Goal: Task Accomplishment & Management: Use online tool/utility

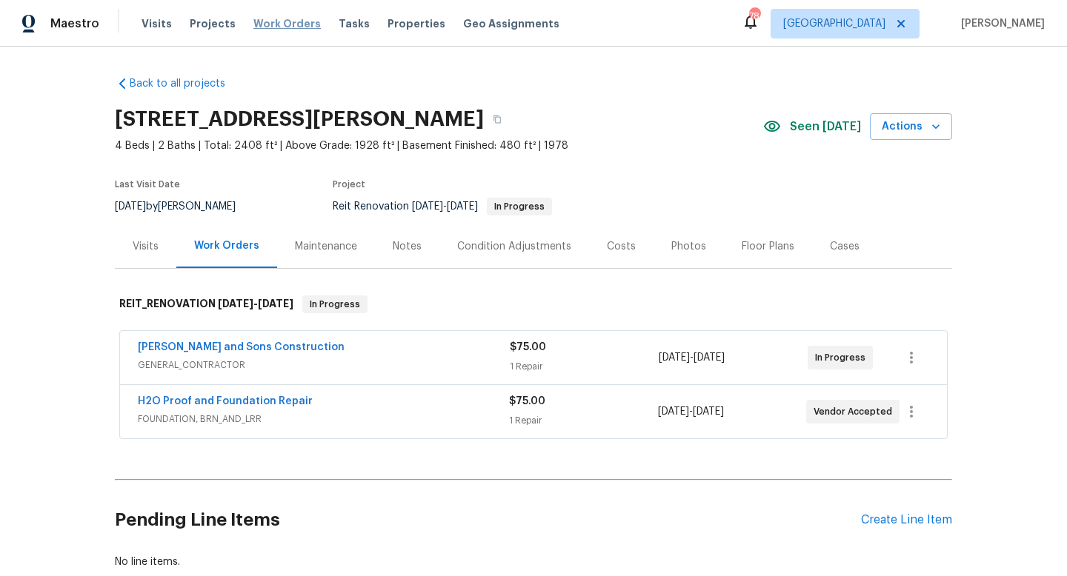
click at [283, 22] on span "Work Orders" at bounding box center [286, 23] width 67 height 15
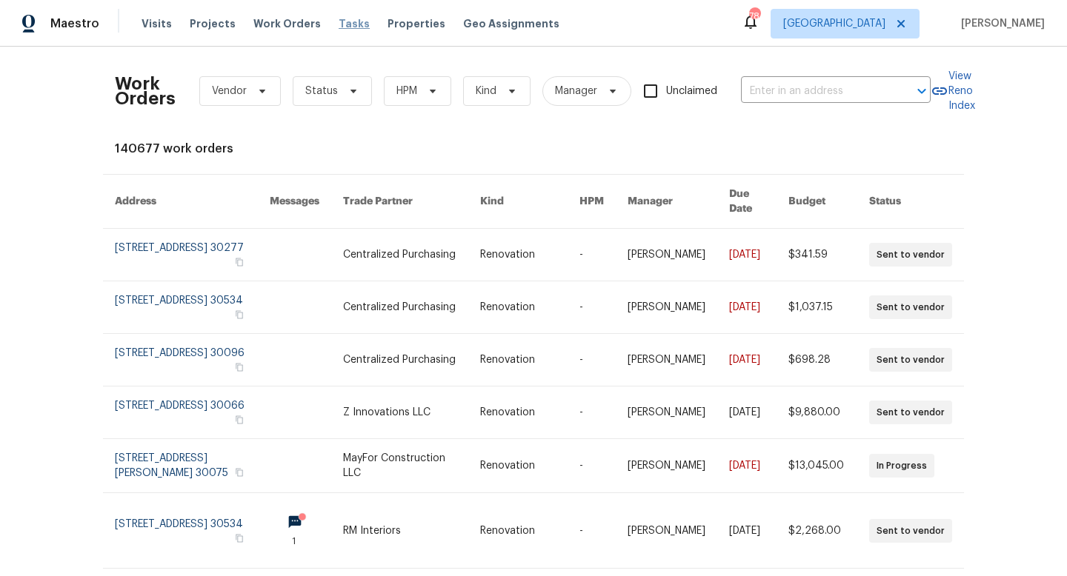
click at [341, 21] on span "Tasks" at bounding box center [353, 24] width 31 height 10
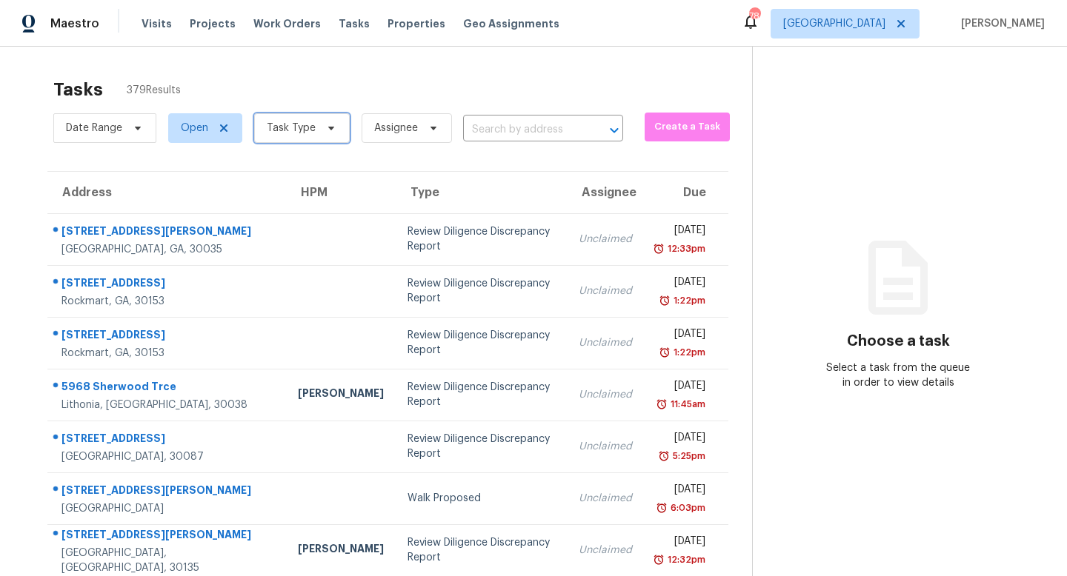
click at [304, 130] on span "Task Type" at bounding box center [291, 128] width 49 height 15
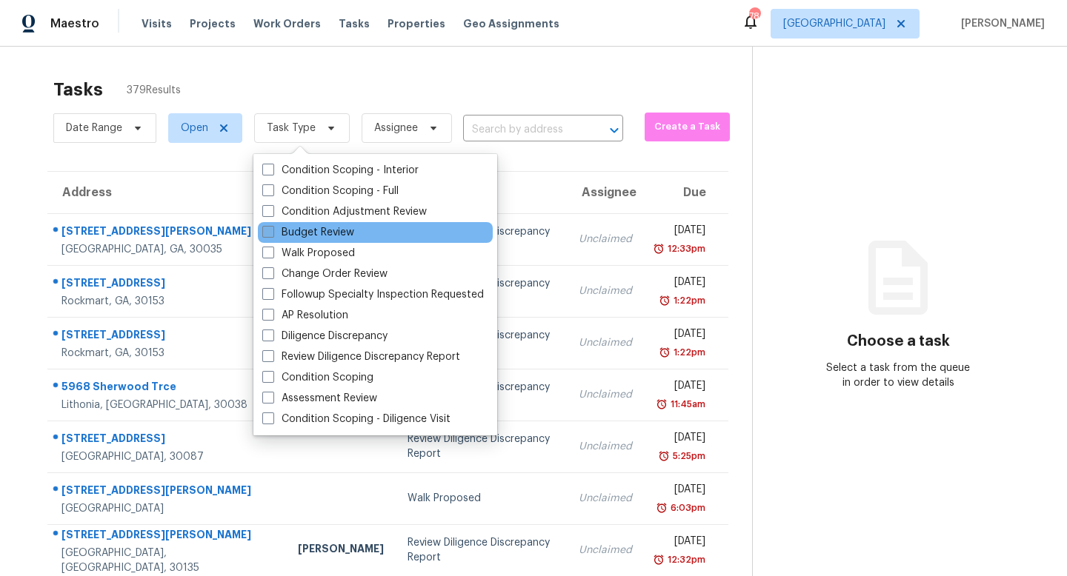
click at [302, 230] on label "Budget Review" at bounding box center [308, 232] width 92 height 15
click at [272, 230] on input "Budget Review" at bounding box center [267, 230] width 10 height 10
checkbox input "true"
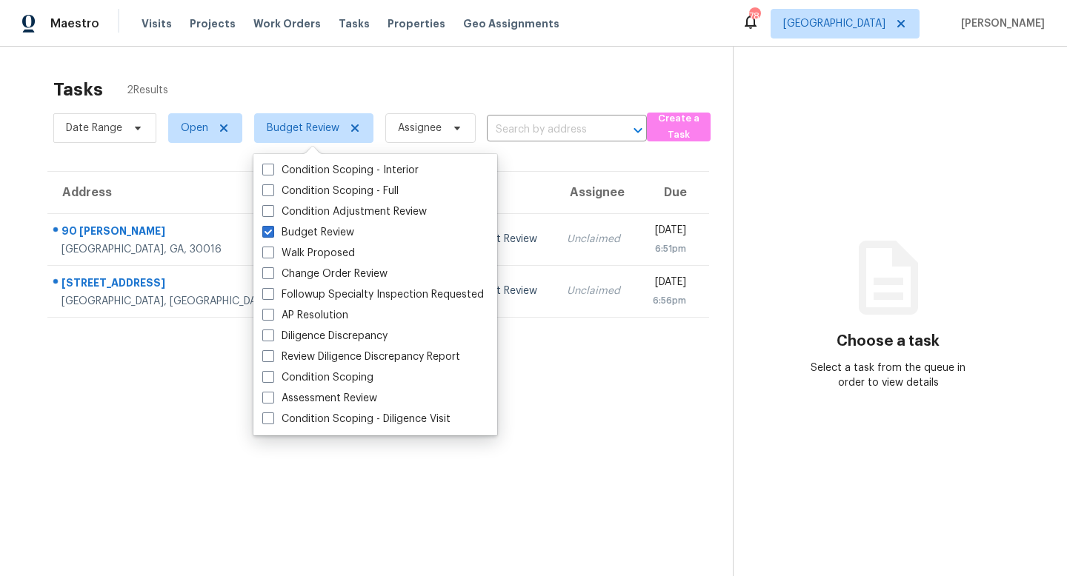
click at [324, 96] on div "Tasks 2 Results" at bounding box center [392, 89] width 679 height 39
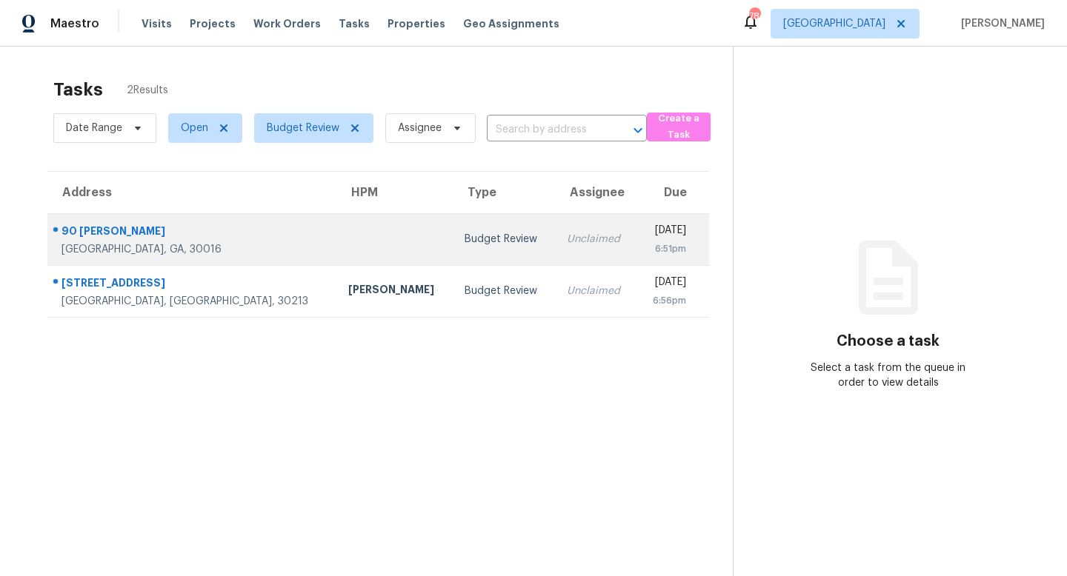
click at [336, 249] on td at bounding box center [394, 239] width 116 height 52
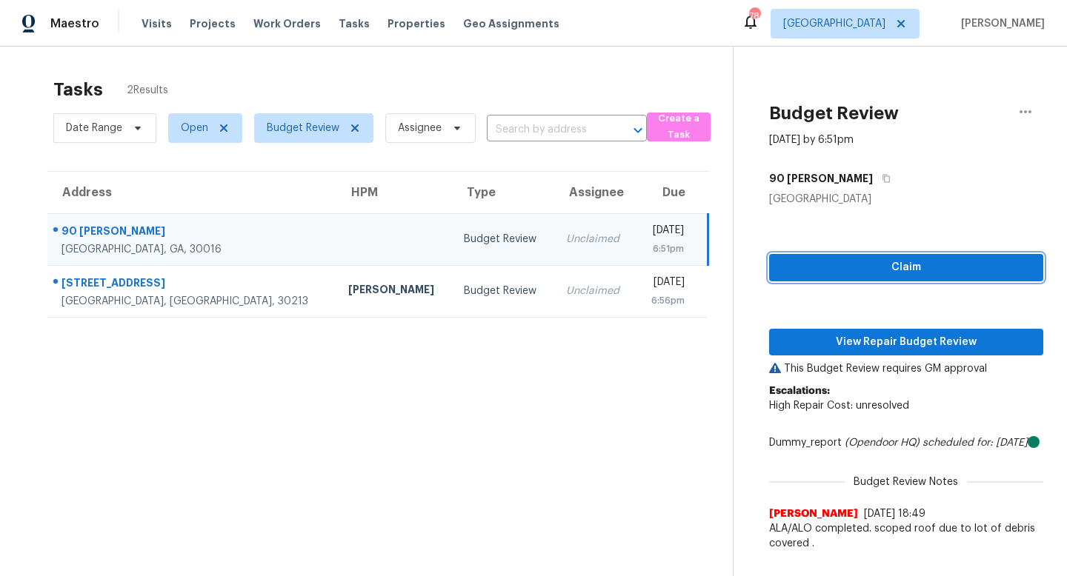
click at [778, 269] on button "Claim" at bounding box center [906, 267] width 274 height 27
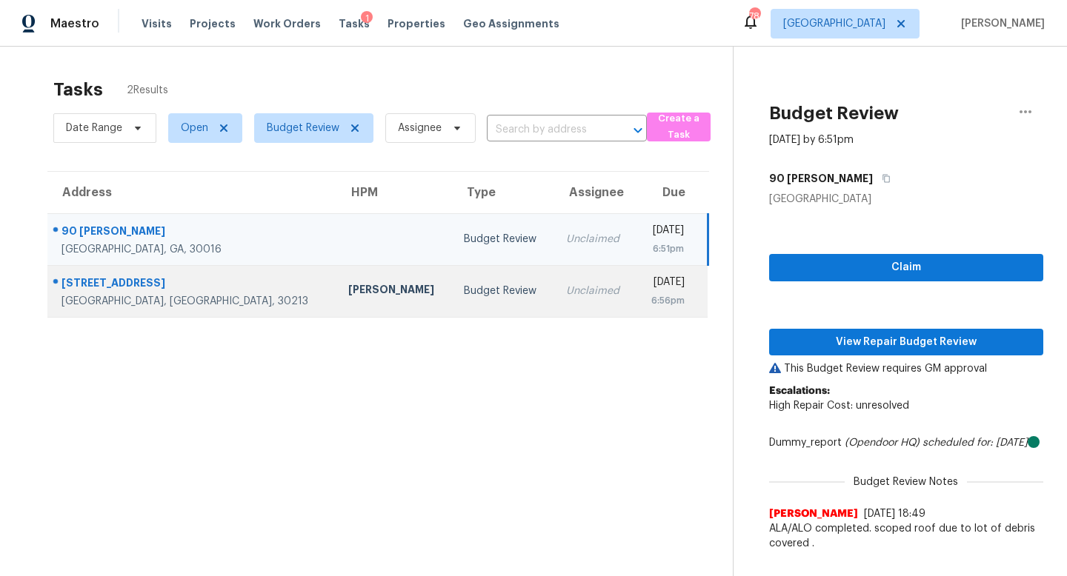
click at [636, 301] on td "Wed, Oct 15th 2025 6:56pm" at bounding box center [672, 291] width 72 height 52
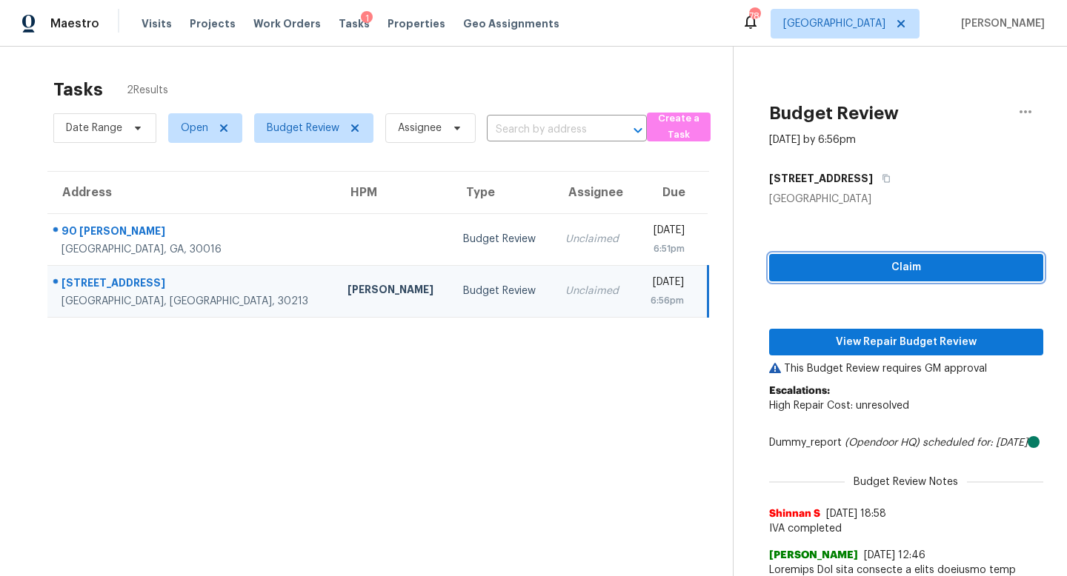
click at [892, 276] on span "Claim" at bounding box center [906, 268] width 250 height 19
click at [813, 259] on span "Claim" at bounding box center [906, 268] width 250 height 19
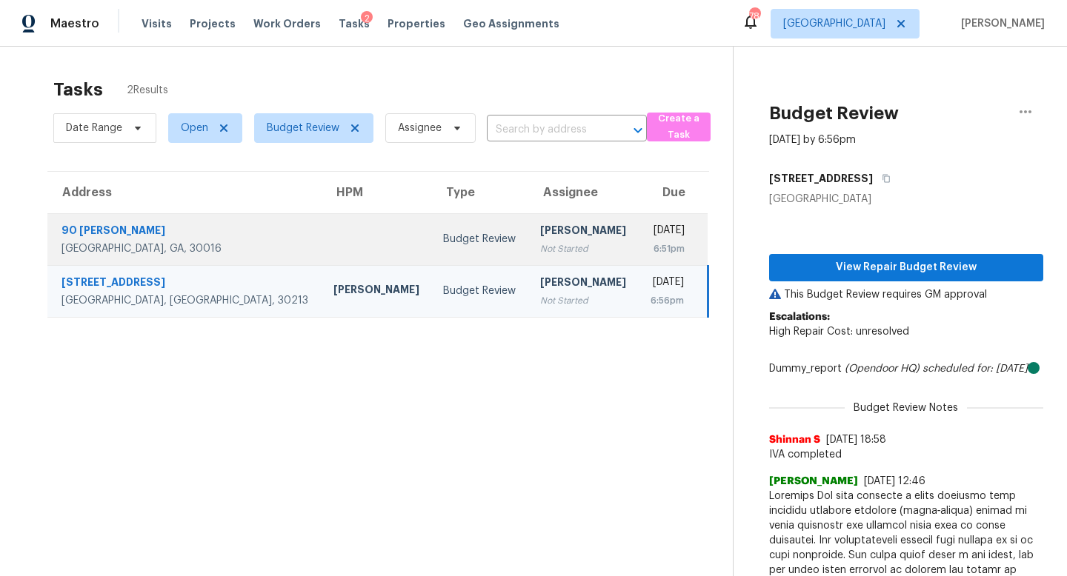
click at [528, 256] on td "Cynthia Herriott Not Started" at bounding box center [583, 239] width 110 height 52
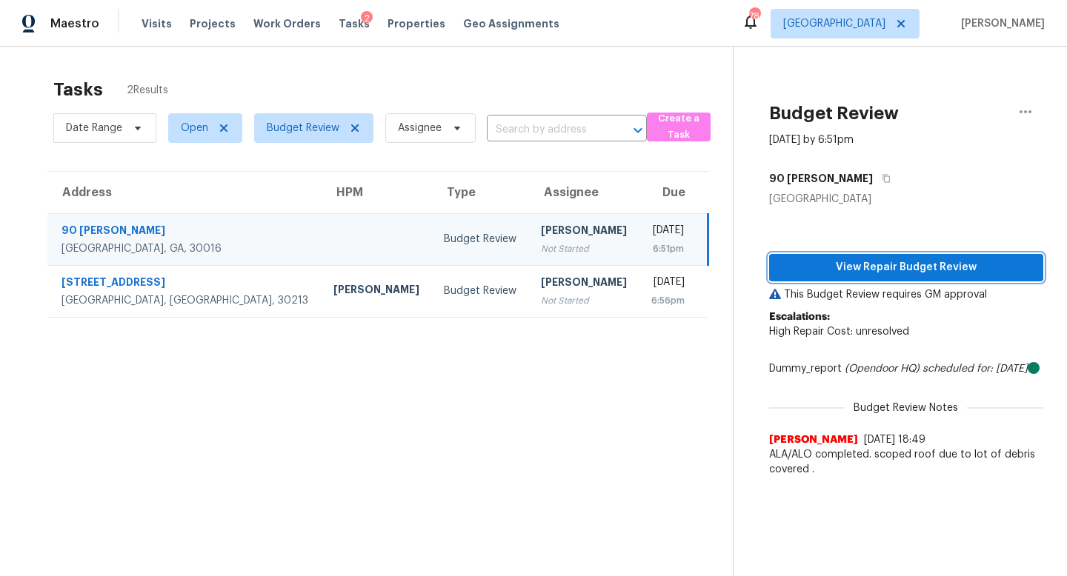
click at [822, 267] on span "View Repair Budget Review" at bounding box center [906, 268] width 250 height 19
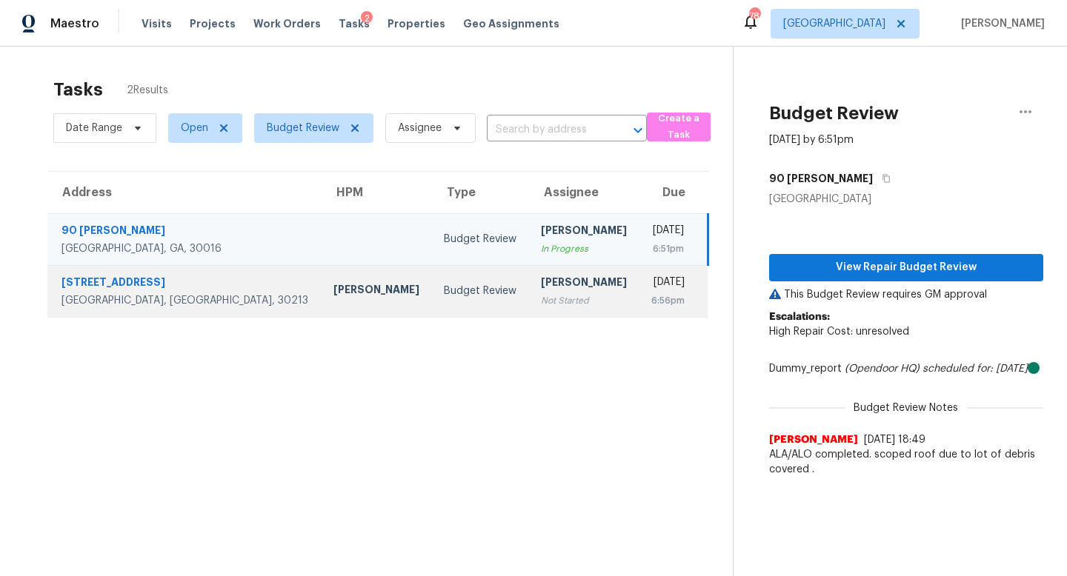
click at [541, 289] on div "[PERSON_NAME]" at bounding box center [584, 284] width 87 height 19
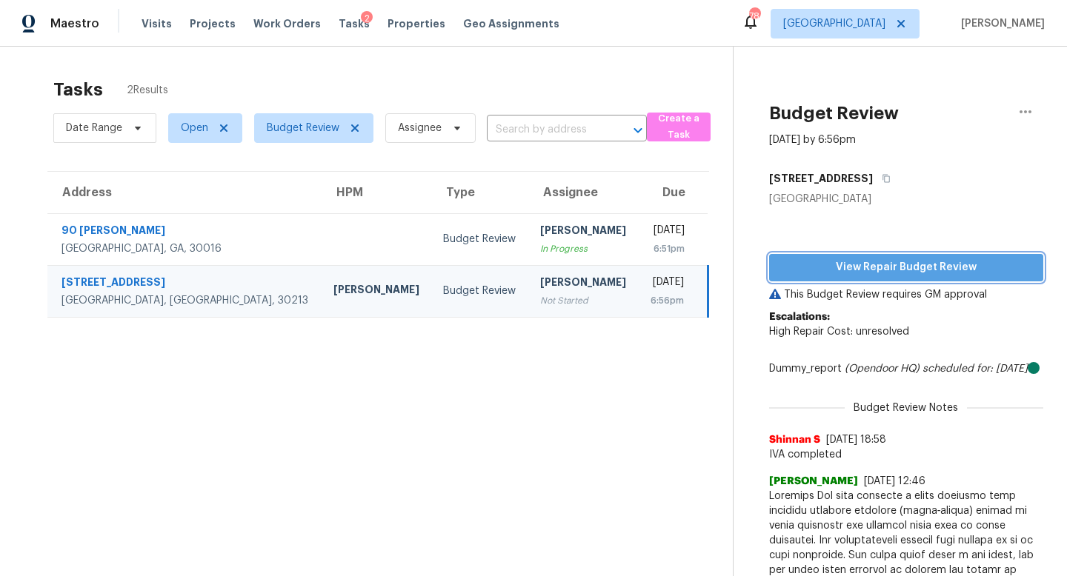
click at [851, 279] on button "View Repair Budget Review" at bounding box center [906, 267] width 274 height 27
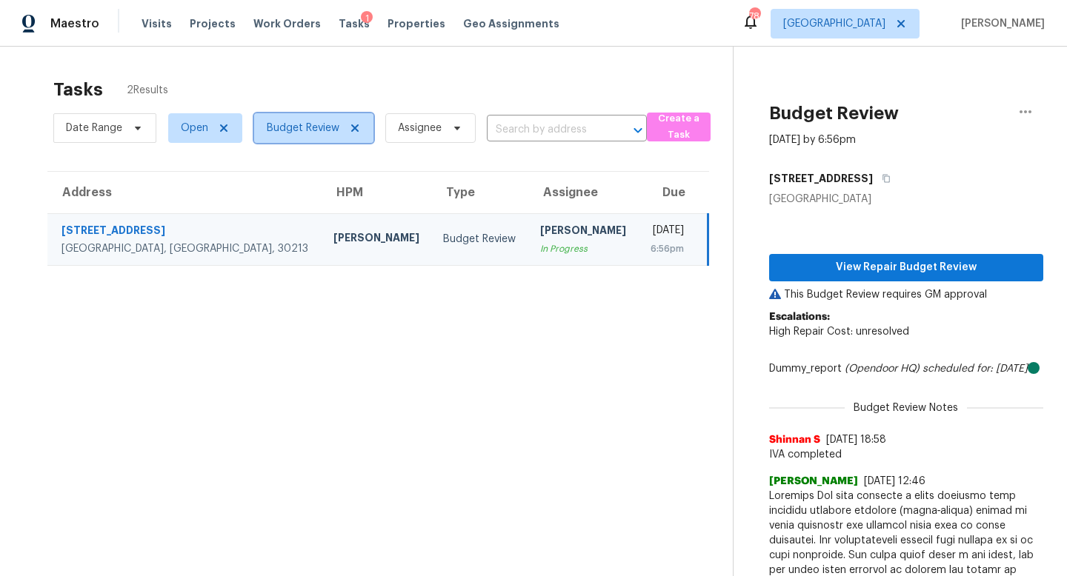
click at [356, 126] on icon at bounding box center [354, 127] width 7 height 7
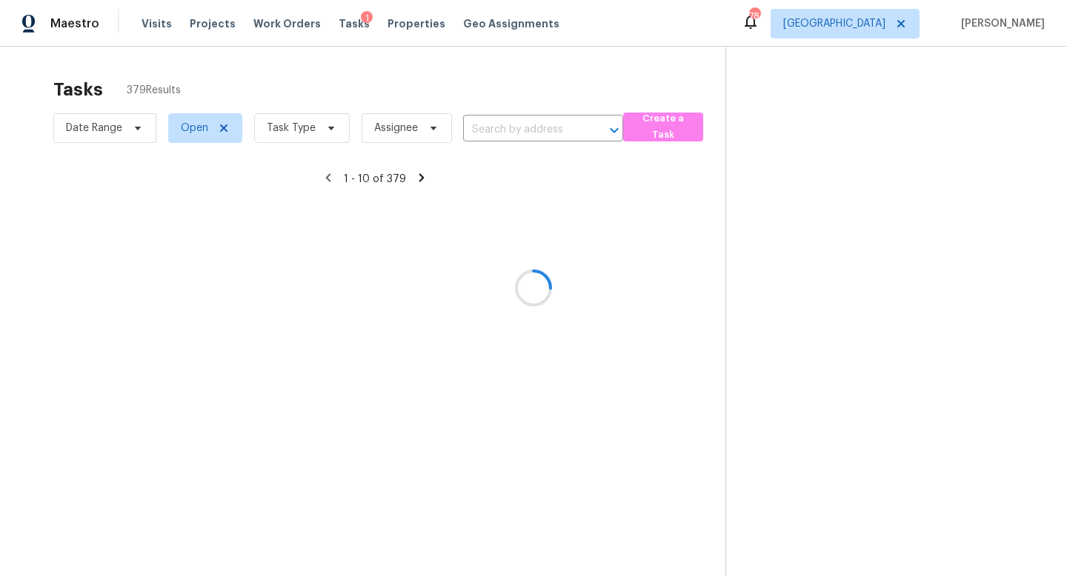
click at [289, 128] on div at bounding box center [533, 288] width 1067 height 576
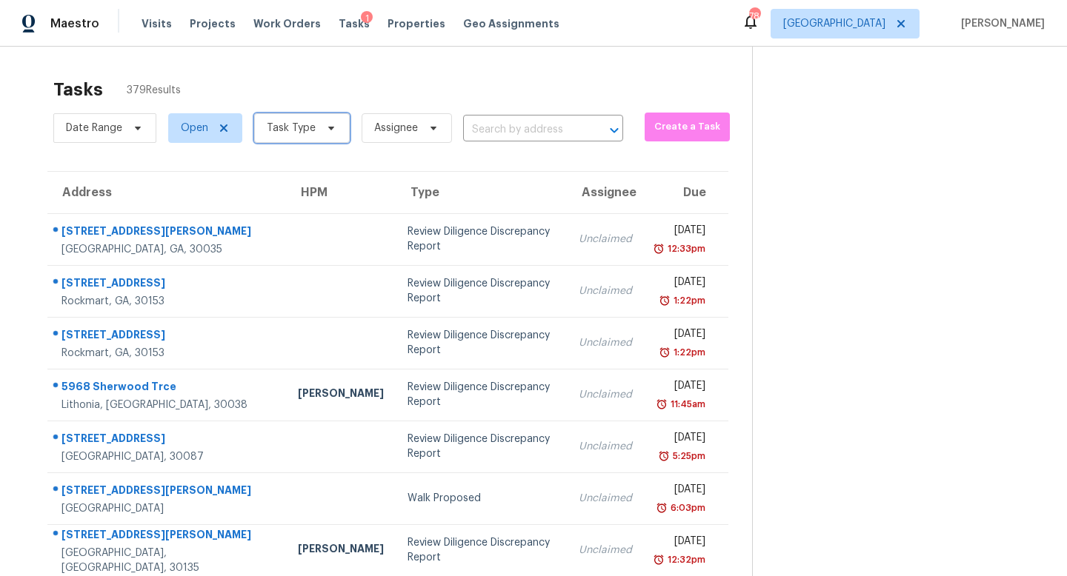
click at [301, 129] on span "Task Type" at bounding box center [291, 128] width 49 height 15
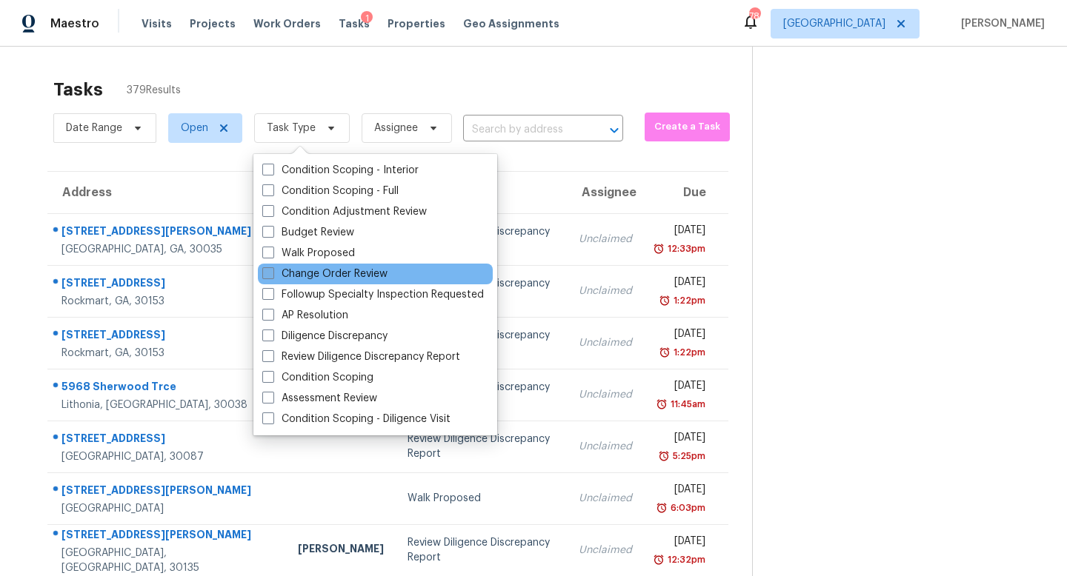
click at [299, 272] on label "Change Order Review" at bounding box center [324, 274] width 125 height 15
click at [272, 272] on input "Change Order Review" at bounding box center [267, 272] width 10 height 10
checkbox input "true"
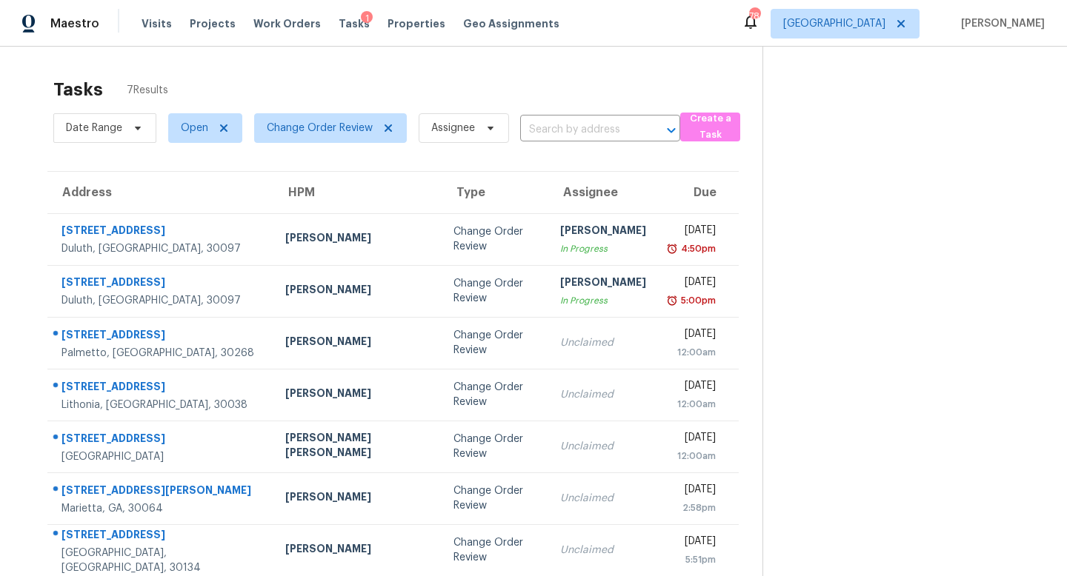
click at [532, 87] on div "Tasks 7 Results" at bounding box center [407, 89] width 709 height 39
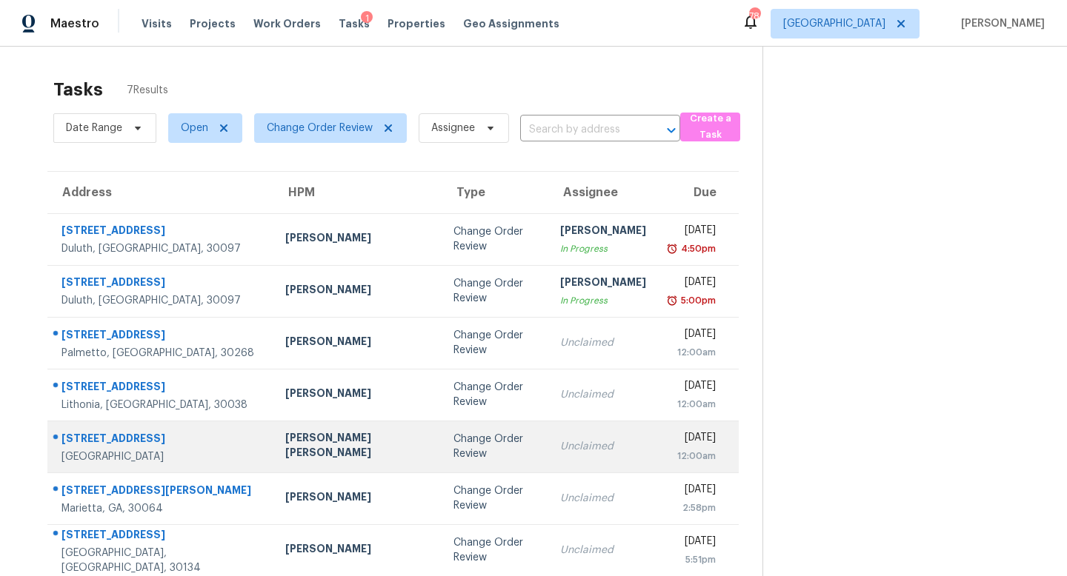
scroll to position [47, 0]
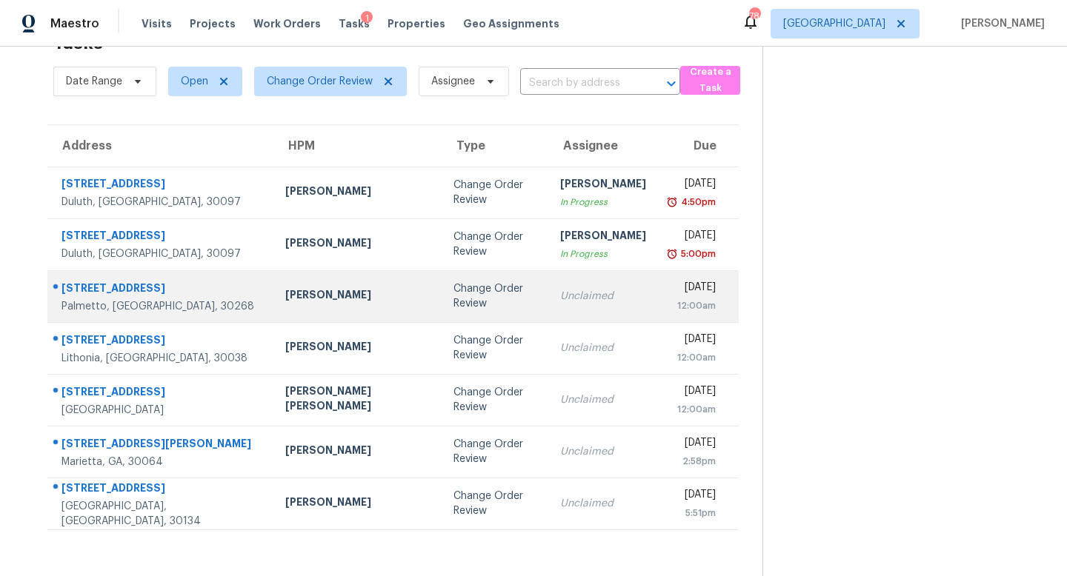
click at [453, 298] on div "Change Order Review" at bounding box center [494, 296] width 83 height 30
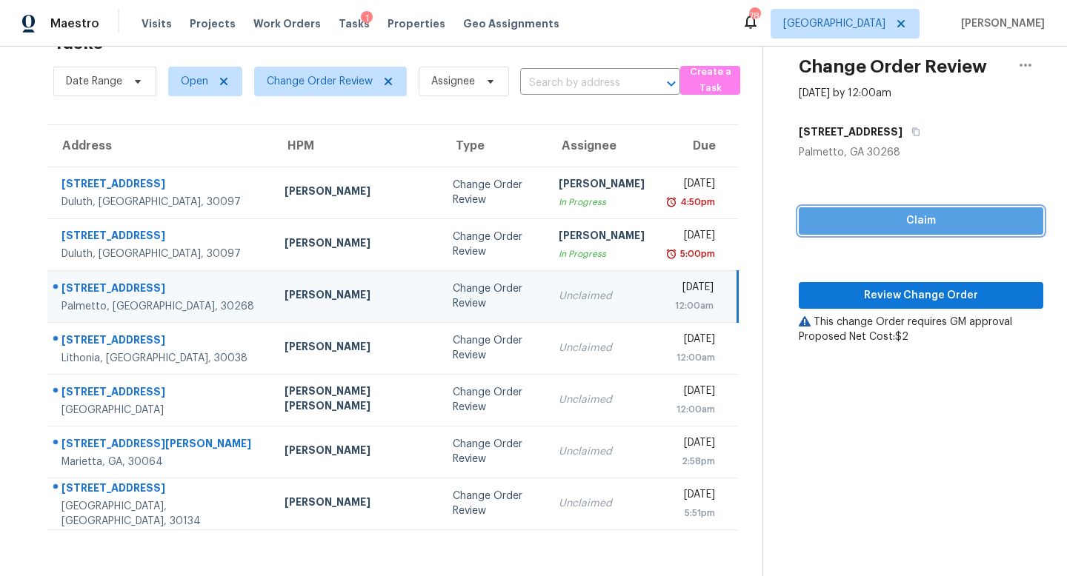
click at [844, 216] on span "Claim" at bounding box center [920, 221] width 221 height 19
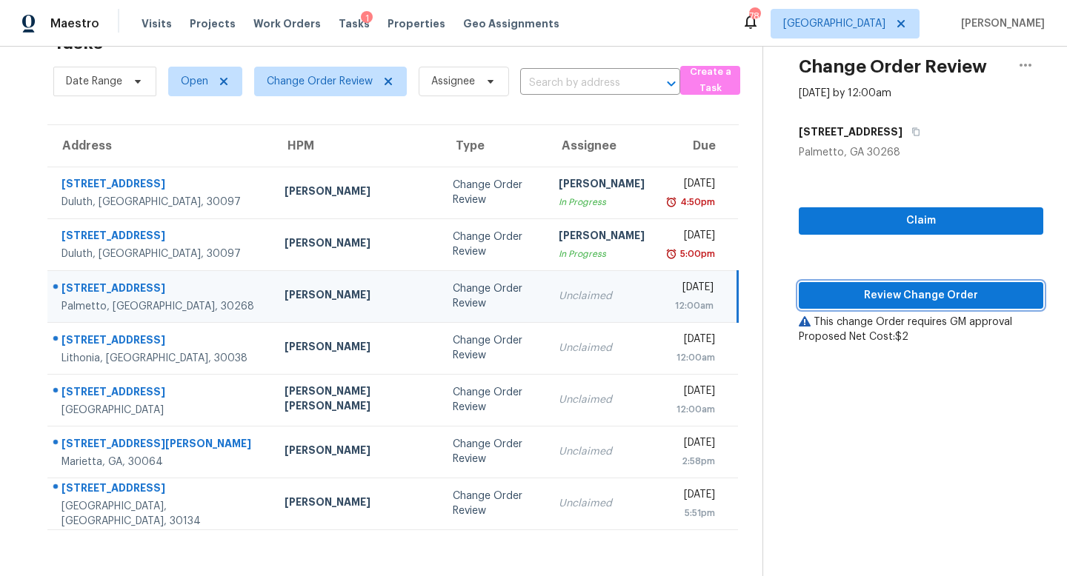
click at [858, 287] on span "Review Change Order" at bounding box center [920, 296] width 221 height 19
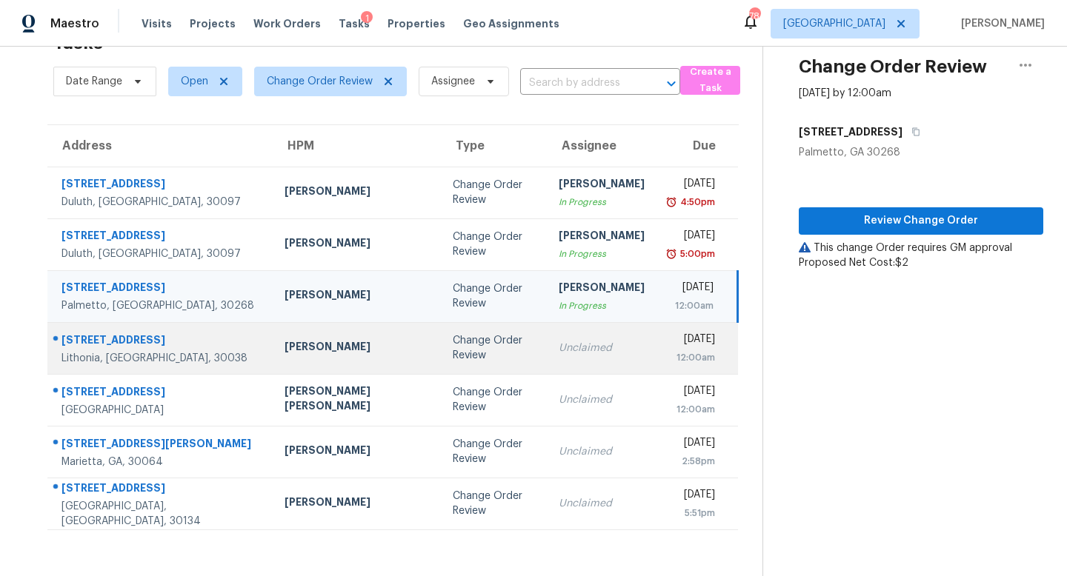
click at [462, 351] on td "Change Order Review" at bounding box center [494, 348] width 107 height 52
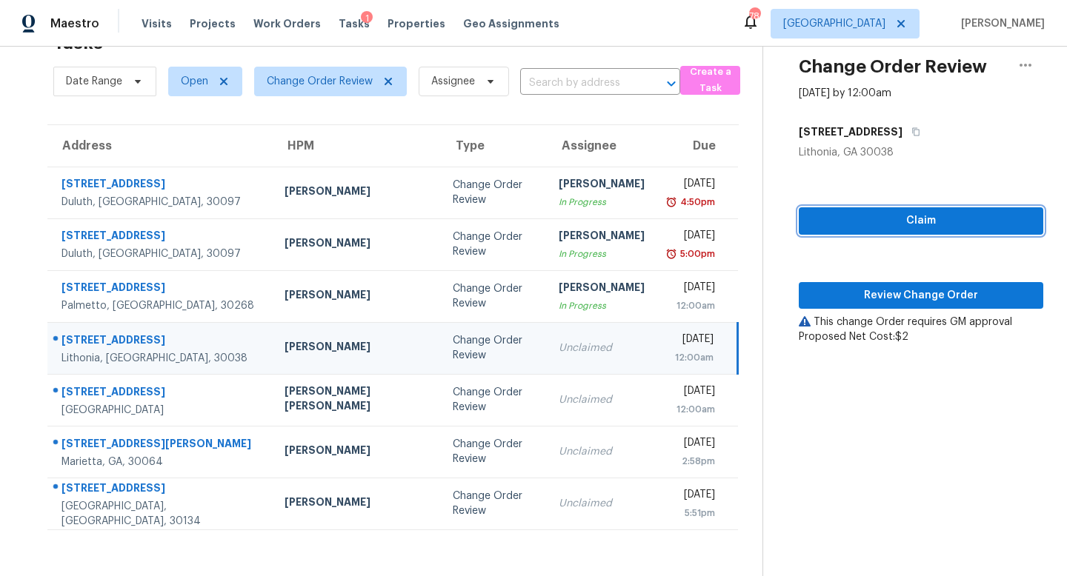
click at [884, 220] on span "Claim" at bounding box center [920, 221] width 221 height 19
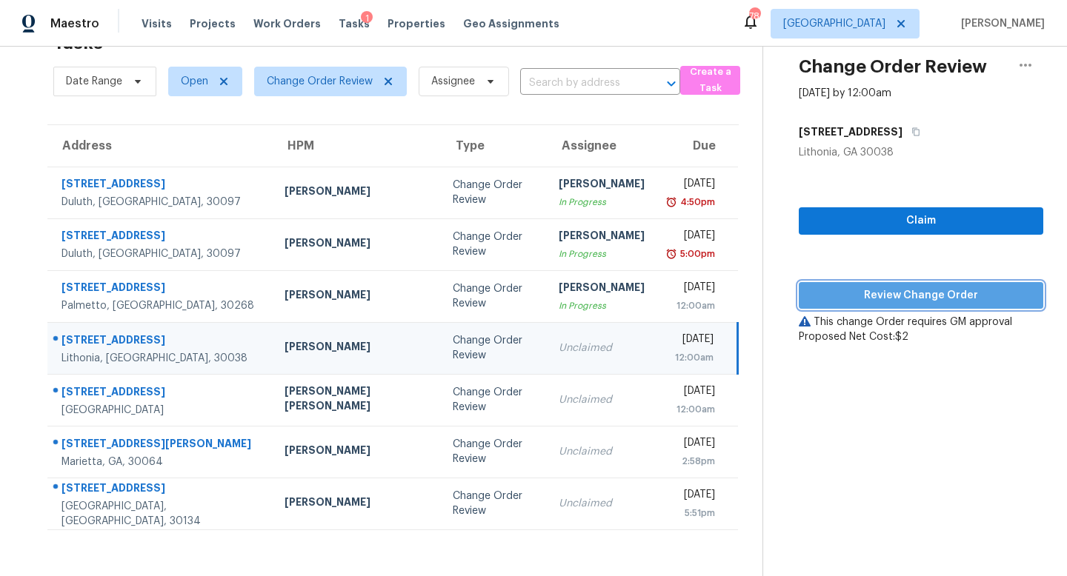
click at [884, 296] on span "Review Change Order" at bounding box center [920, 296] width 221 height 19
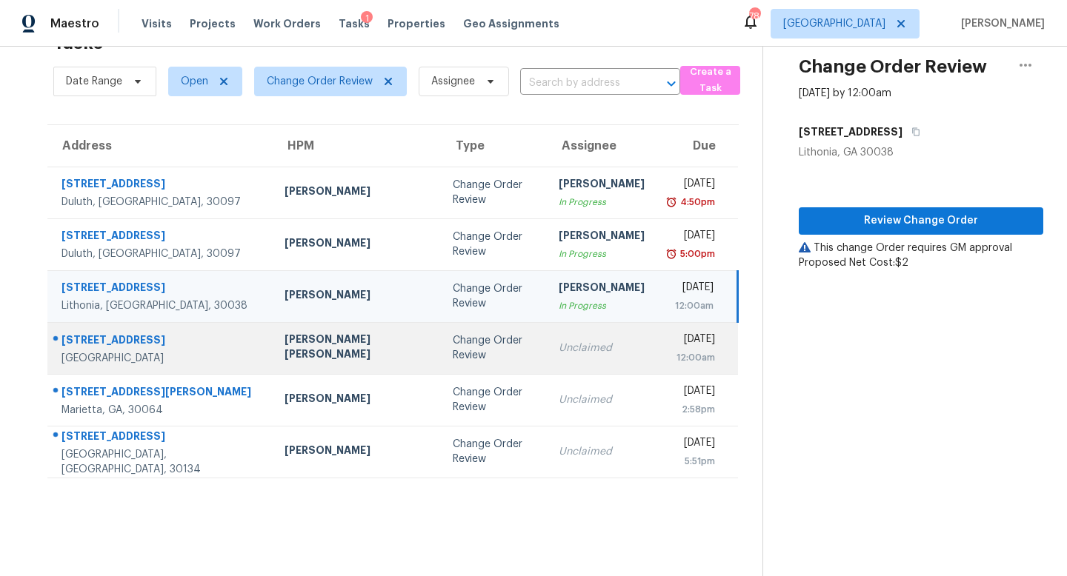
click at [656, 338] on td "Wed, Oct 15th 2025 12:00am" at bounding box center [696, 348] width 81 height 52
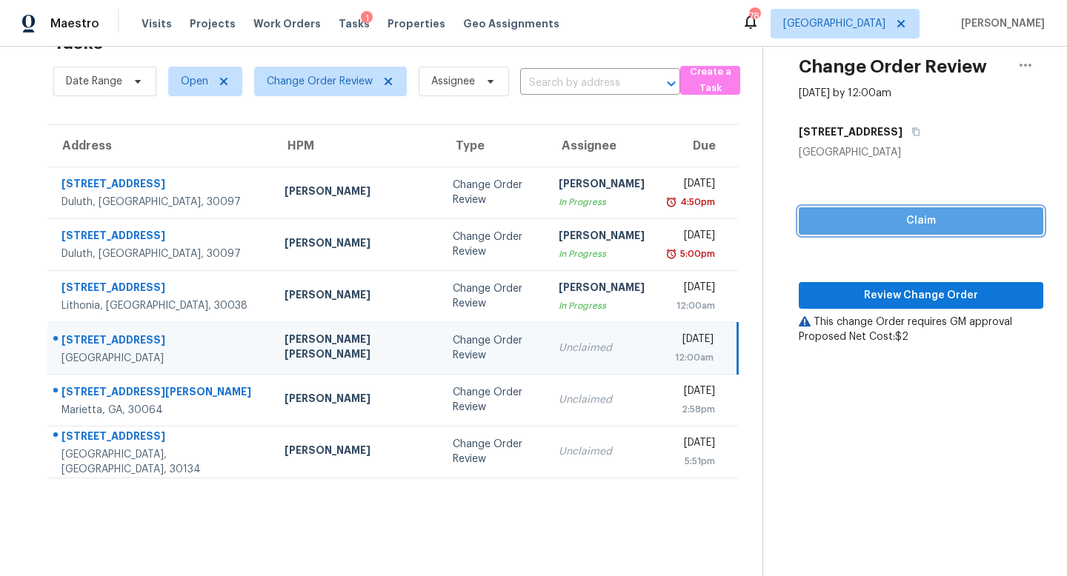
click at [913, 214] on span "Claim" at bounding box center [920, 221] width 221 height 19
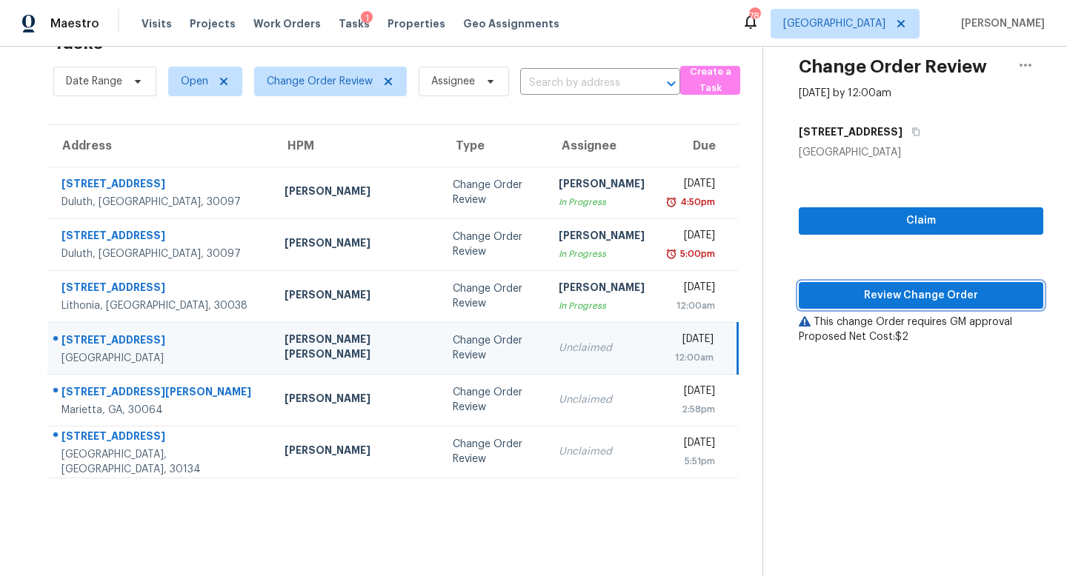
click at [893, 293] on span "Review Change Order" at bounding box center [920, 296] width 221 height 19
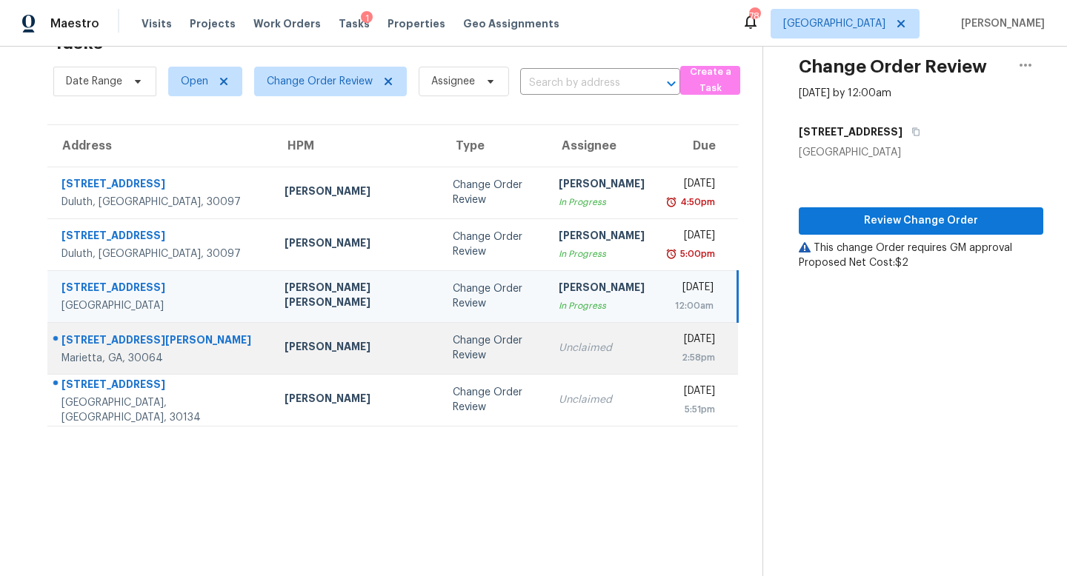
click at [561, 344] on div "Unclaimed" at bounding box center [601, 348] width 86 height 15
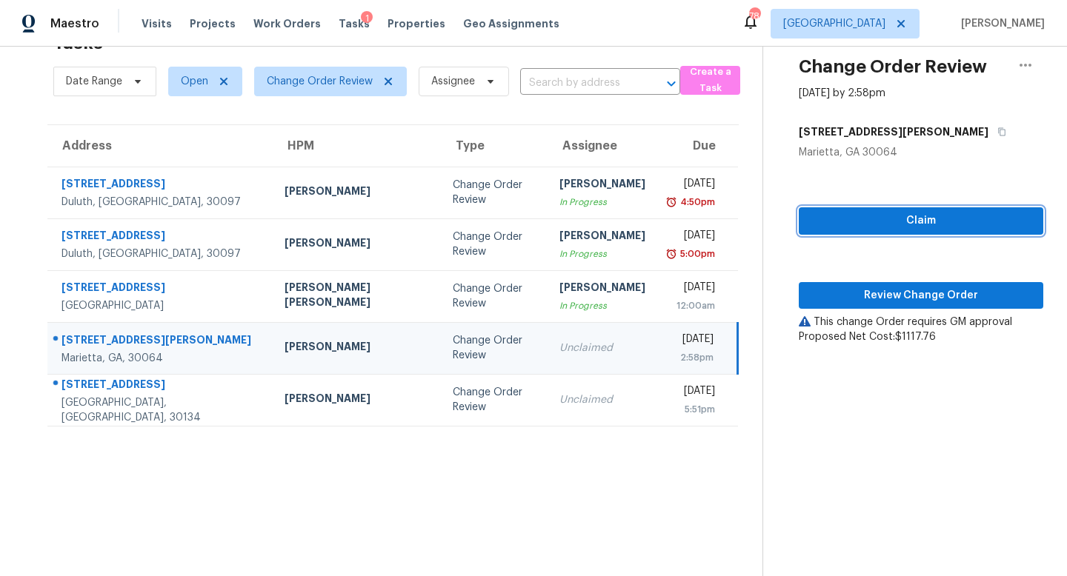
click at [887, 220] on span "Claim" at bounding box center [920, 221] width 221 height 19
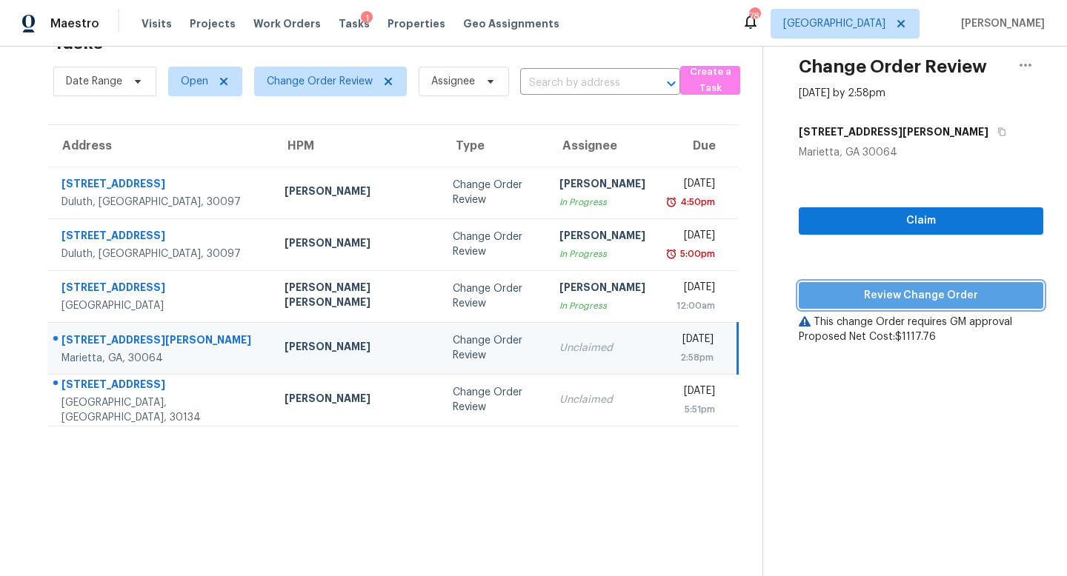
click at [886, 291] on span "Review Change Order" at bounding box center [920, 296] width 221 height 19
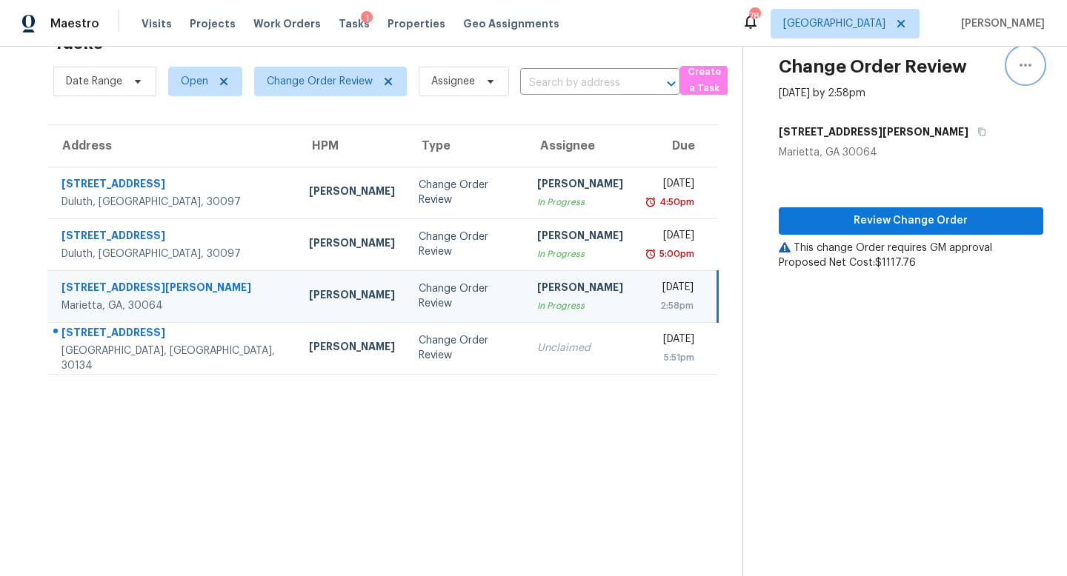
click at [1028, 64] on icon "button" at bounding box center [1025, 65] width 12 height 3
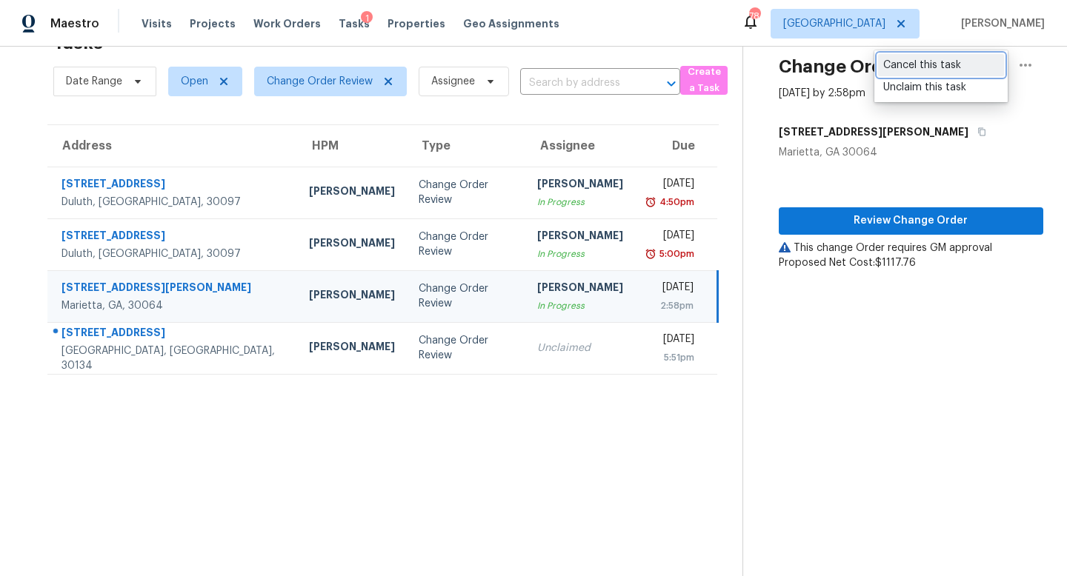
click at [947, 62] on div "Cancel this task" at bounding box center [941, 65] width 116 height 15
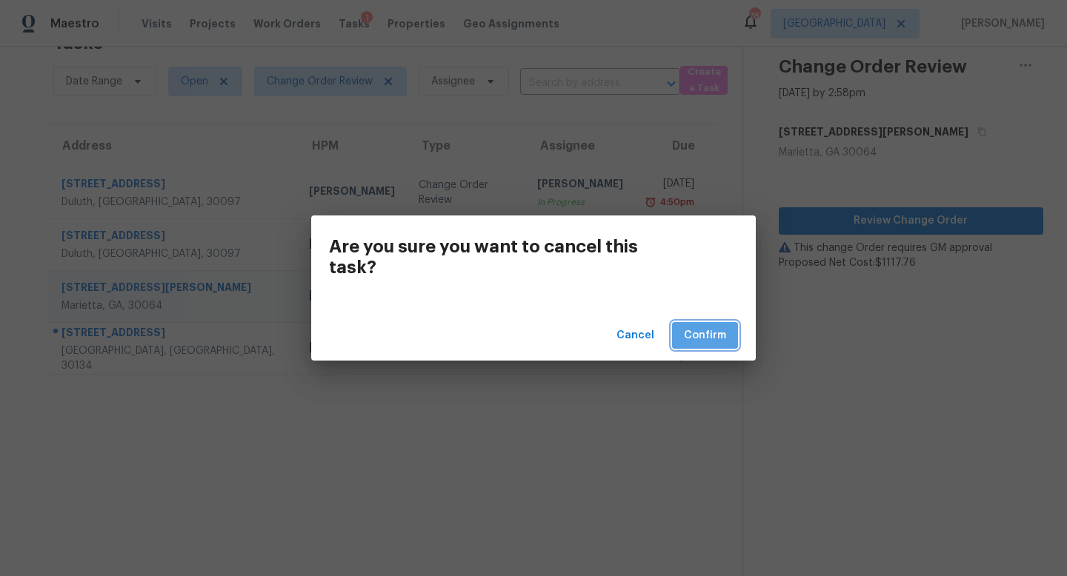
click at [708, 330] on span "Confirm" at bounding box center [705, 336] width 42 height 19
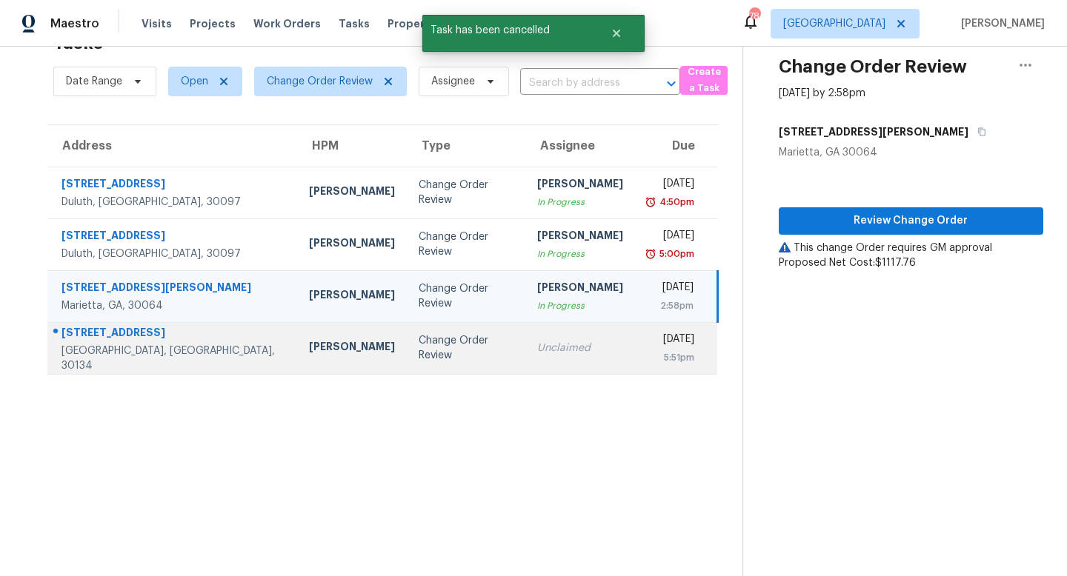
click at [525, 359] on td "Unclaimed" at bounding box center [580, 348] width 110 height 52
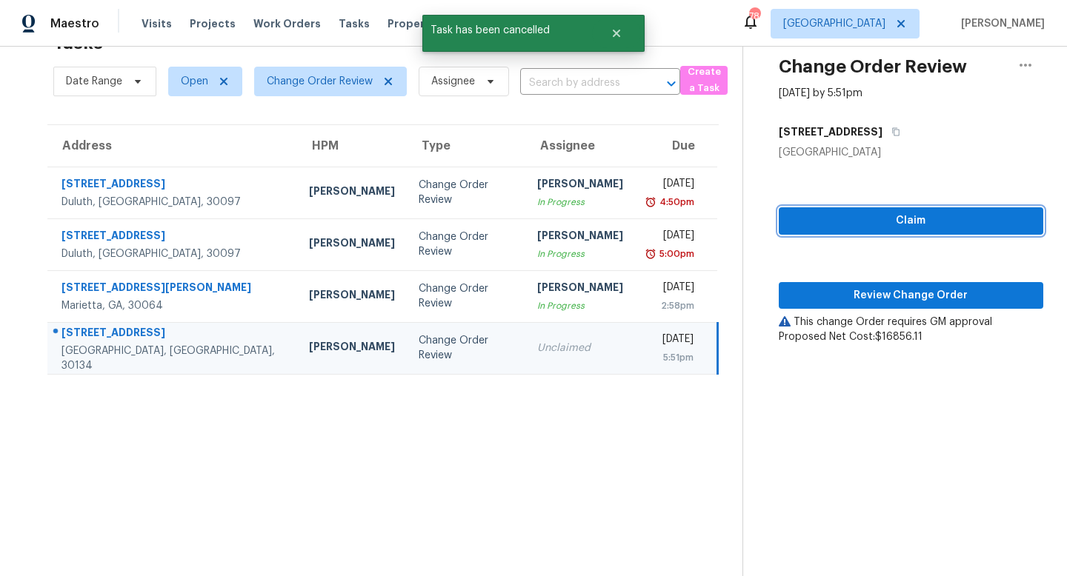
click at [869, 221] on span "Claim" at bounding box center [910, 221] width 241 height 19
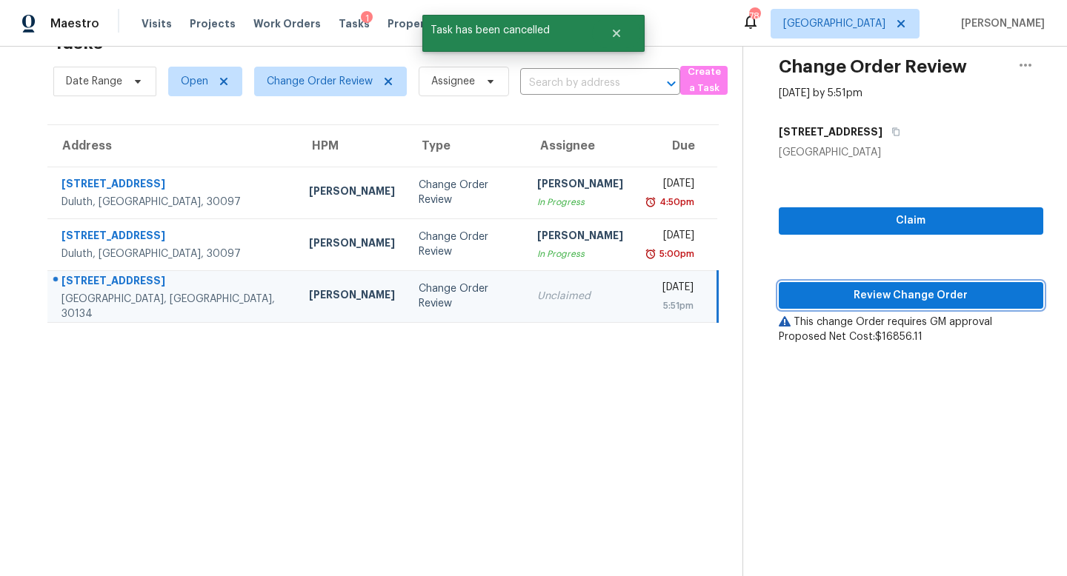
click at [872, 288] on span "Review Change Order" at bounding box center [910, 296] width 241 height 19
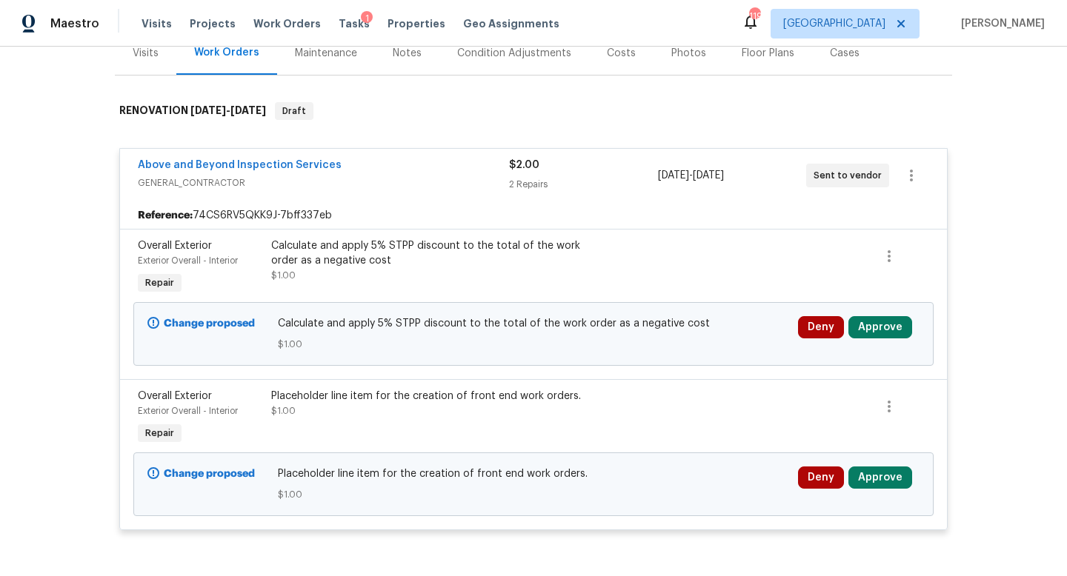
scroll to position [220, 0]
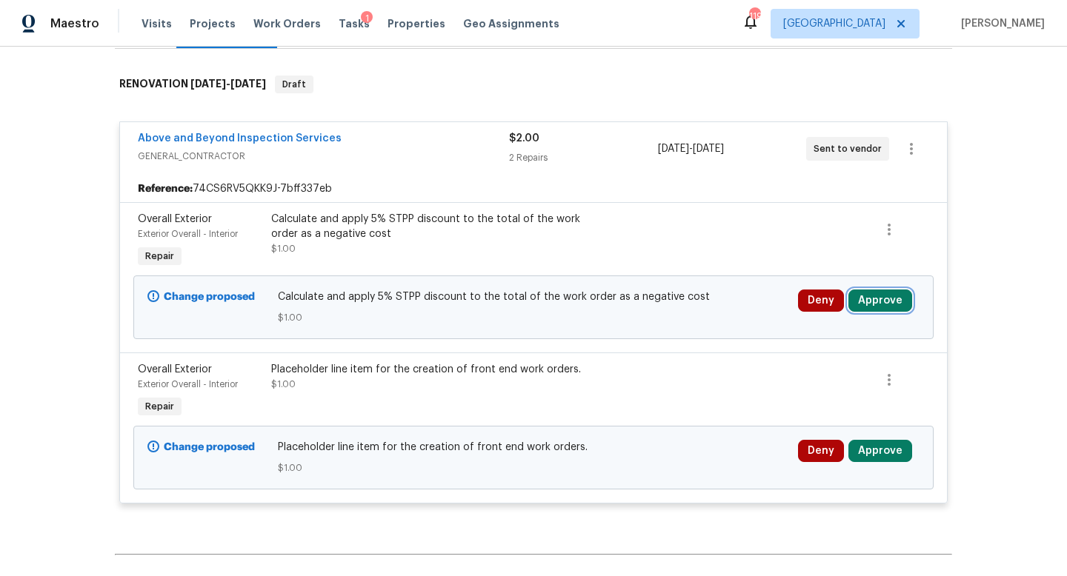
click at [884, 304] on button "Approve" at bounding box center [880, 301] width 64 height 22
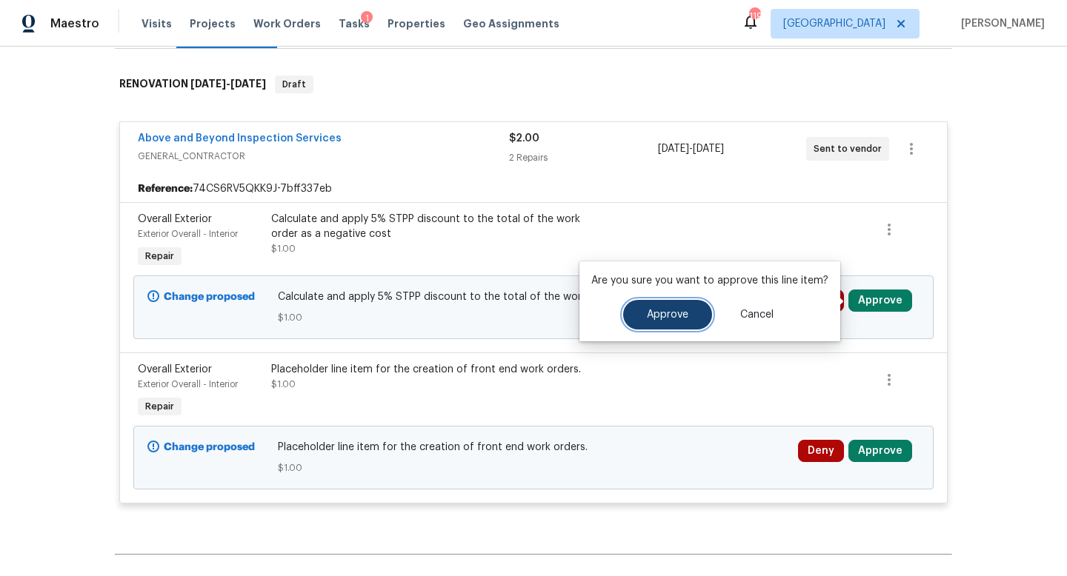
click at [661, 316] on span "Approve" at bounding box center [667, 315] width 41 height 11
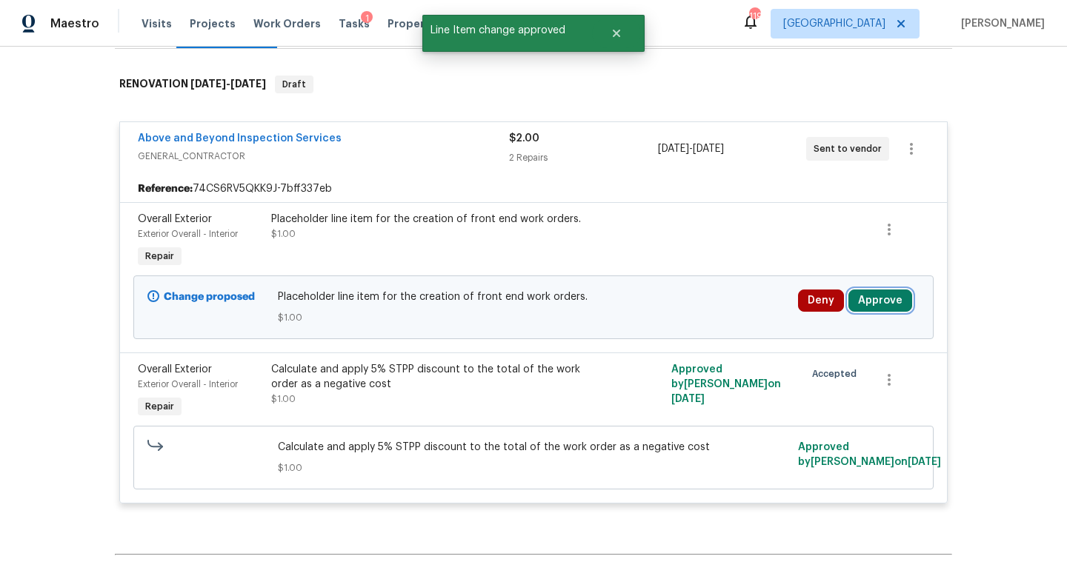
click at [877, 301] on button "Approve" at bounding box center [880, 301] width 64 height 22
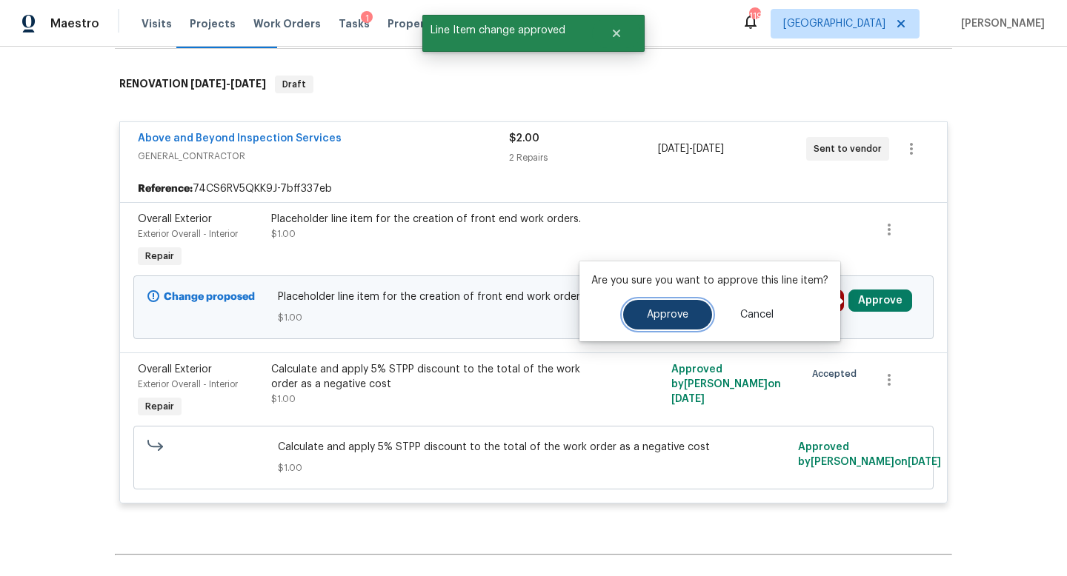
click at [672, 310] on span "Approve" at bounding box center [667, 315] width 41 height 11
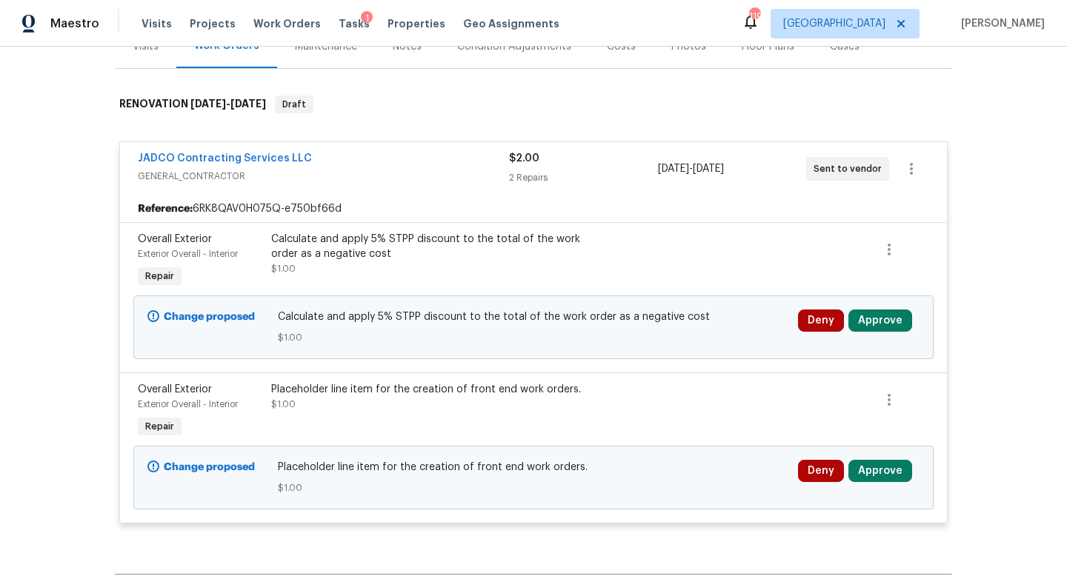
scroll to position [264, 0]
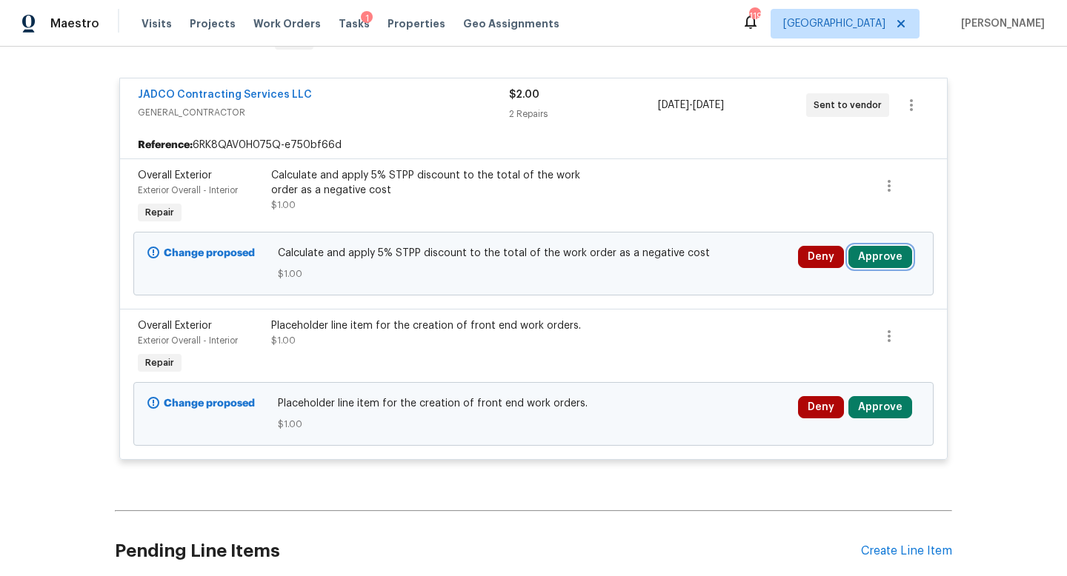
click at [875, 259] on button "Approve" at bounding box center [880, 257] width 64 height 22
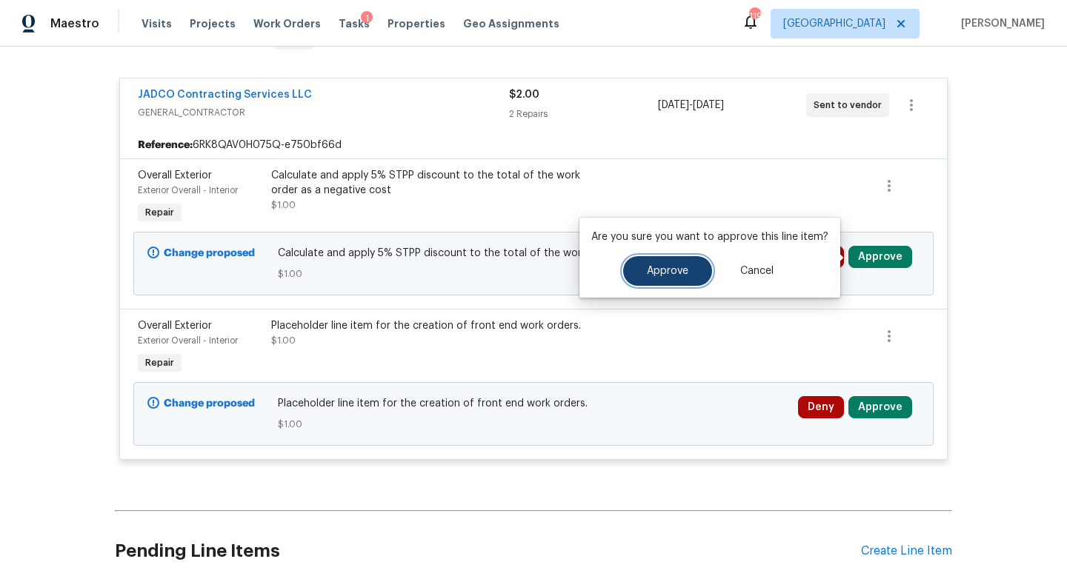
click at [663, 276] on button "Approve" at bounding box center [667, 271] width 89 height 30
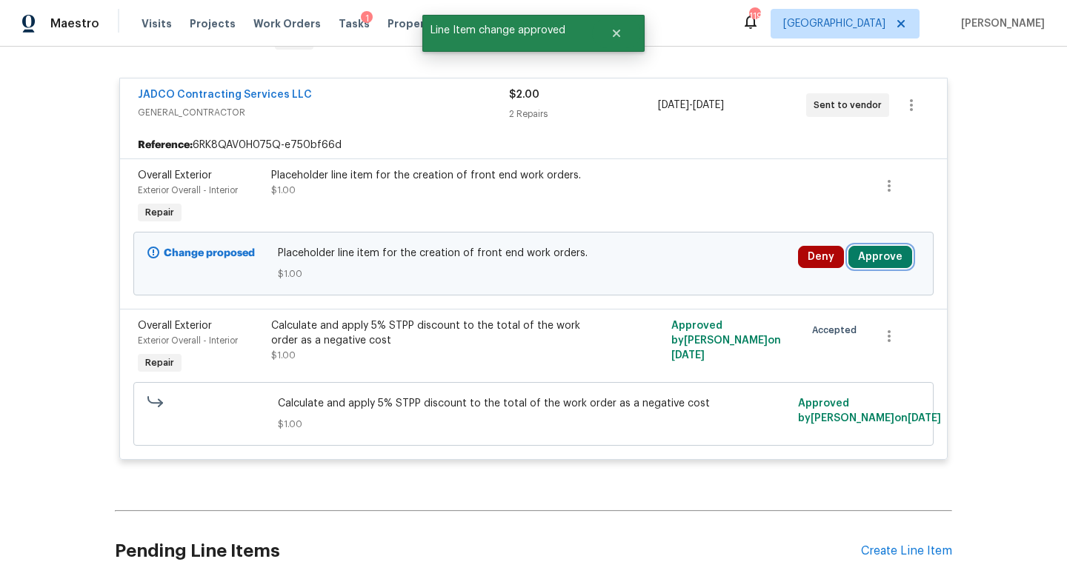
click at [881, 247] on button "Approve" at bounding box center [880, 257] width 64 height 22
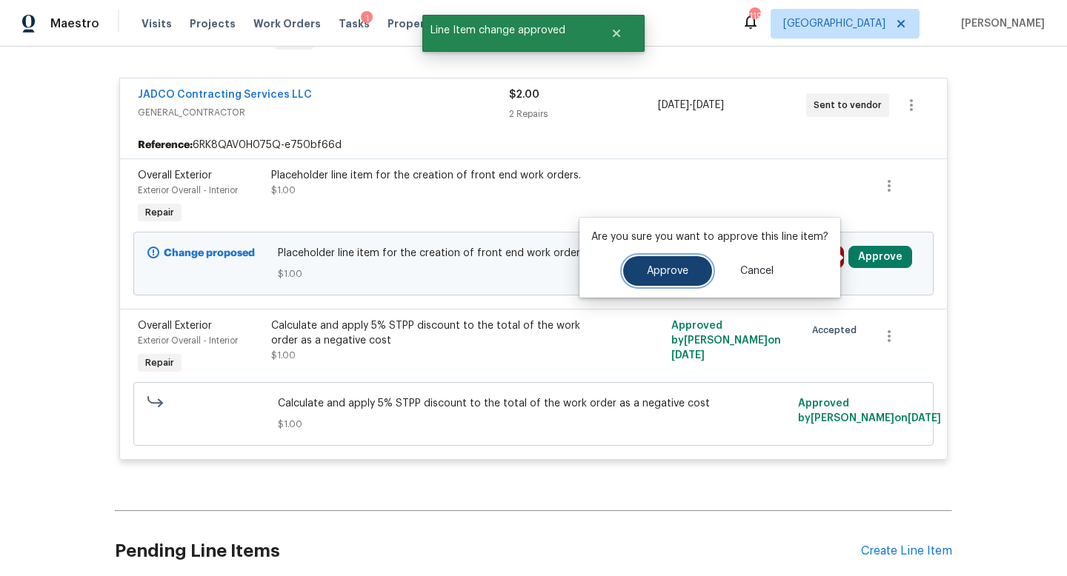
click at [663, 273] on span "Approve" at bounding box center [667, 271] width 41 height 11
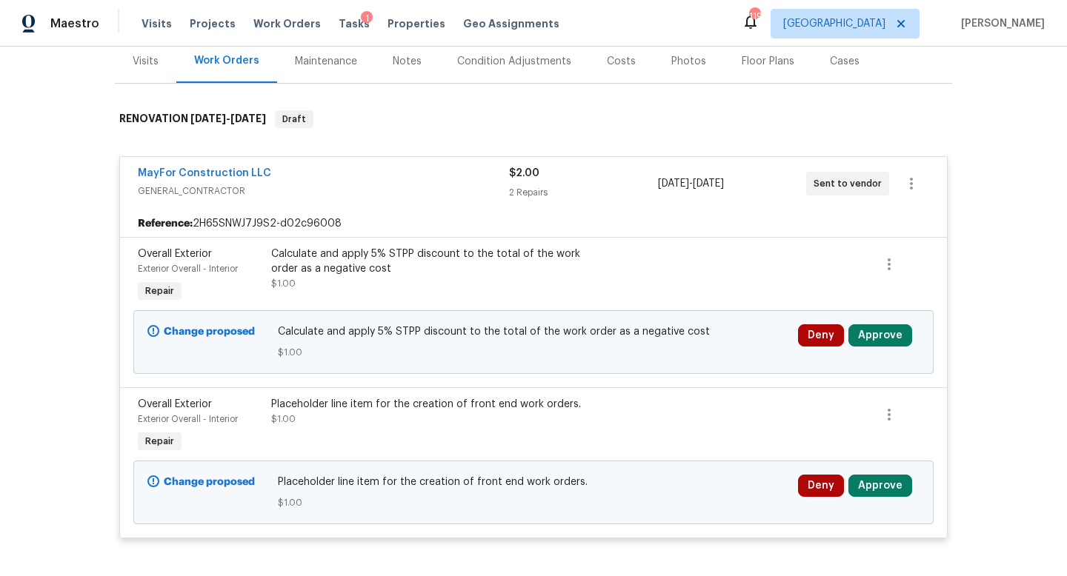
scroll to position [390, 0]
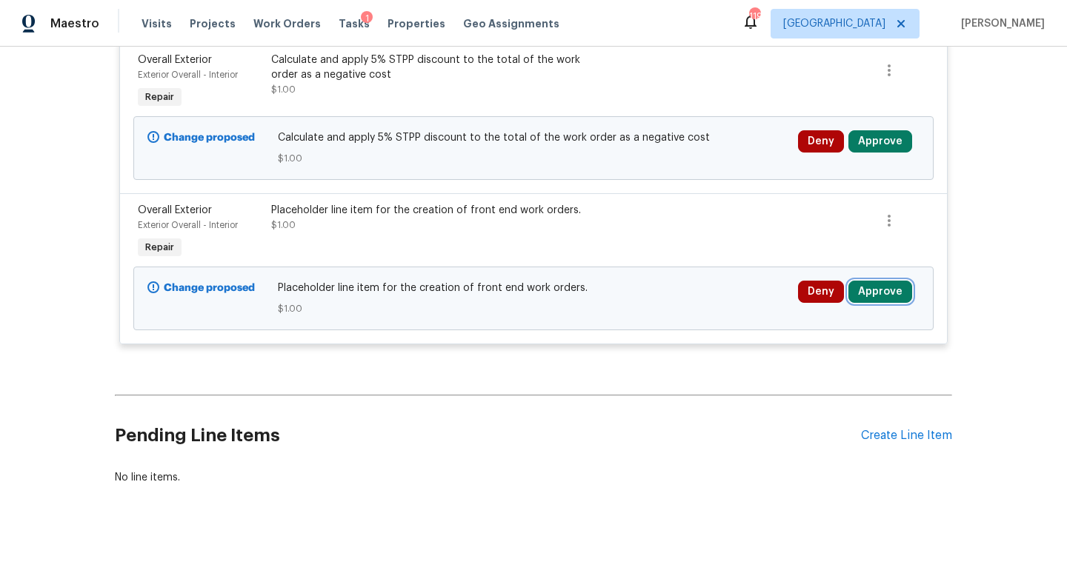
click at [870, 281] on button "Approve" at bounding box center [880, 292] width 64 height 22
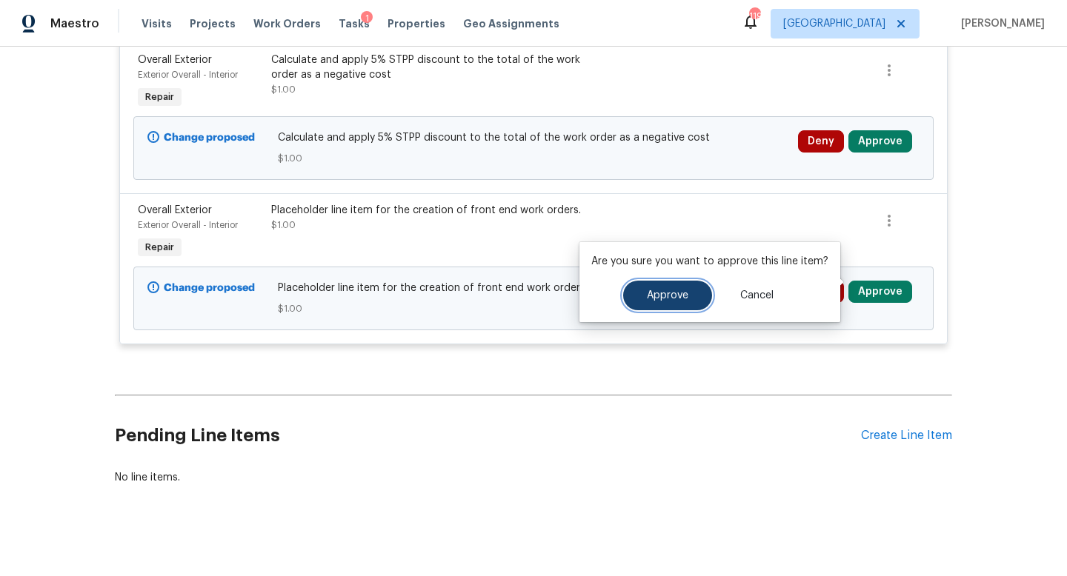
click at [692, 284] on button "Approve" at bounding box center [667, 296] width 89 height 30
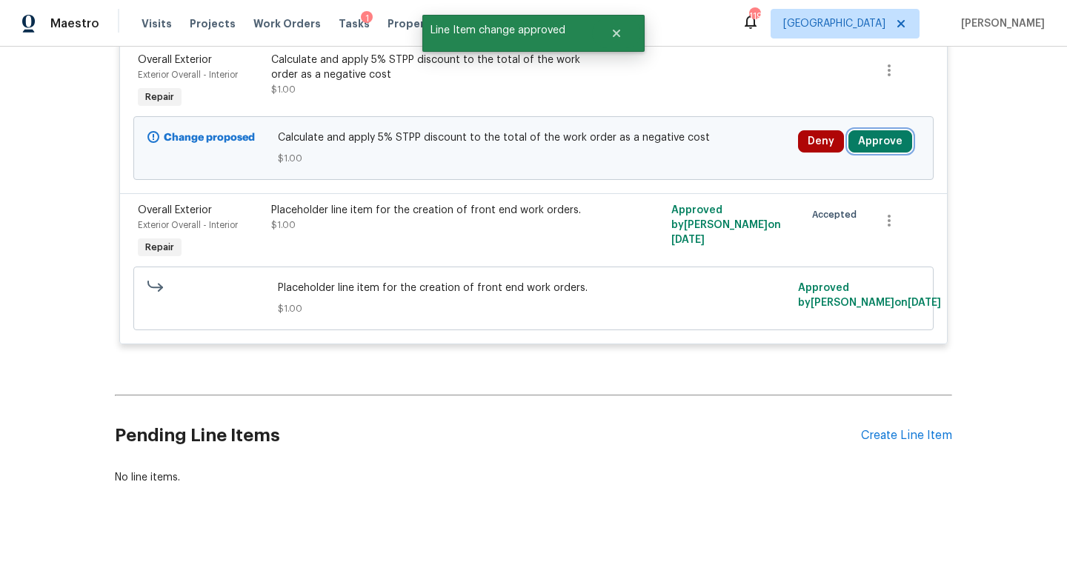
click at [893, 130] on button "Approve" at bounding box center [880, 141] width 64 height 22
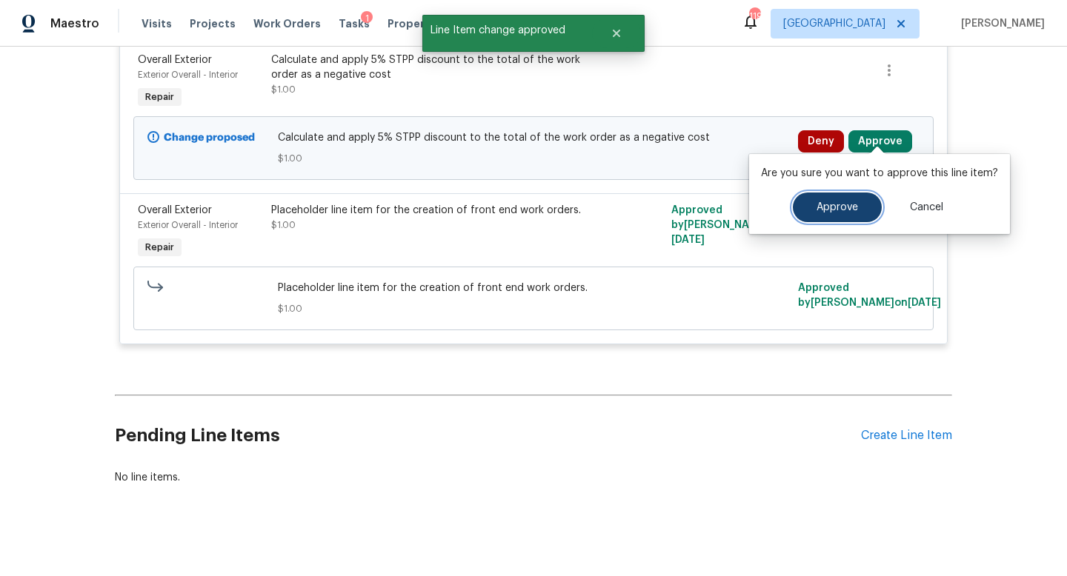
click at [808, 203] on button "Approve" at bounding box center [837, 208] width 89 height 30
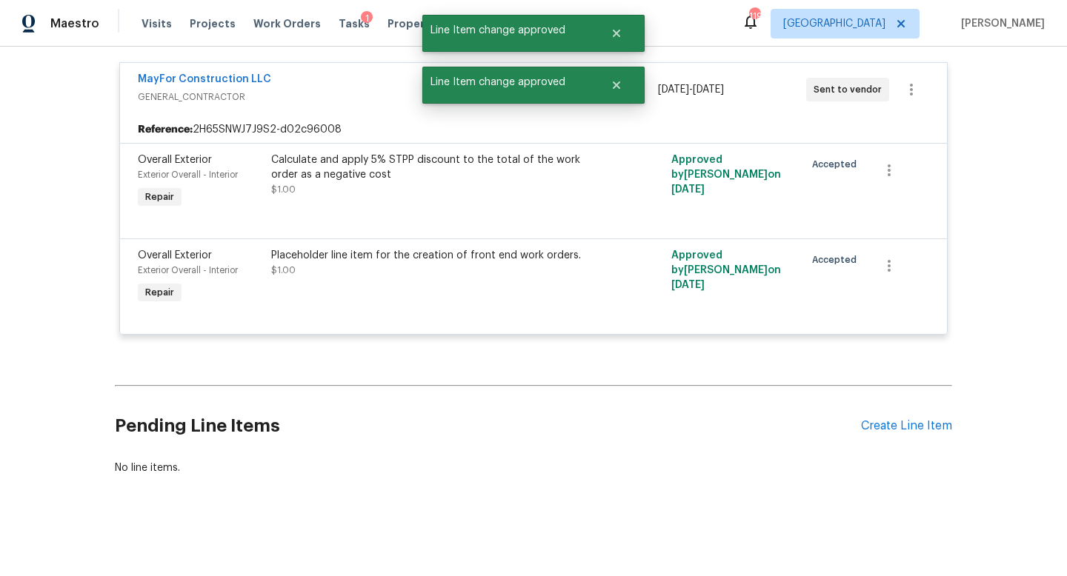
scroll to position [280, 0]
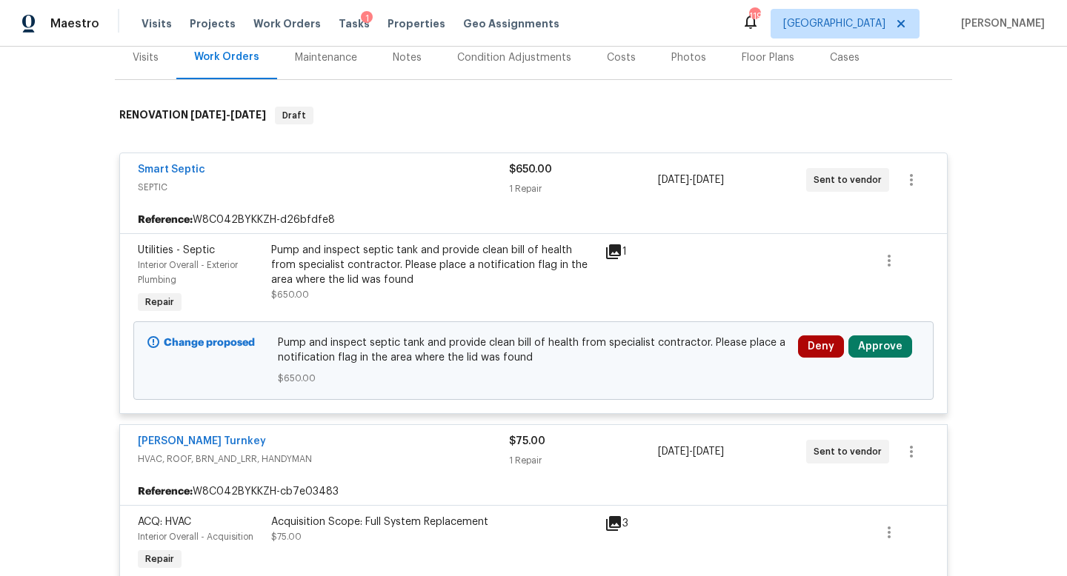
scroll to position [293, 0]
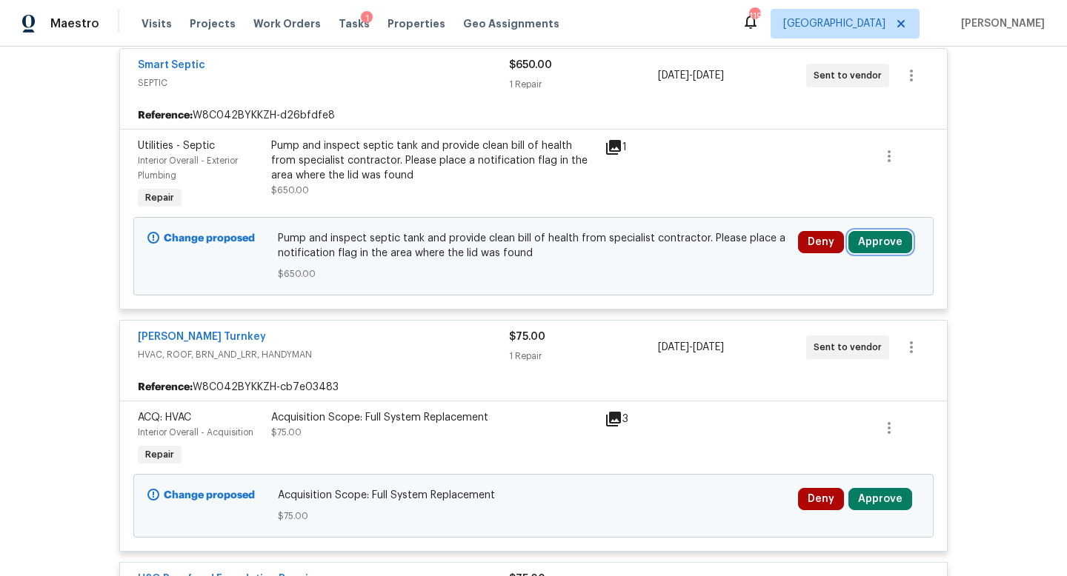
click at [870, 242] on button "Approve" at bounding box center [880, 242] width 64 height 22
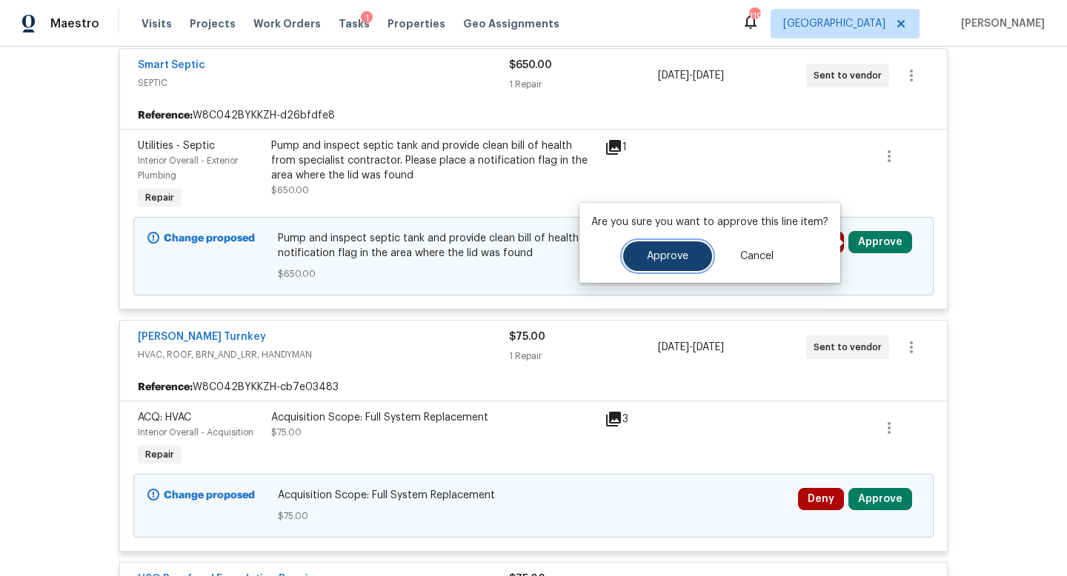
click at [680, 254] on span "Approve" at bounding box center [667, 256] width 41 height 11
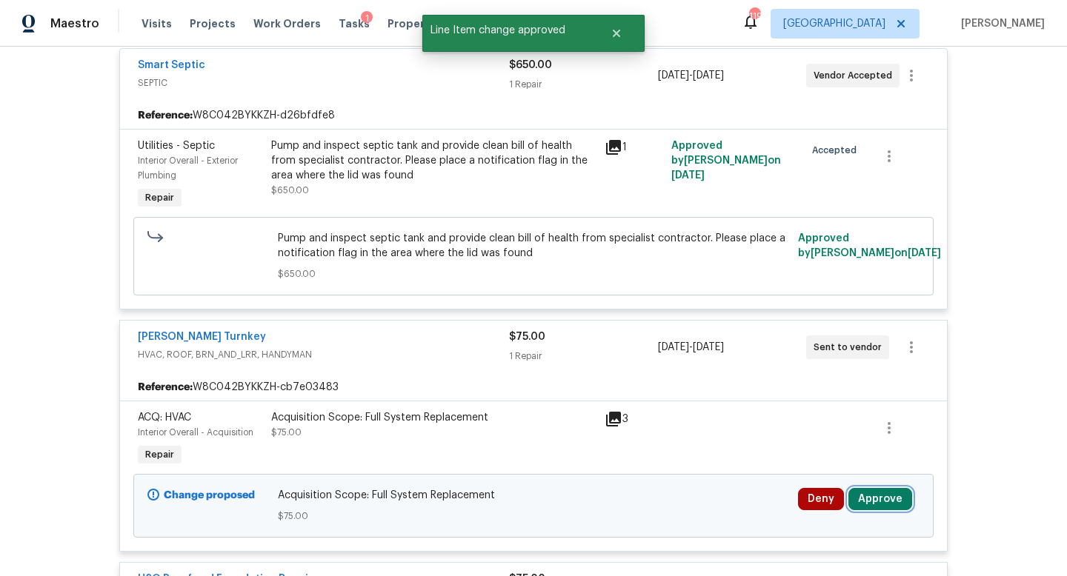
click at [881, 501] on button "Approve" at bounding box center [880, 499] width 64 height 22
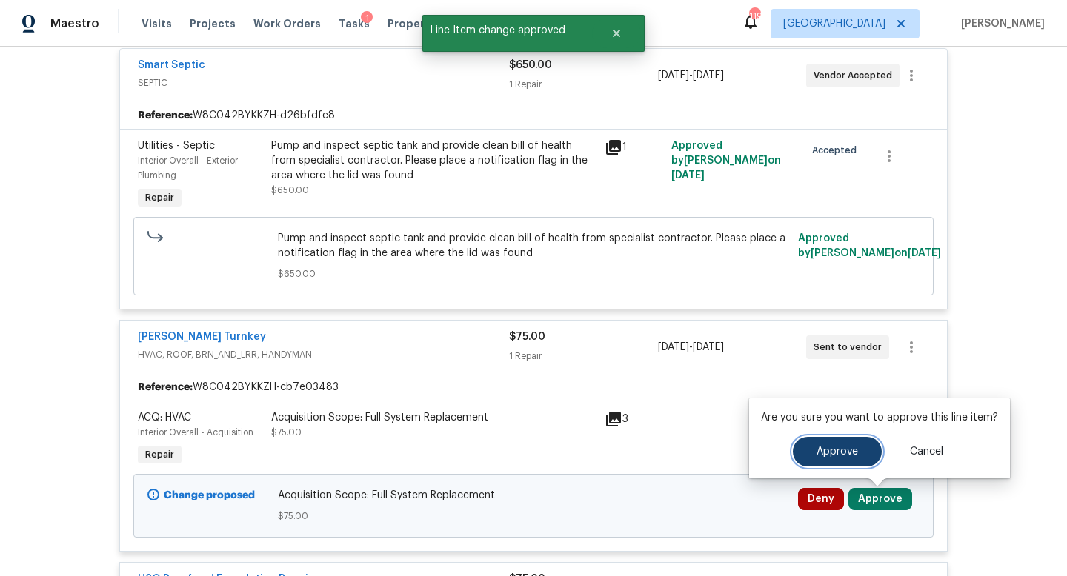
click at [807, 448] on button "Approve" at bounding box center [837, 452] width 89 height 30
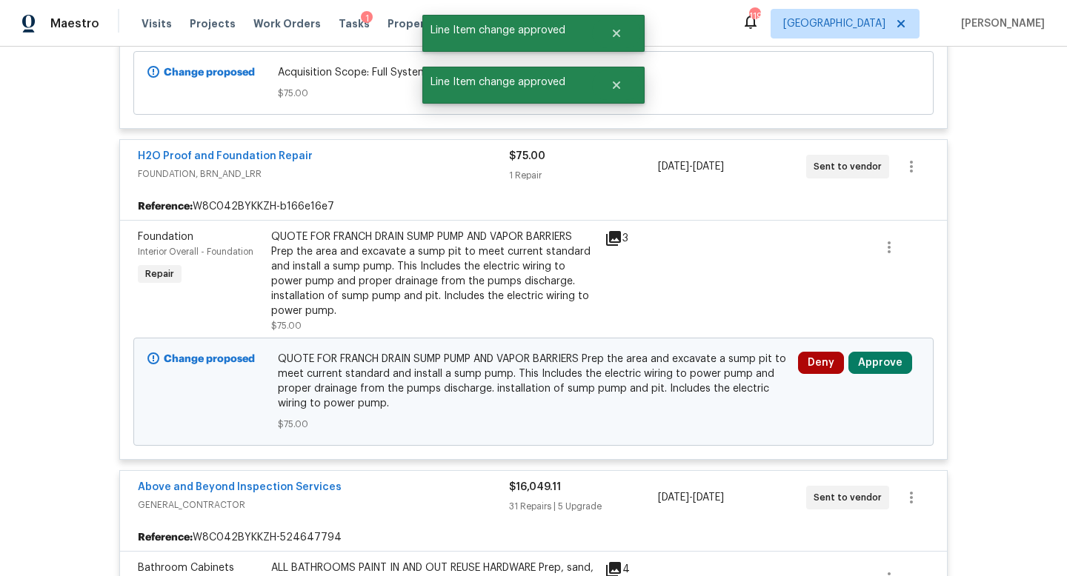
scroll to position [715, 0]
click at [881, 362] on button "Approve" at bounding box center [880, 364] width 64 height 22
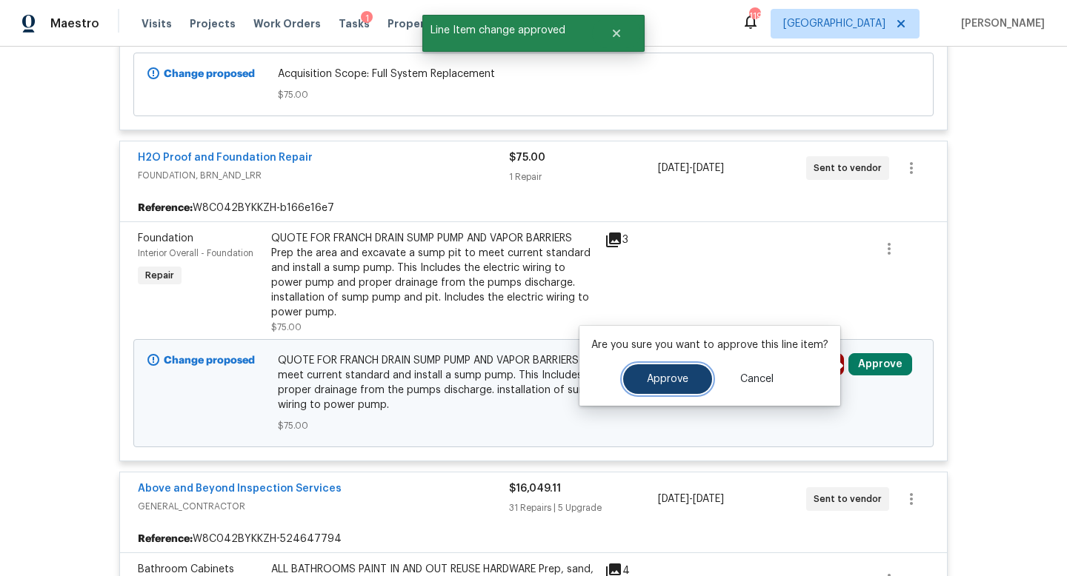
click at [687, 370] on button "Approve" at bounding box center [667, 379] width 89 height 30
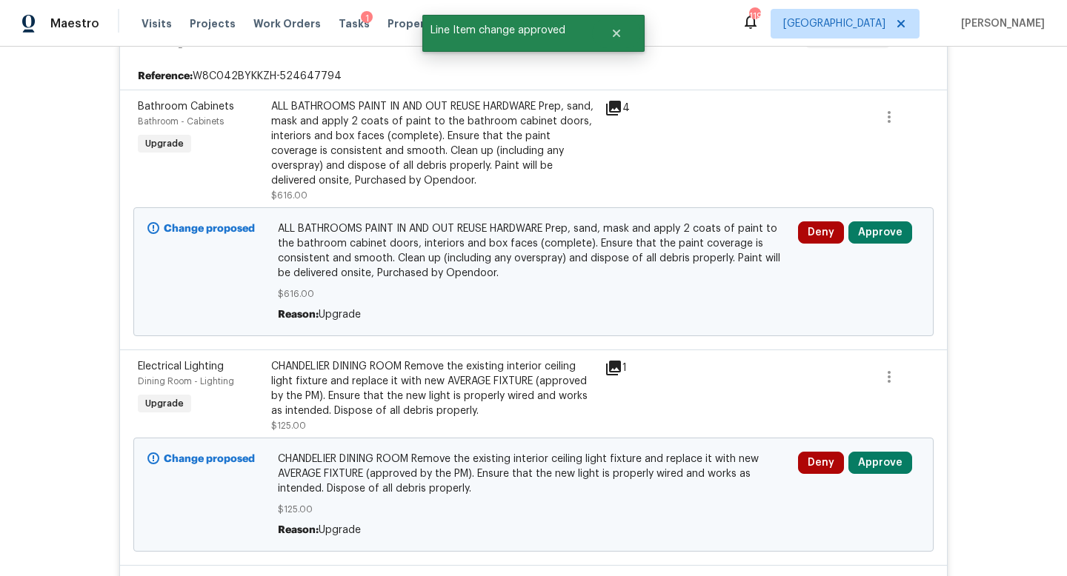
scroll to position [1180, 0]
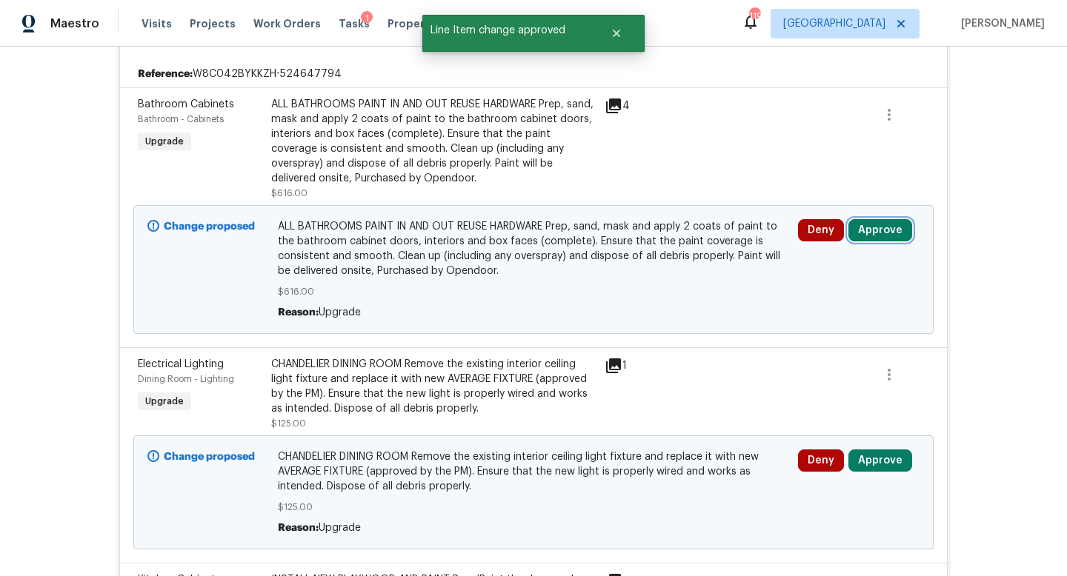
click at [879, 235] on button "Approve" at bounding box center [880, 230] width 64 height 22
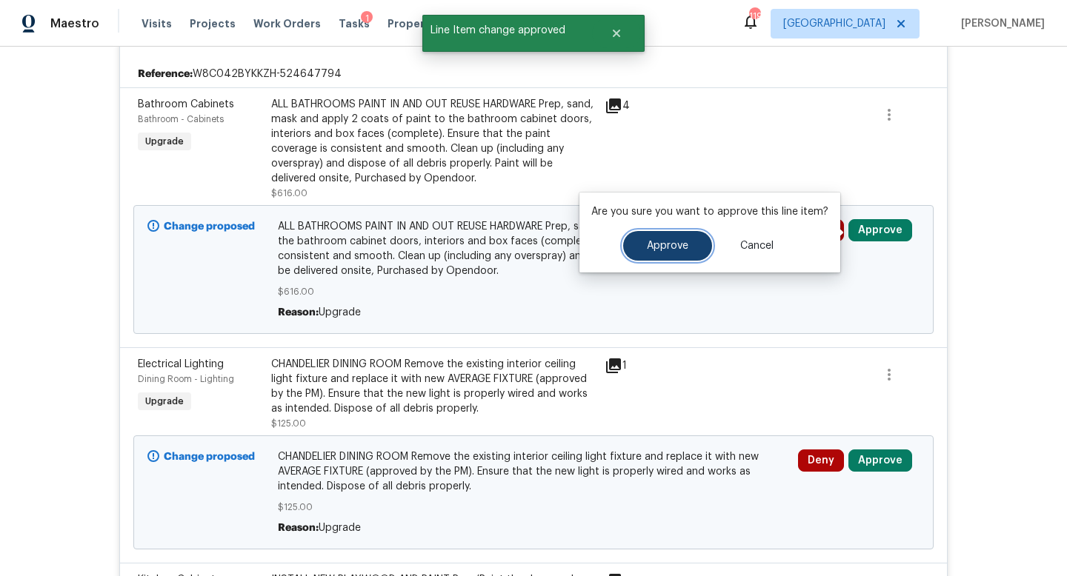
click at [689, 243] on button "Approve" at bounding box center [667, 246] width 89 height 30
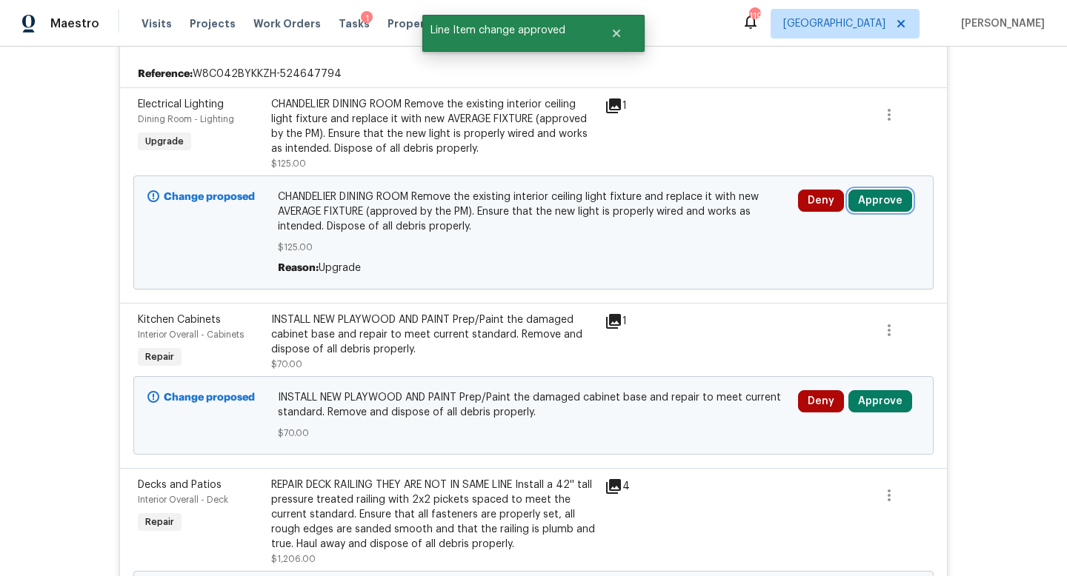
click at [873, 204] on button "Approve" at bounding box center [880, 201] width 64 height 22
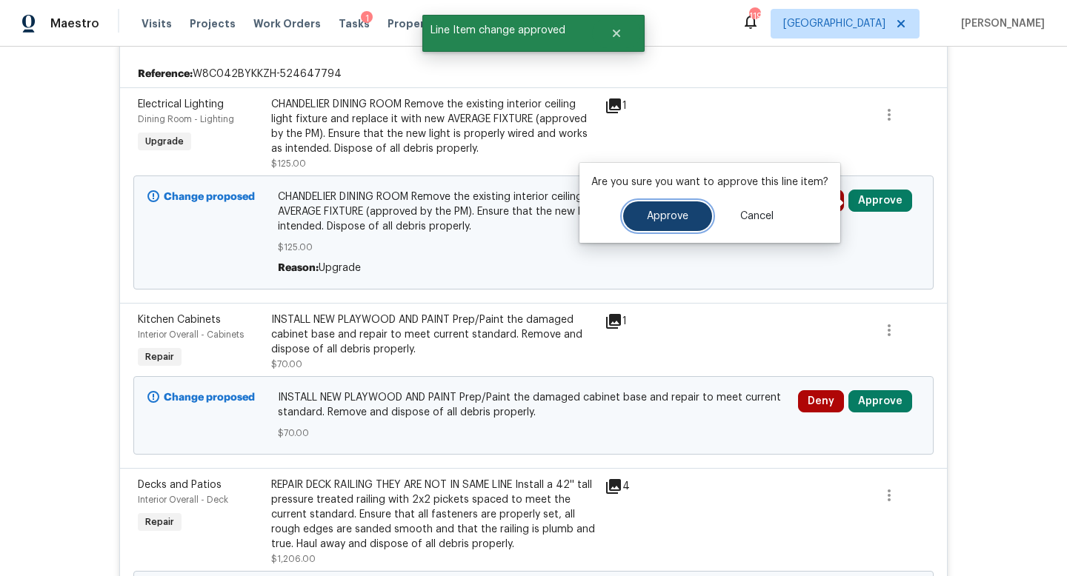
click at [673, 219] on span "Approve" at bounding box center [667, 216] width 41 height 11
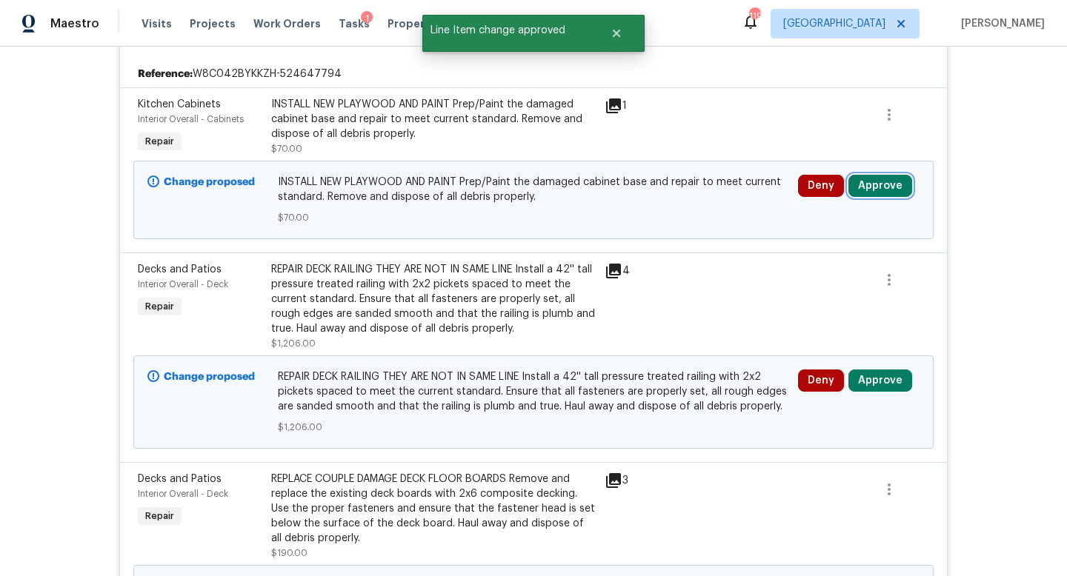
click at [864, 190] on button "Approve" at bounding box center [880, 186] width 64 height 22
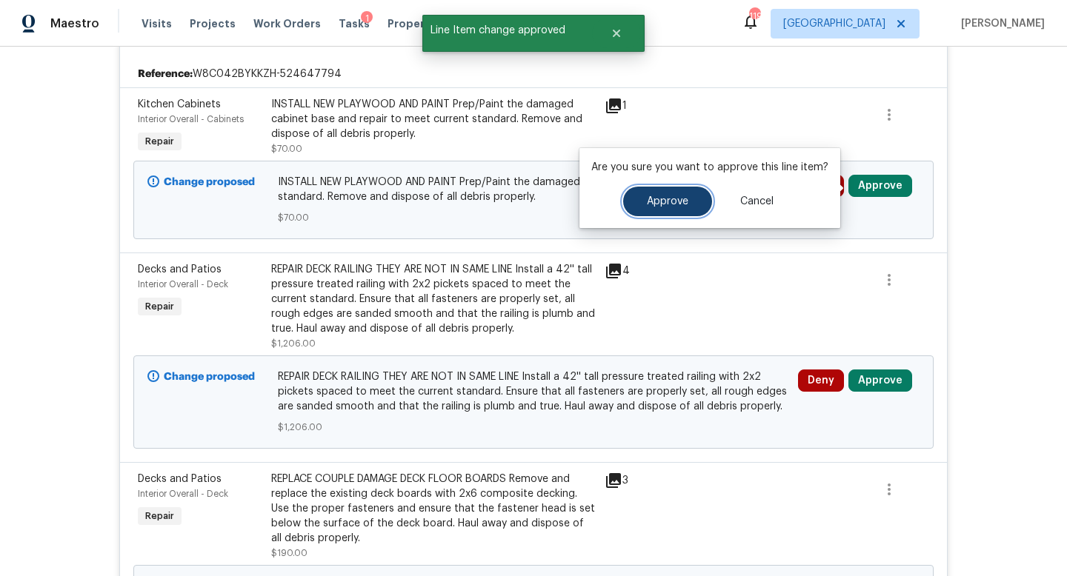
click at [665, 208] on button "Approve" at bounding box center [667, 202] width 89 height 30
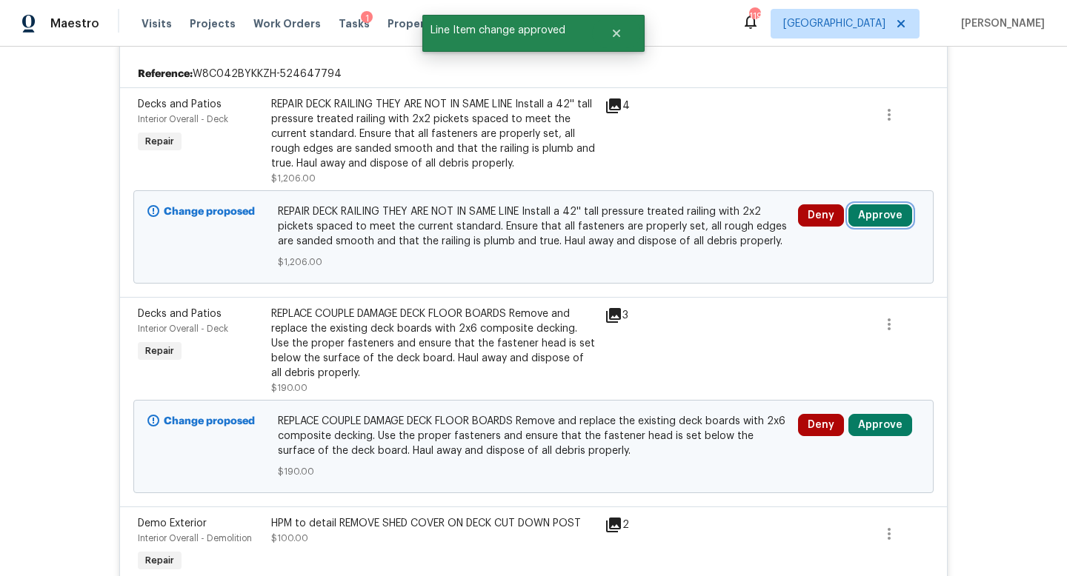
click at [866, 219] on button "Approve" at bounding box center [880, 215] width 64 height 22
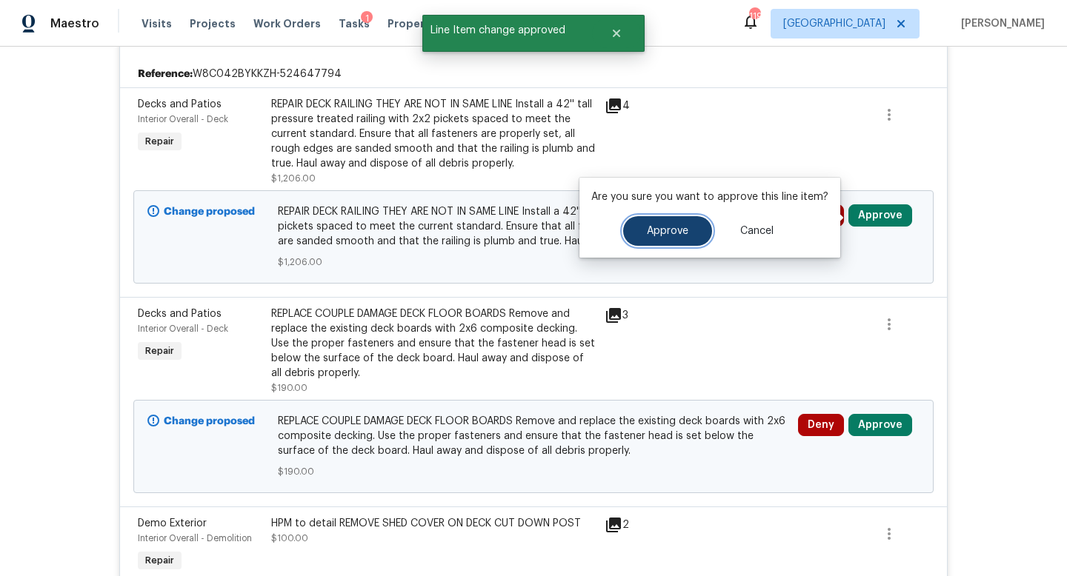
click at [677, 242] on button "Approve" at bounding box center [667, 231] width 89 height 30
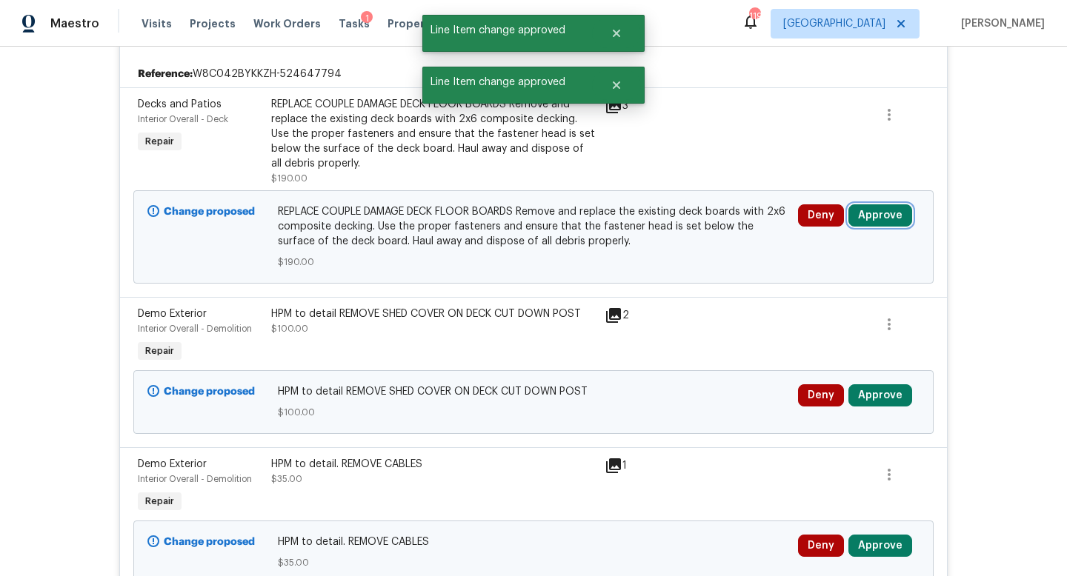
click at [881, 218] on button "Approve" at bounding box center [880, 215] width 64 height 22
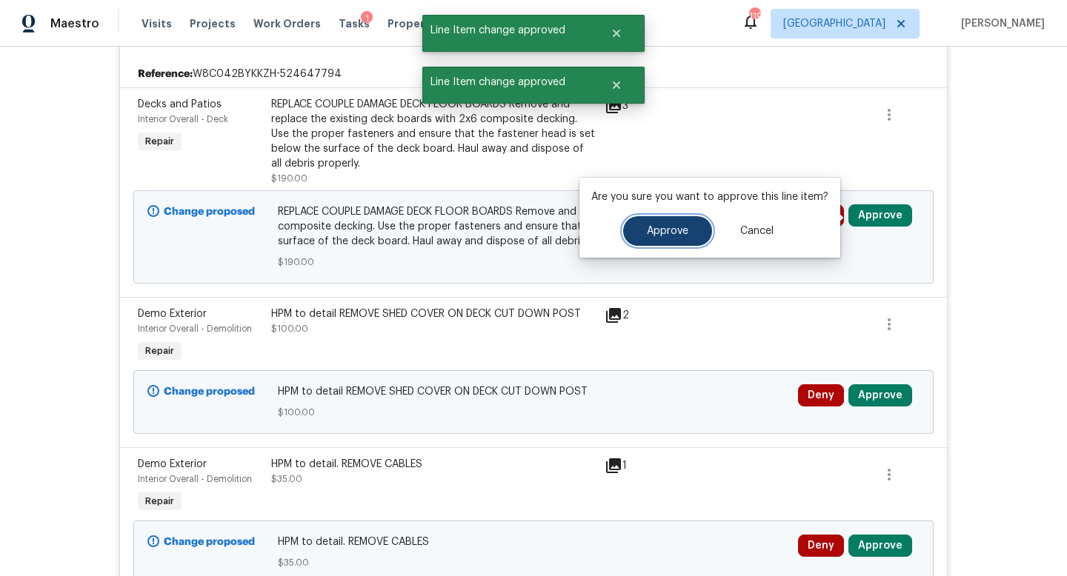
click at [679, 230] on span "Approve" at bounding box center [667, 231] width 41 height 11
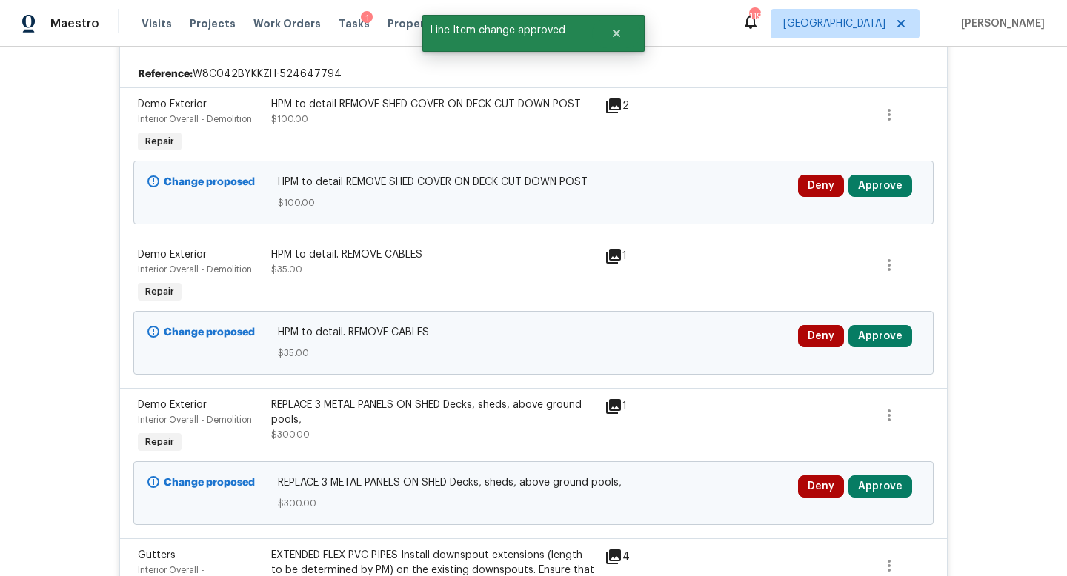
click at [882, 324] on div "Deny Approve" at bounding box center [858, 343] width 130 height 44
click at [879, 338] on button "Approve" at bounding box center [880, 336] width 64 height 22
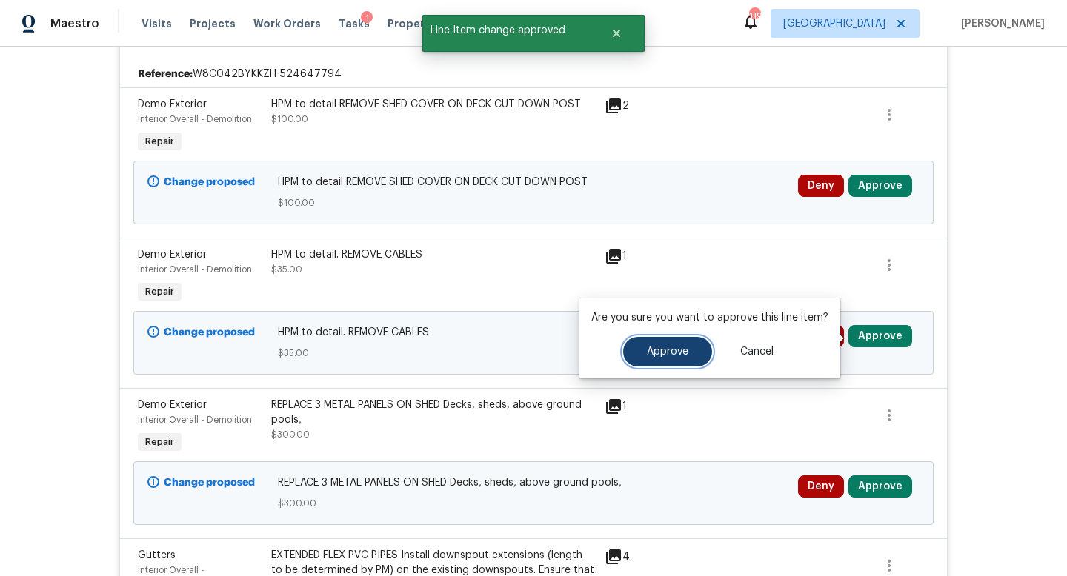
click at [676, 351] on span "Approve" at bounding box center [667, 352] width 41 height 11
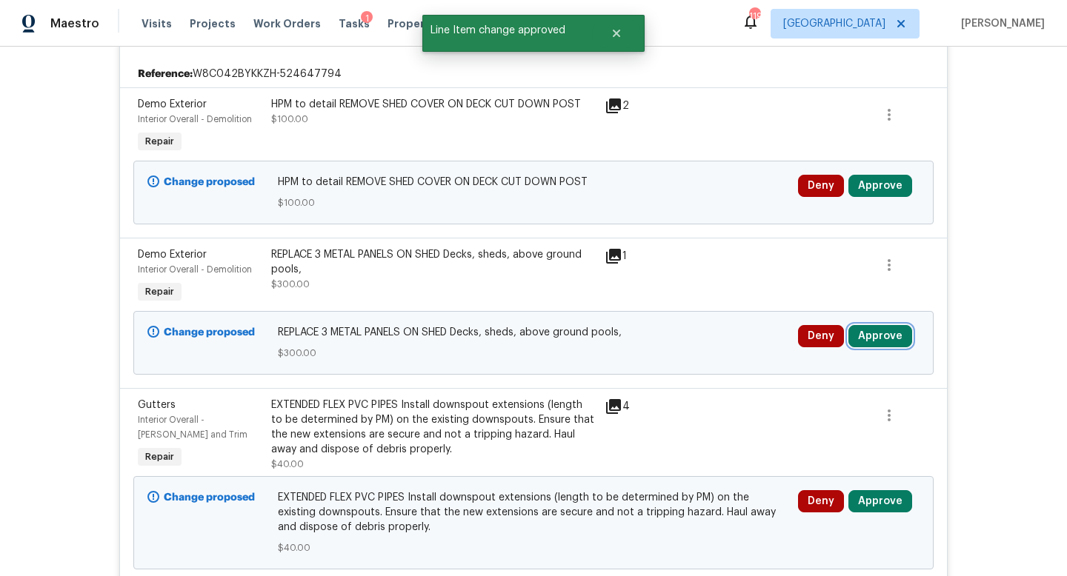
click at [882, 343] on button "Approve" at bounding box center [880, 336] width 64 height 22
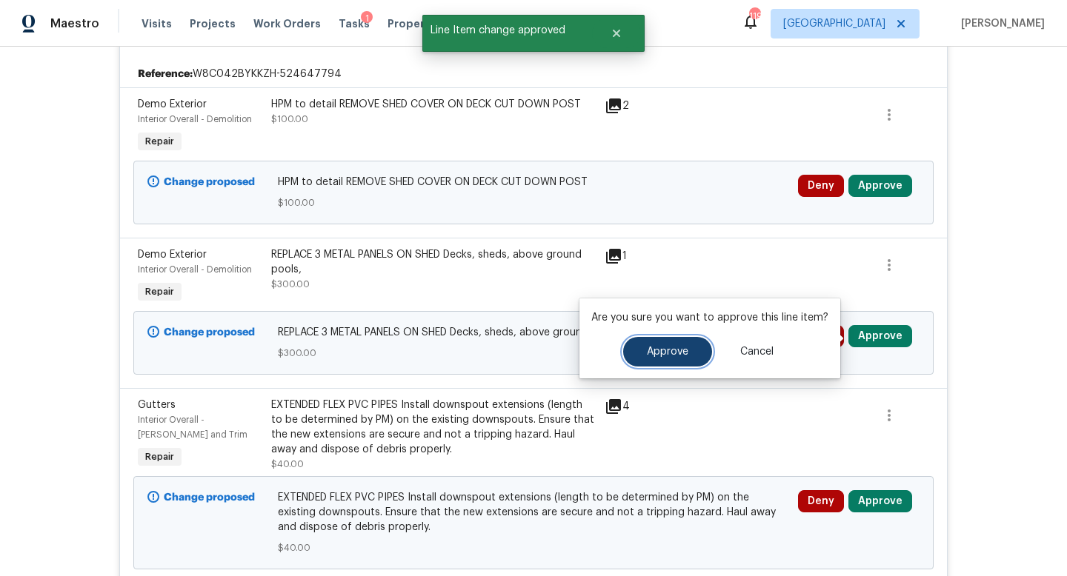
click at [670, 350] on span "Approve" at bounding box center [667, 352] width 41 height 11
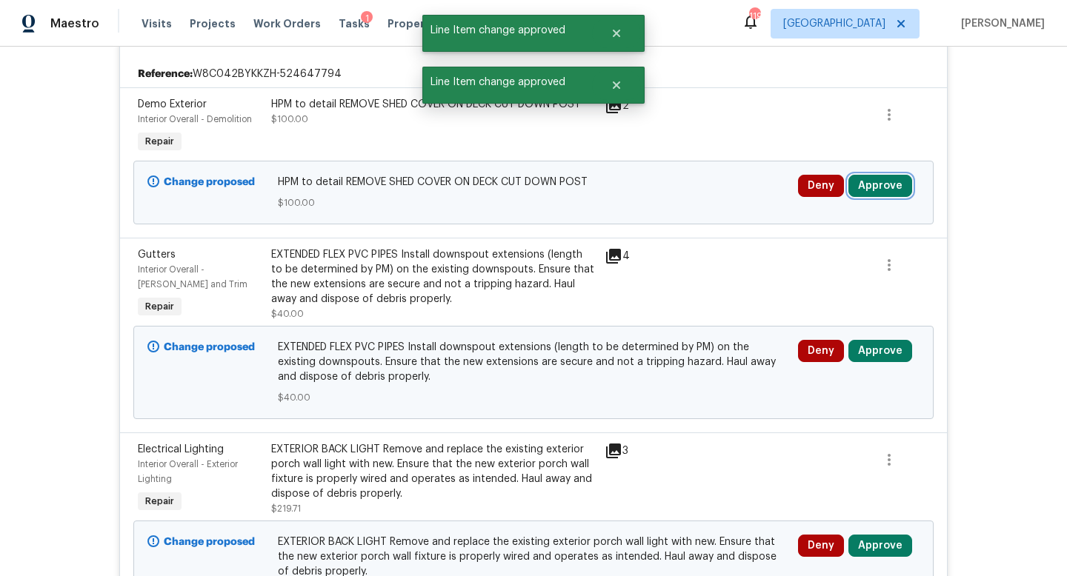
click at [875, 190] on button "Approve" at bounding box center [880, 186] width 64 height 22
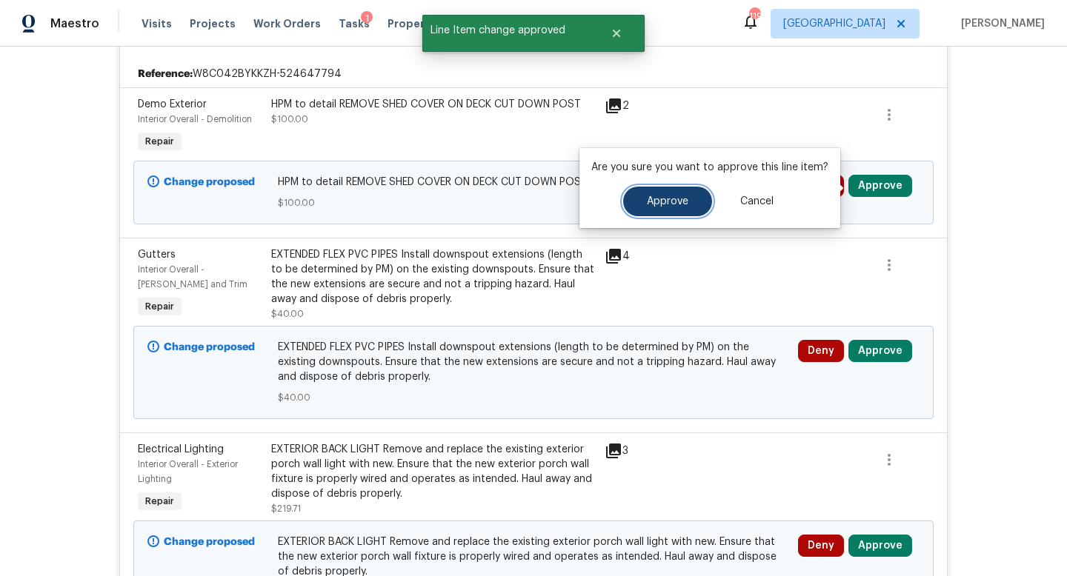
click at [686, 201] on button "Approve" at bounding box center [667, 202] width 89 height 30
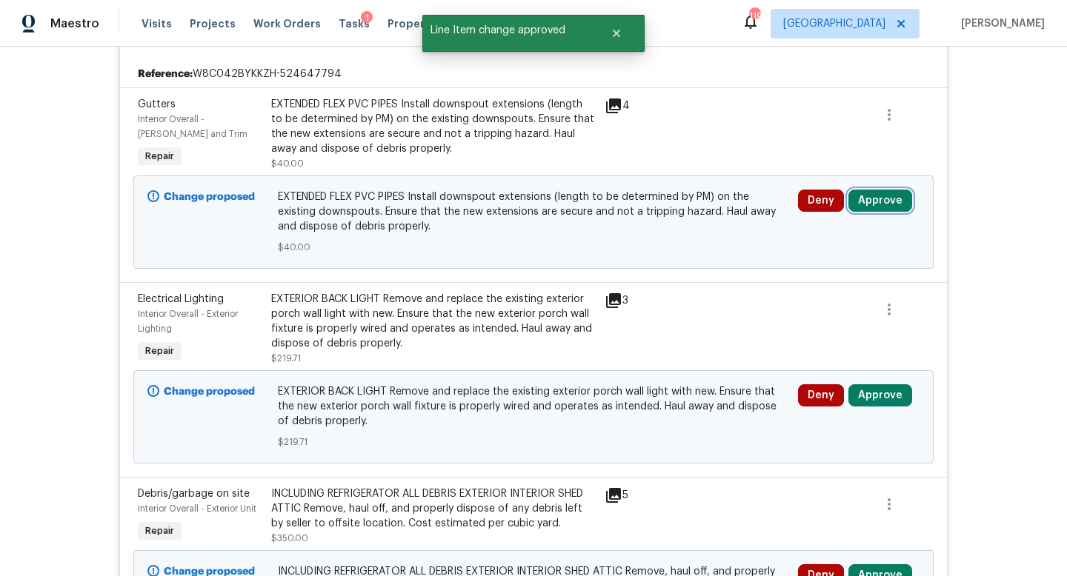
click at [882, 201] on button "Approve" at bounding box center [880, 201] width 64 height 22
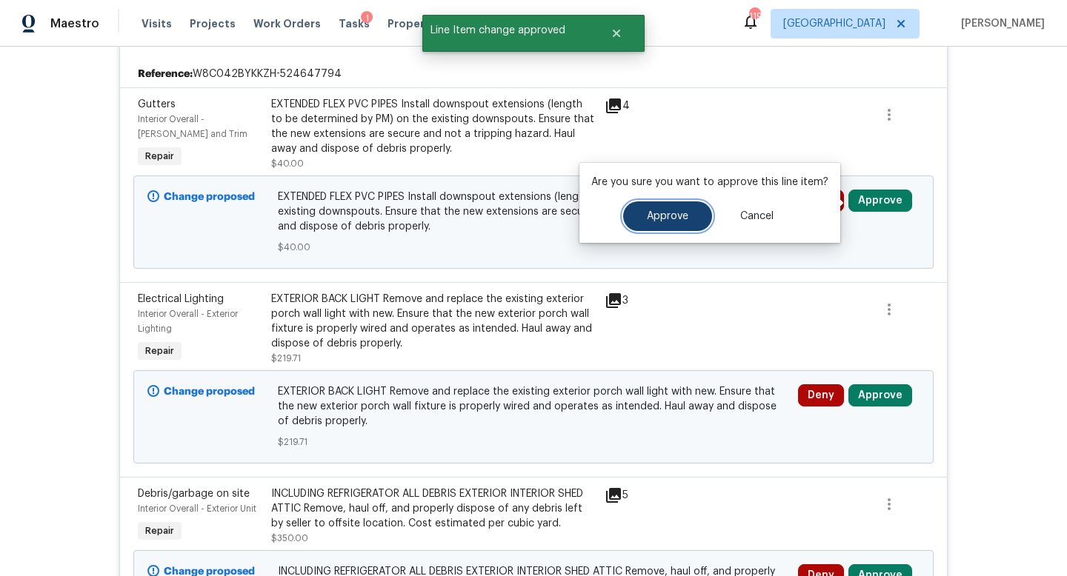
click at [671, 219] on span "Approve" at bounding box center [667, 216] width 41 height 11
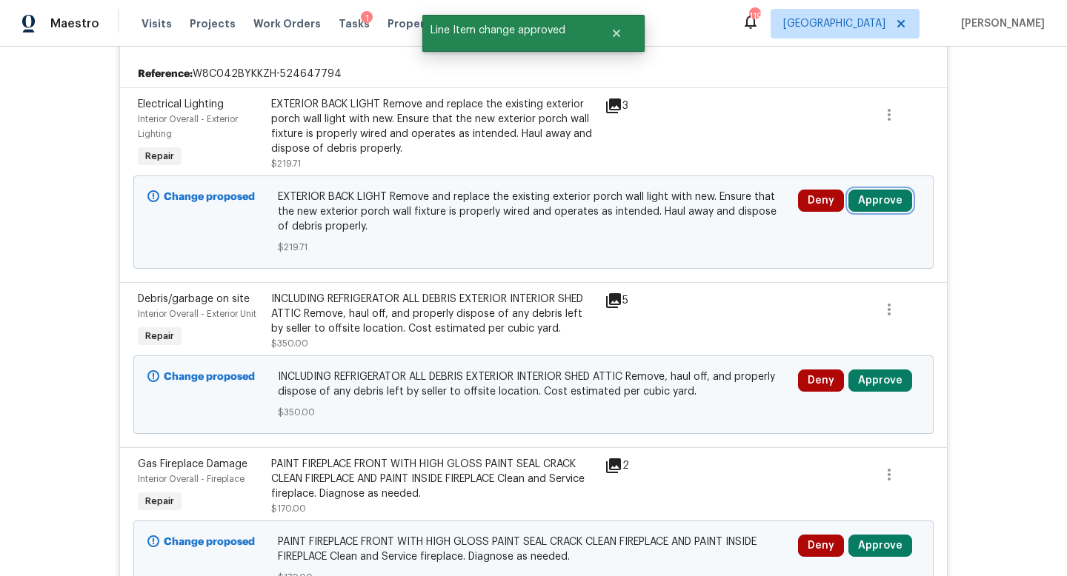
click at [895, 198] on button "Approve" at bounding box center [880, 201] width 64 height 22
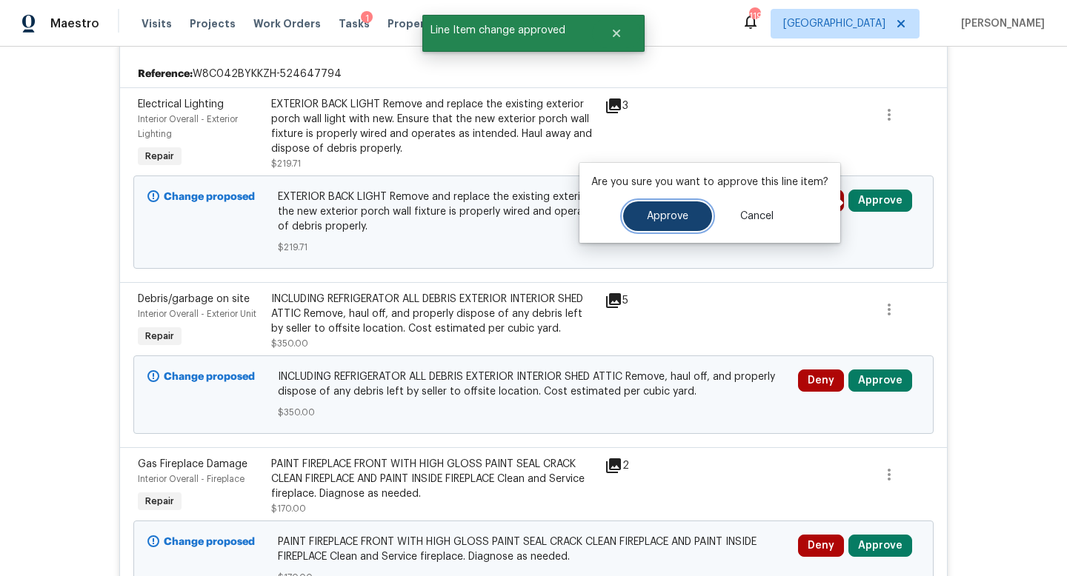
click at [680, 211] on span "Approve" at bounding box center [667, 216] width 41 height 11
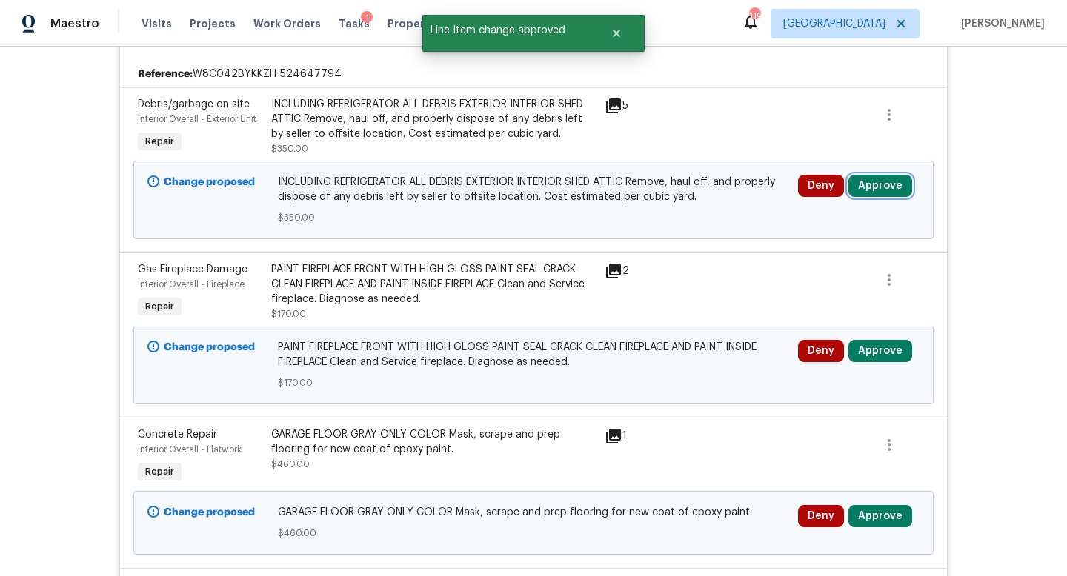
click at [876, 183] on button "Approve" at bounding box center [880, 186] width 64 height 22
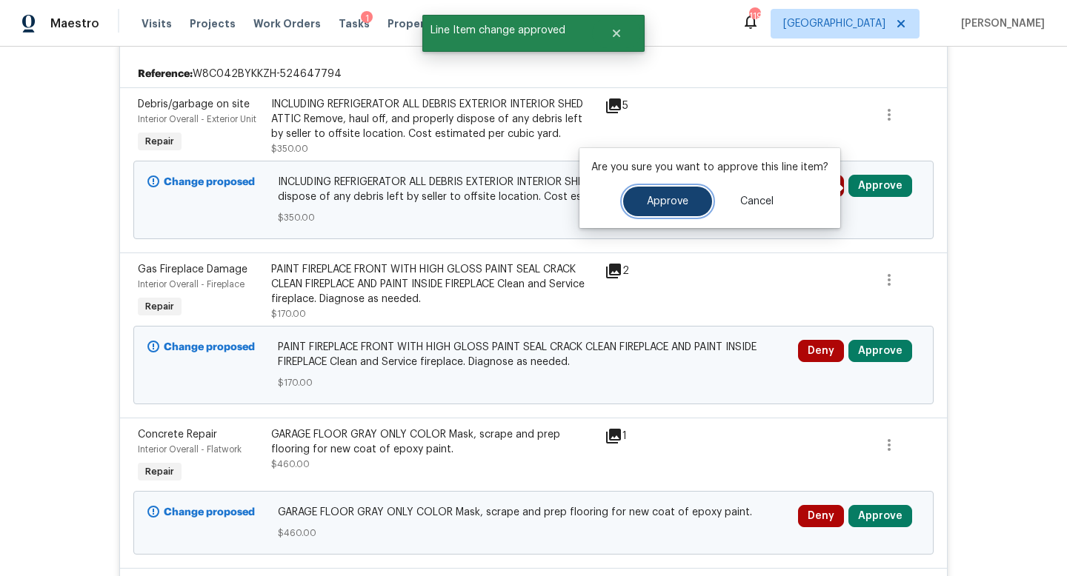
click at [677, 210] on button "Approve" at bounding box center [667, 202] width 89 height 30
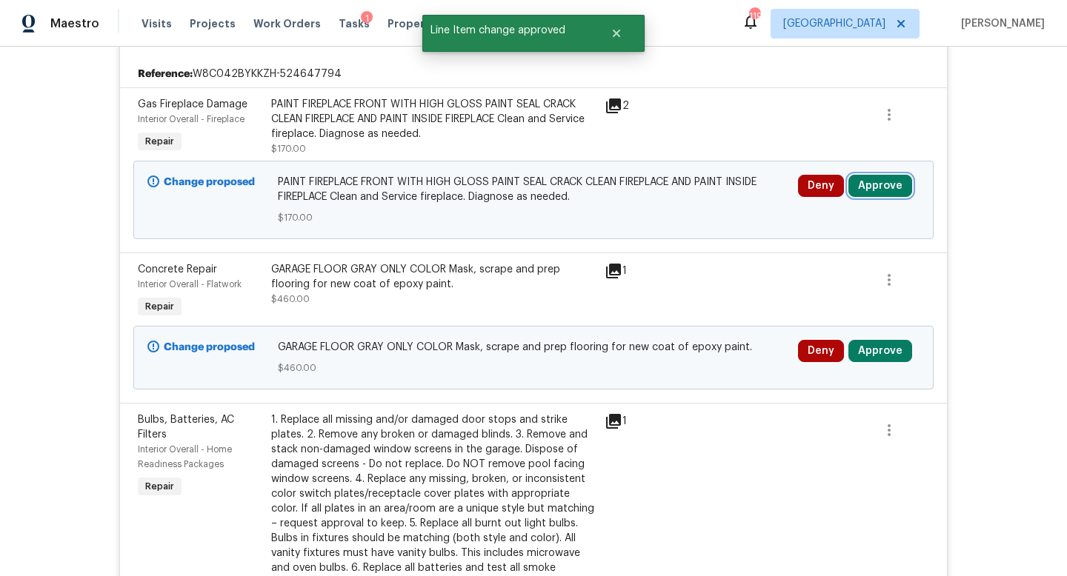
click at [874, 188] on button "Approve" at bounding box center [880, 186] width 64 height 22
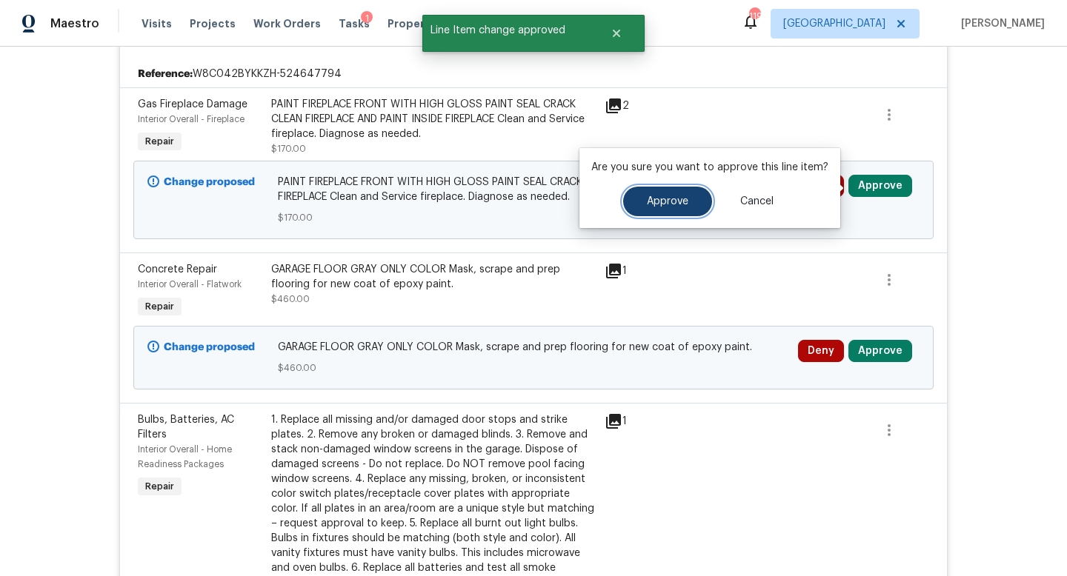
click at [653, 215] on button "Approve" at bounding box center [667, 202] width 89 height 30
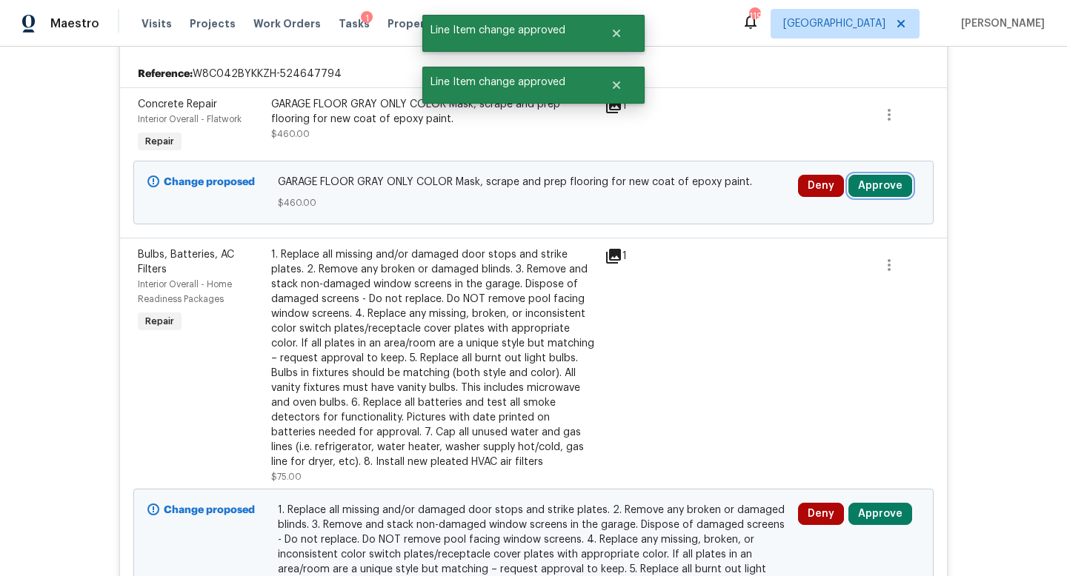
click at [870, 181] on button "Approve" at bounding box center [880, 186] width 64 height 22
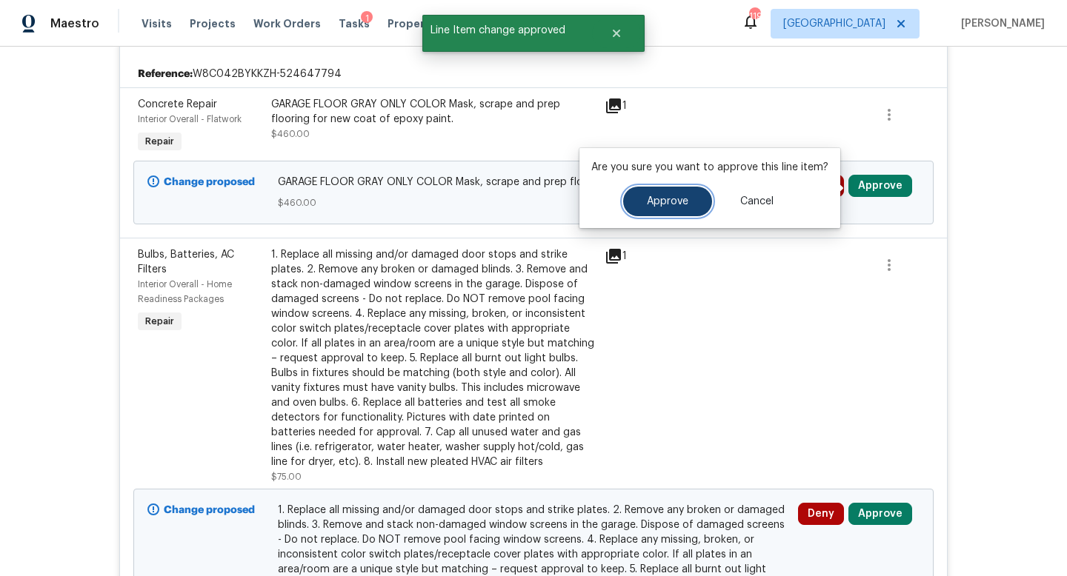
click at [696, 190] on button "Approve" at bounding box center [667, 202] width 89 height 30
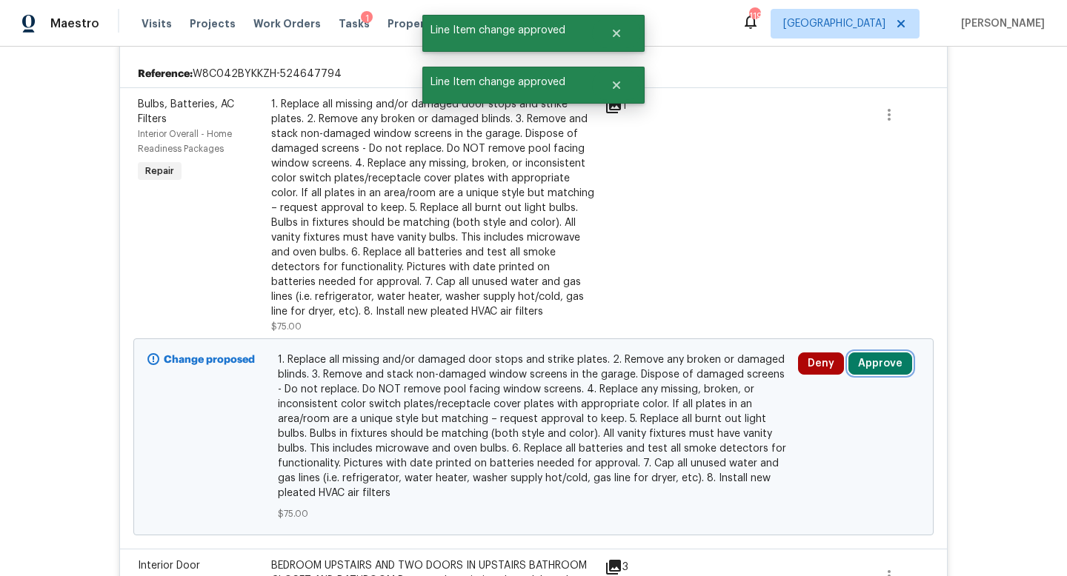
click at [884, 361] on button "Approve" at bounding box center [880, 364] width 64 height 22
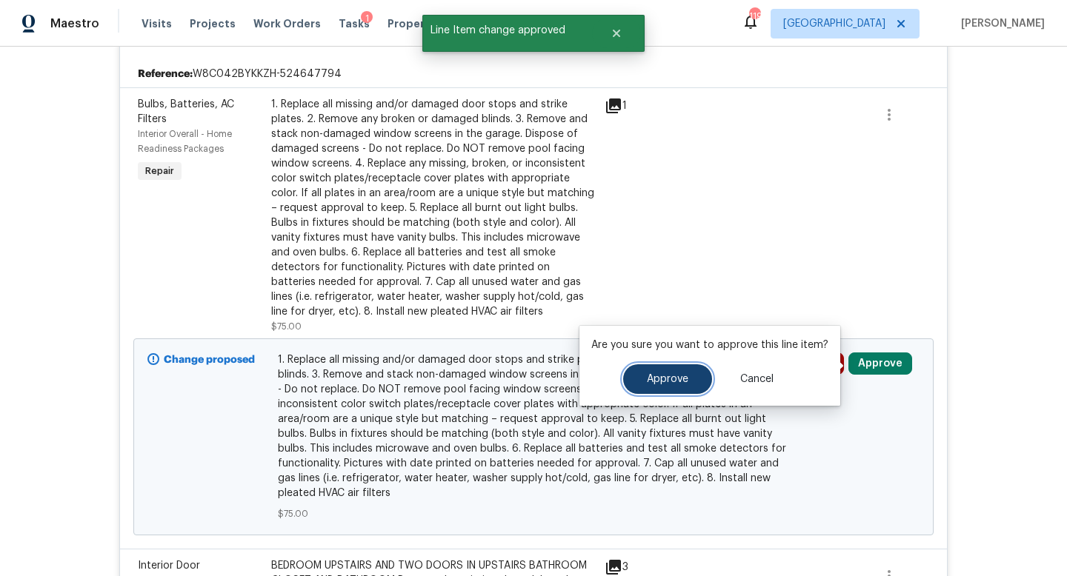
click at [672, 373] on button "Approve" at bounding box center [667, 379] width 89 height 30
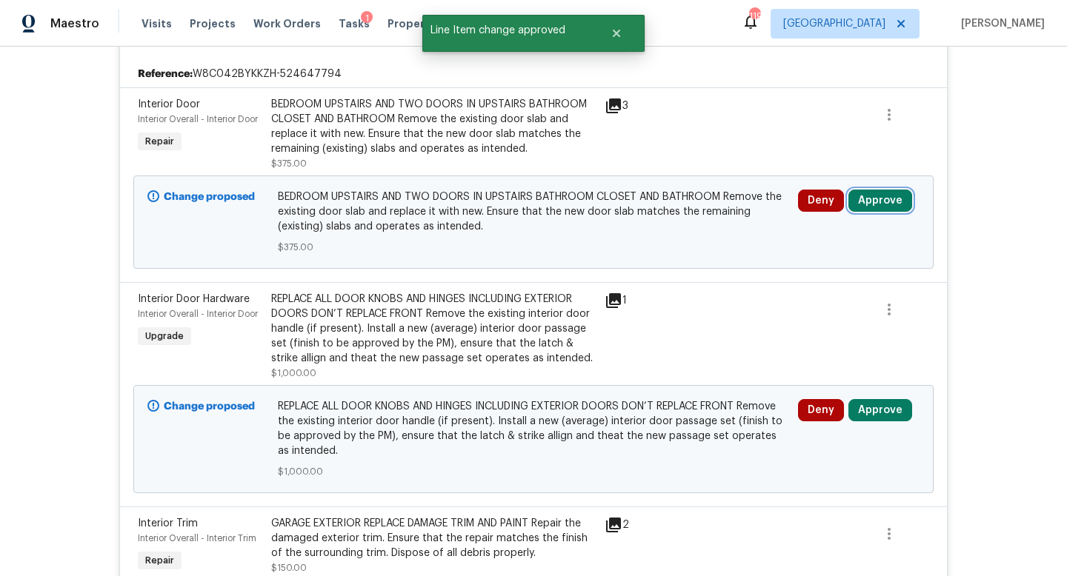
click at [872, 206] on button "Approve" at bounding box center [880, 201] width 64 height 22
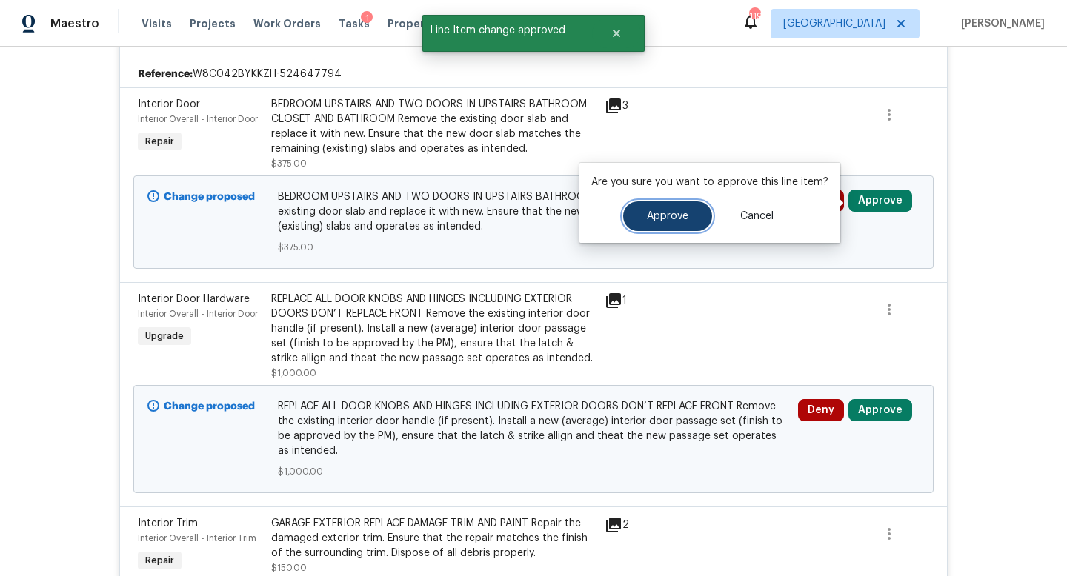
click at [680, 216] on span "Approve" at bounding box center [667, 216] width 41 height 11
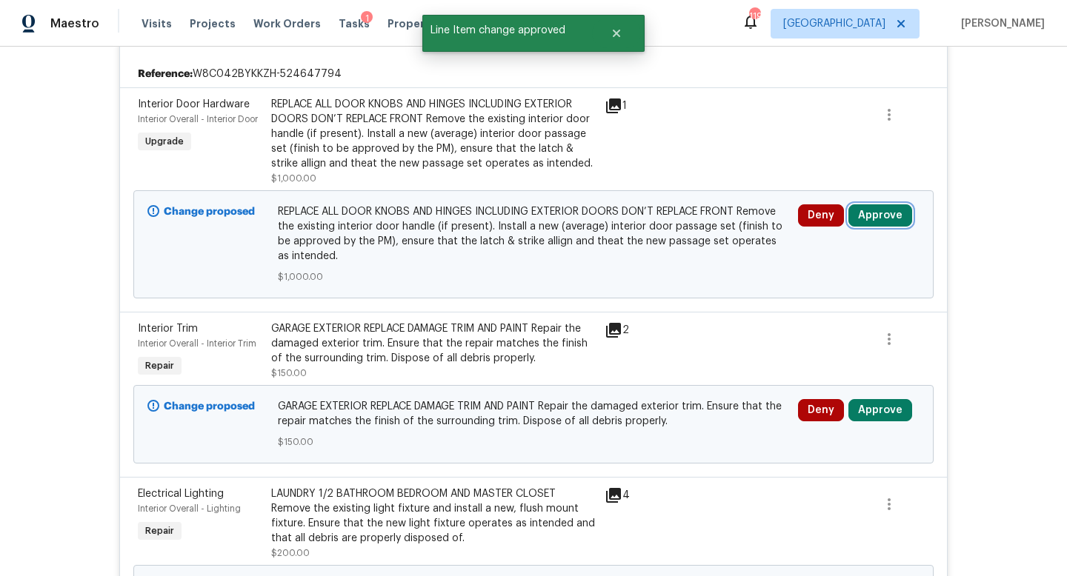
click at [870, 222] on button "Approve" at bounding box center [880, 215] width 64 height 22
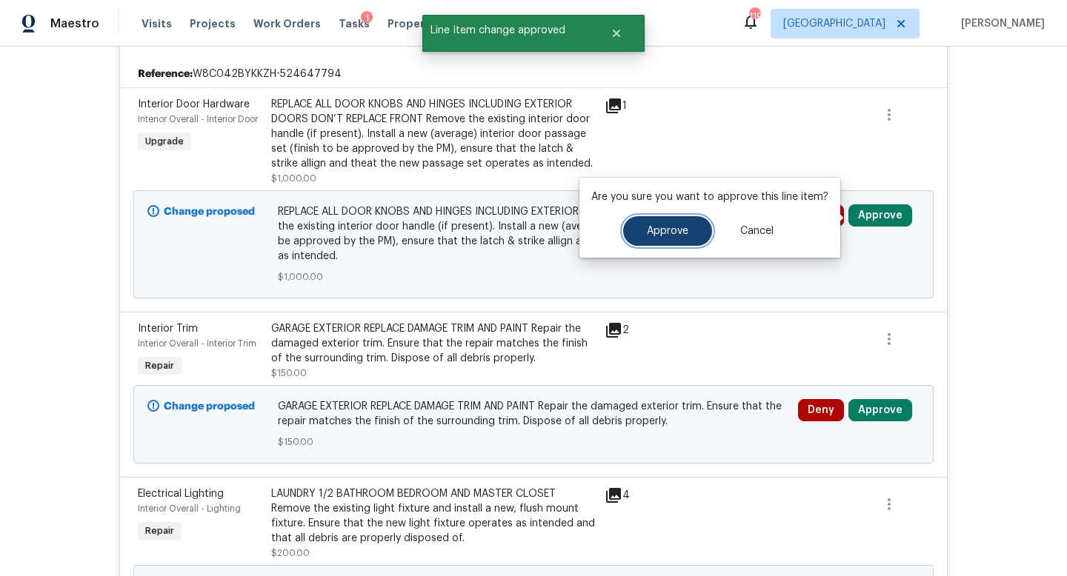
click at [669, 236] on button "Approve" at bounding box center [667, 231] width 89 height 30
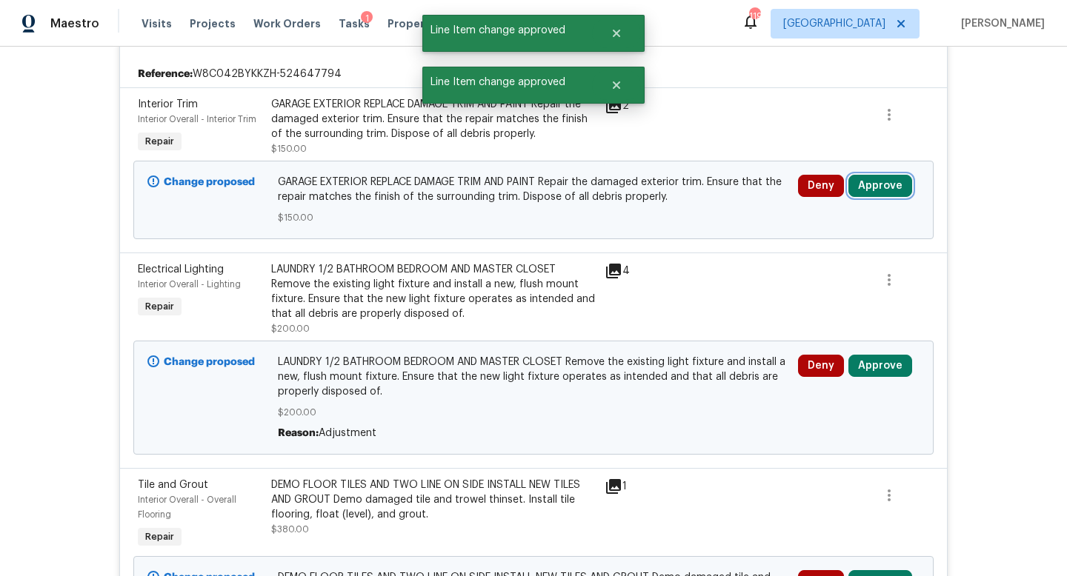
click at [872, 191] on button "Approve" at bounding box center [880, 186] width 64 height 22
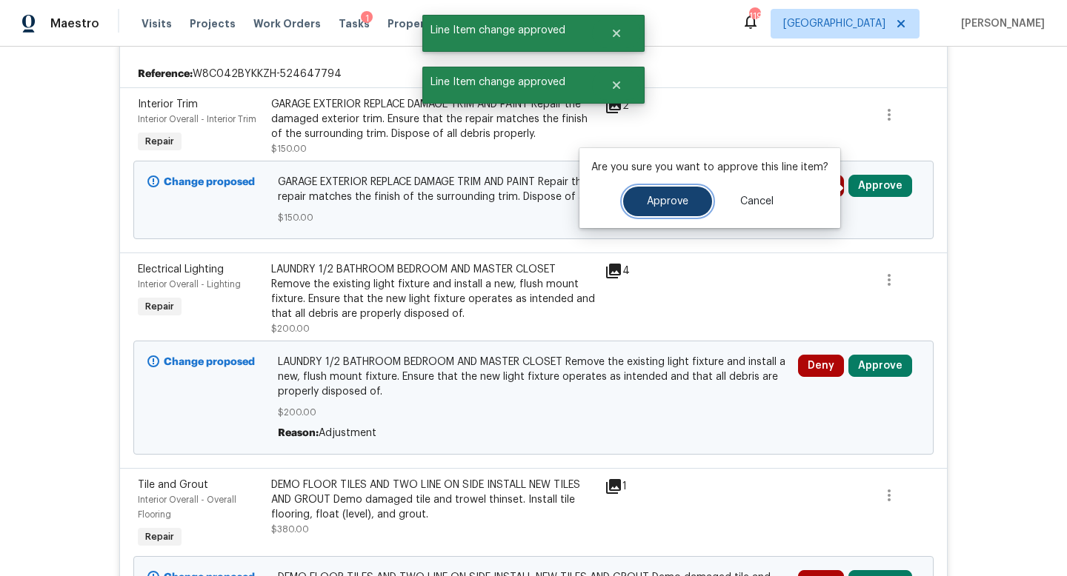
click at [693, 205] on button "Approve" at bounding box center [667, 202] width 89 height 30
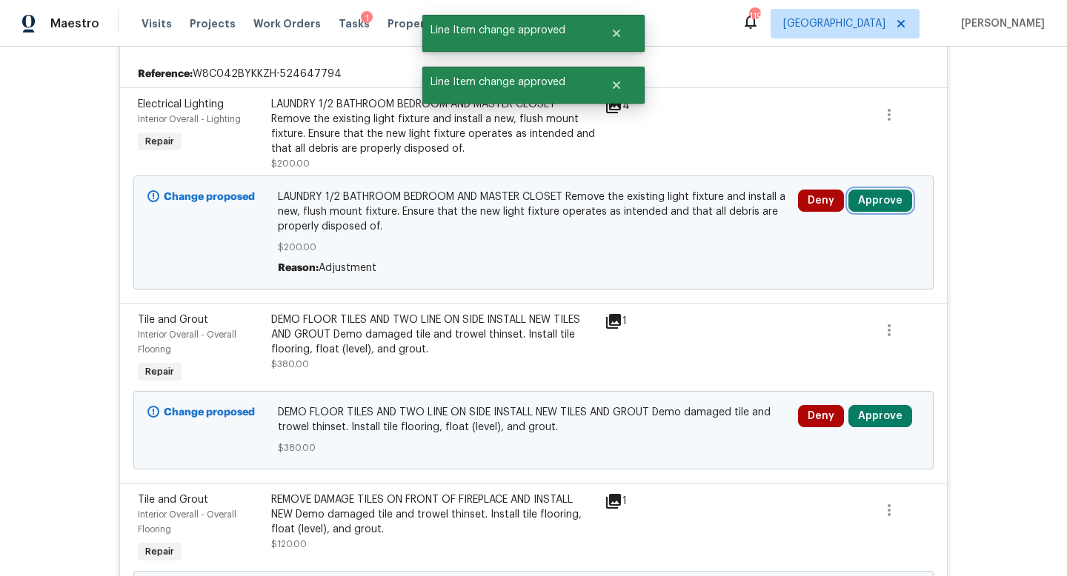
click at [869, 203] on button "Approve" at bounding box center [880, 201] width 64 height 22
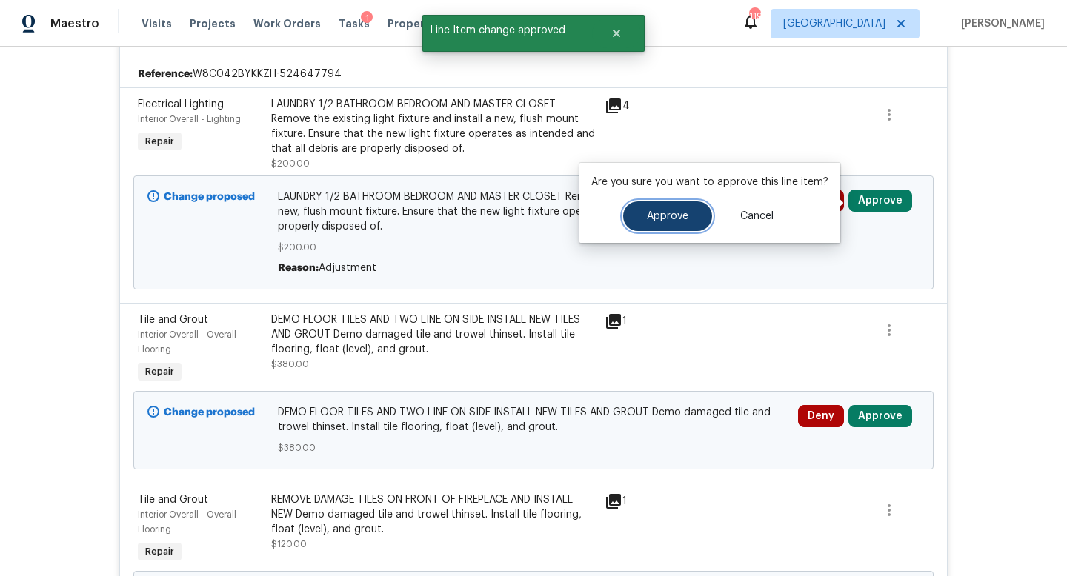
click at [678, 216] on span "Approve" at bounding box center [667, 216] width 41 height 11
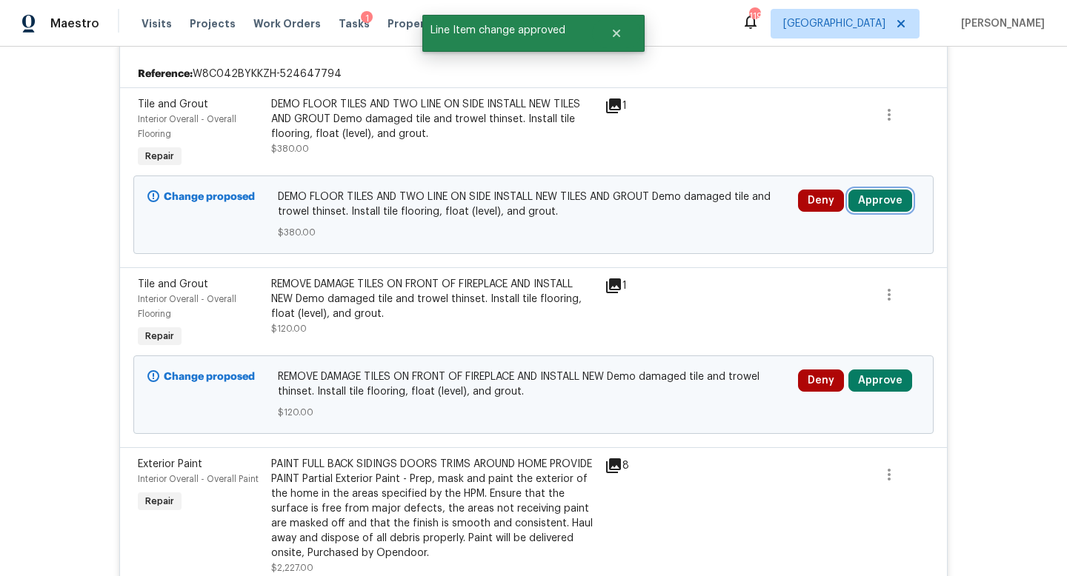
click at [870, 207] on button "Approve" at bounding box center [880, 201] width 64 height 22
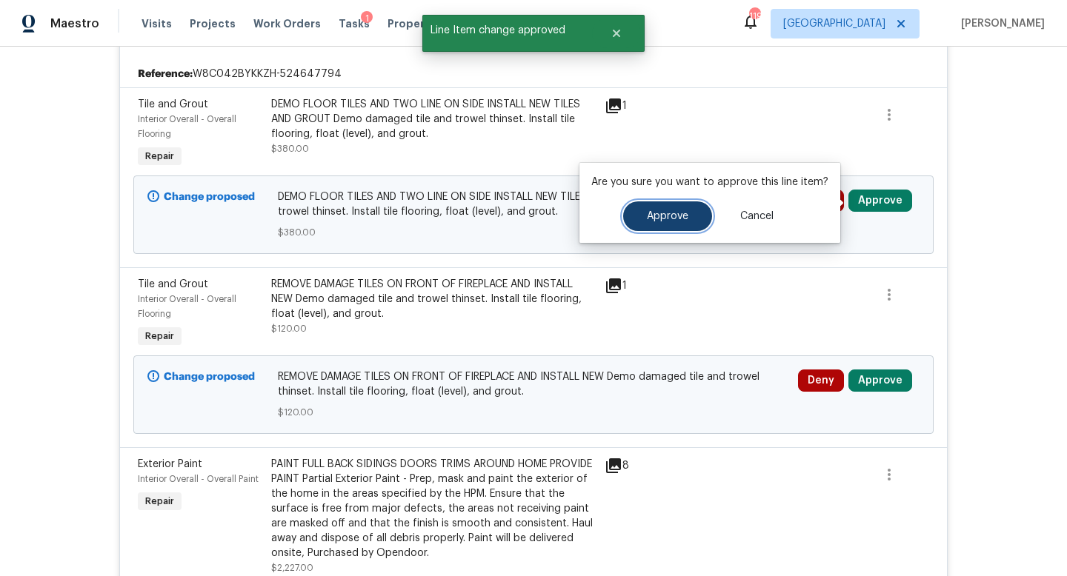
click at [687, 216] on button "Approve" at bounding box center [667, 216] width 89 height 30
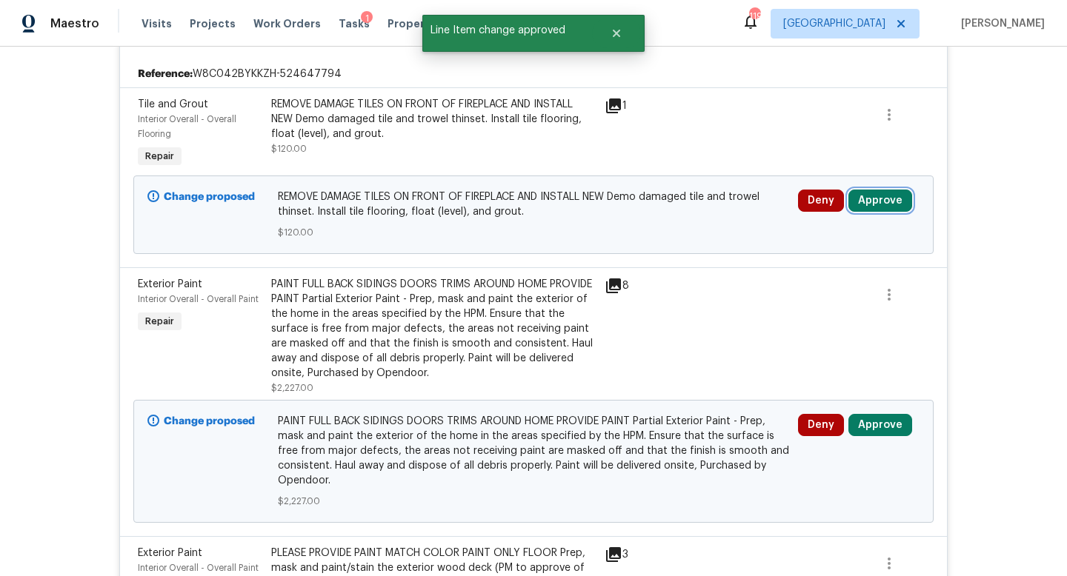
click at [881, 204] on button "Approve" at bounding box center [880, 201] width 64 height 22
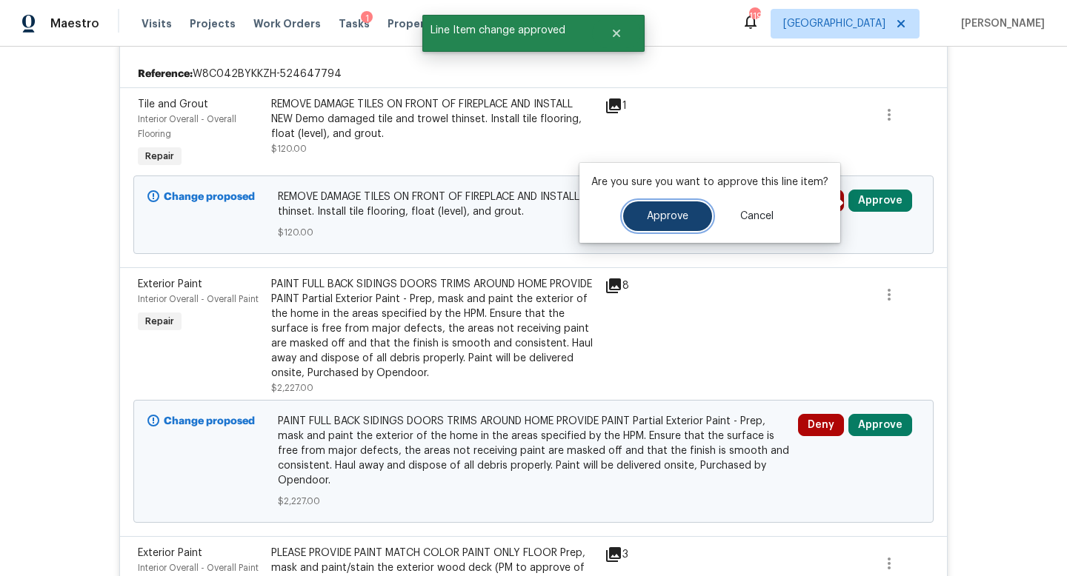
click at [676, 208] on button "Approve" at bounding box center [667, 216] width 89 height 30
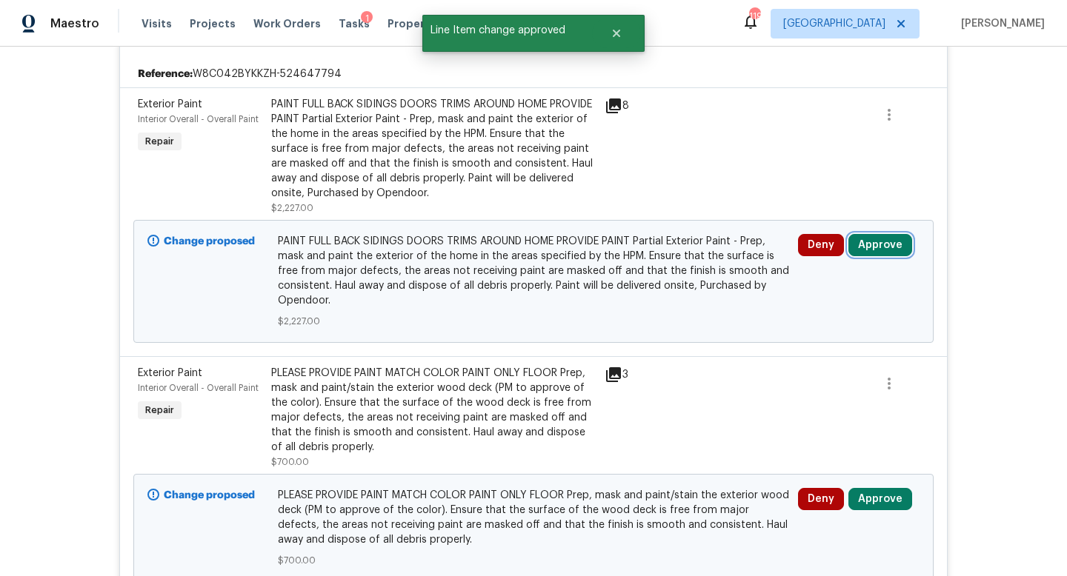
click at [881, 243] on button "Approve" at bounding box center [880, 245] width 64 height 22
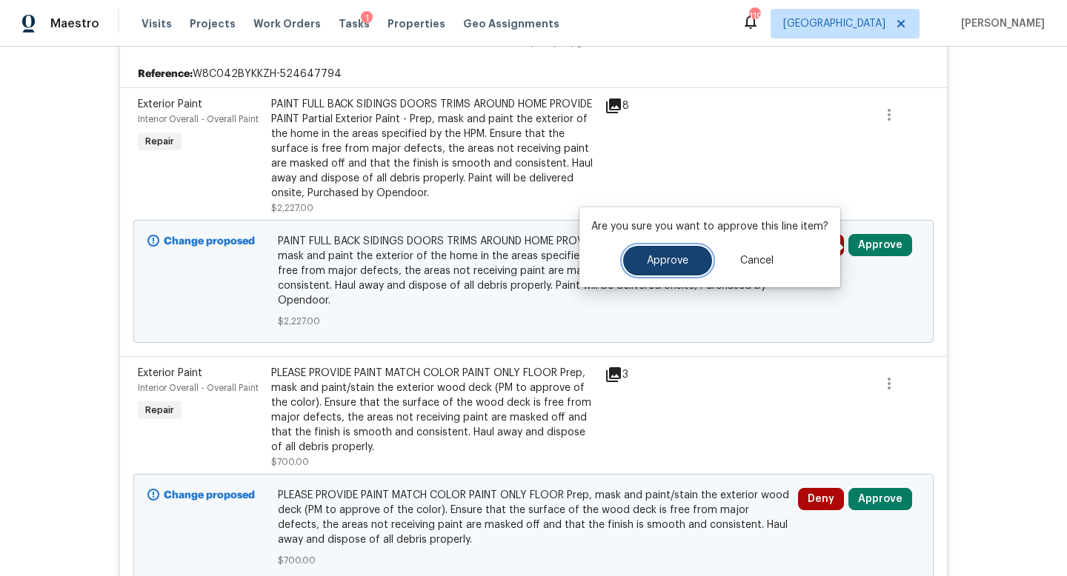
click at [656, 267] on button "Approve" at bounding box center [667, 261] width 89 height 30
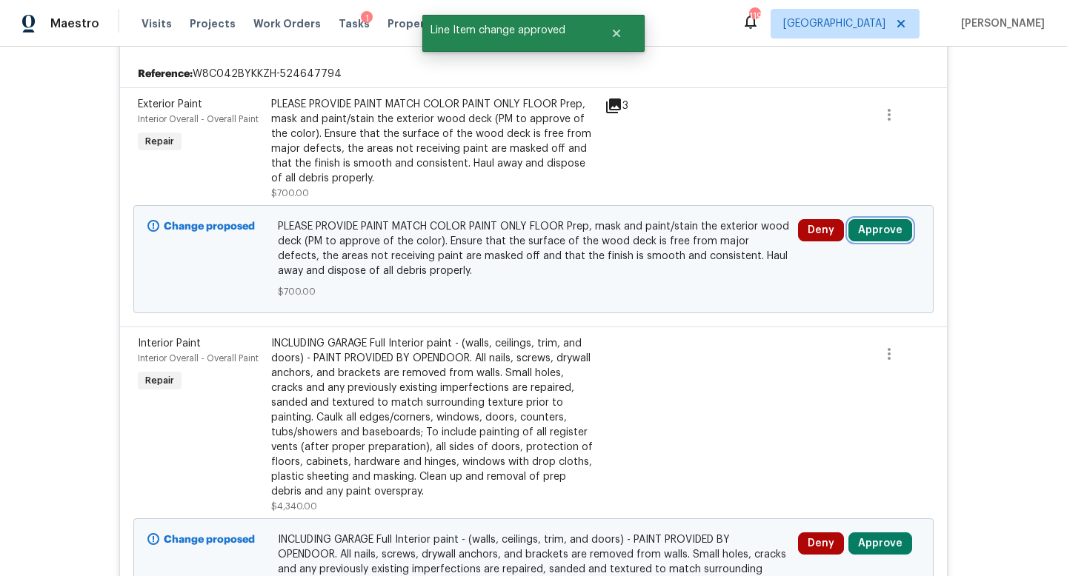
click at [864, 236] on button "Approve" at bounding box center [880, 230] width 64 height 22
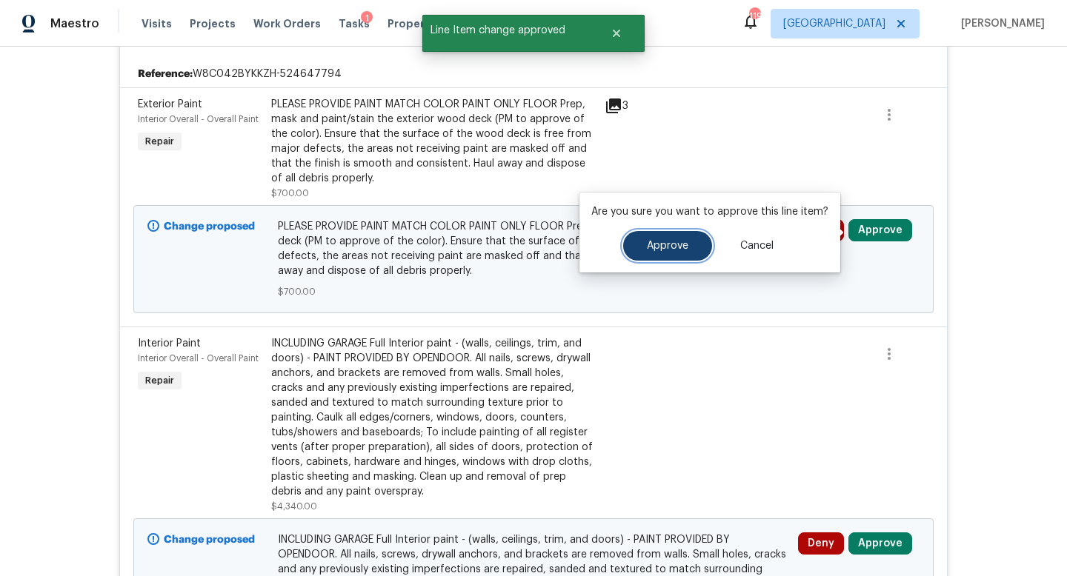
click at [682, 255] on button "Approve" at bounding box center [667, 246] width 89 height 30
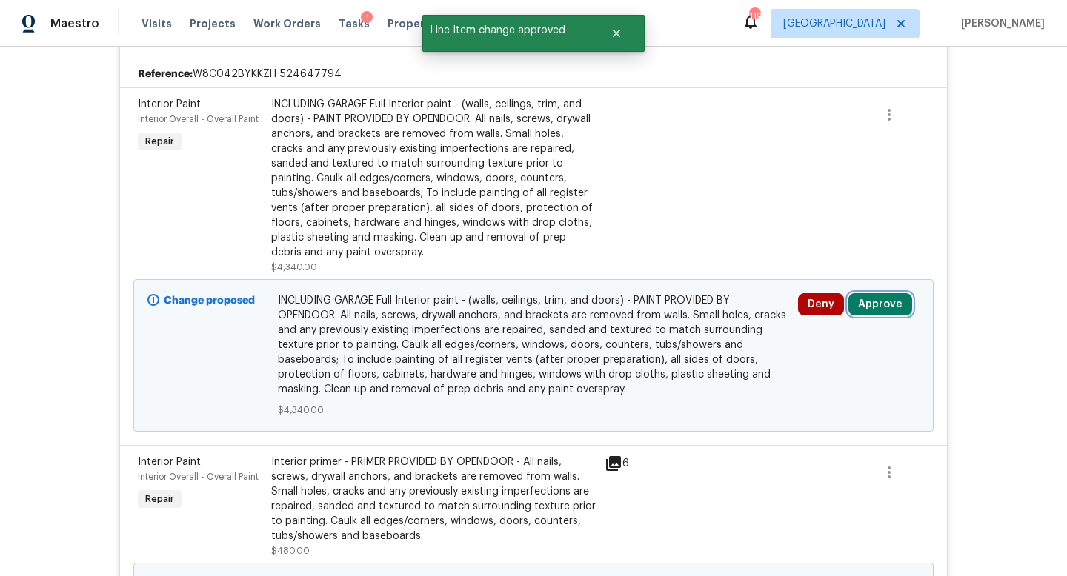
click at [882, 303] on button "Approve" at bounding box center [880, 304] width 64 height 22
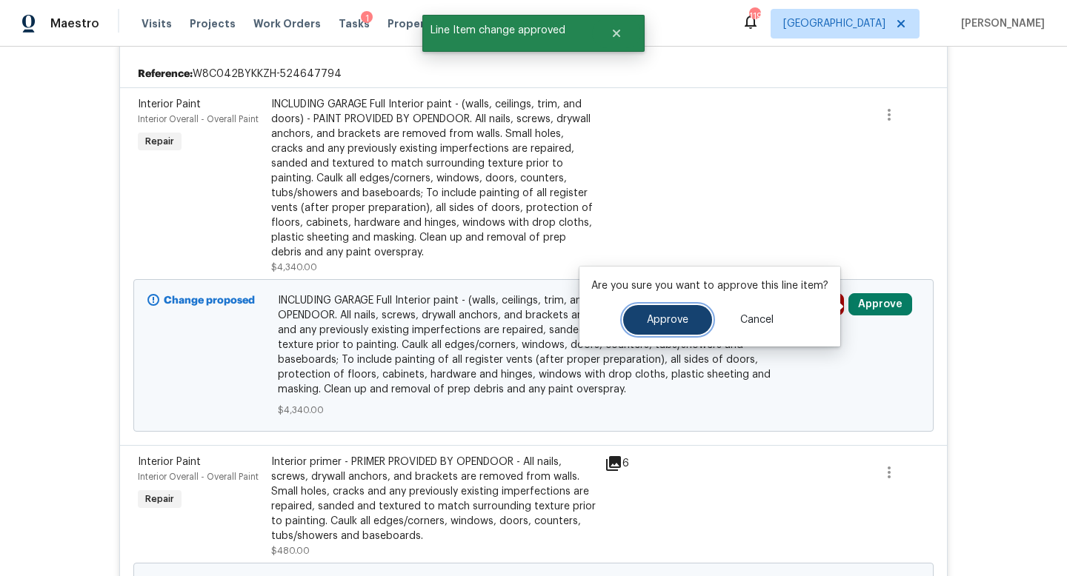
click at [687, 324] on button "Approve" at bounding box center [667, 320] width 89 height 30
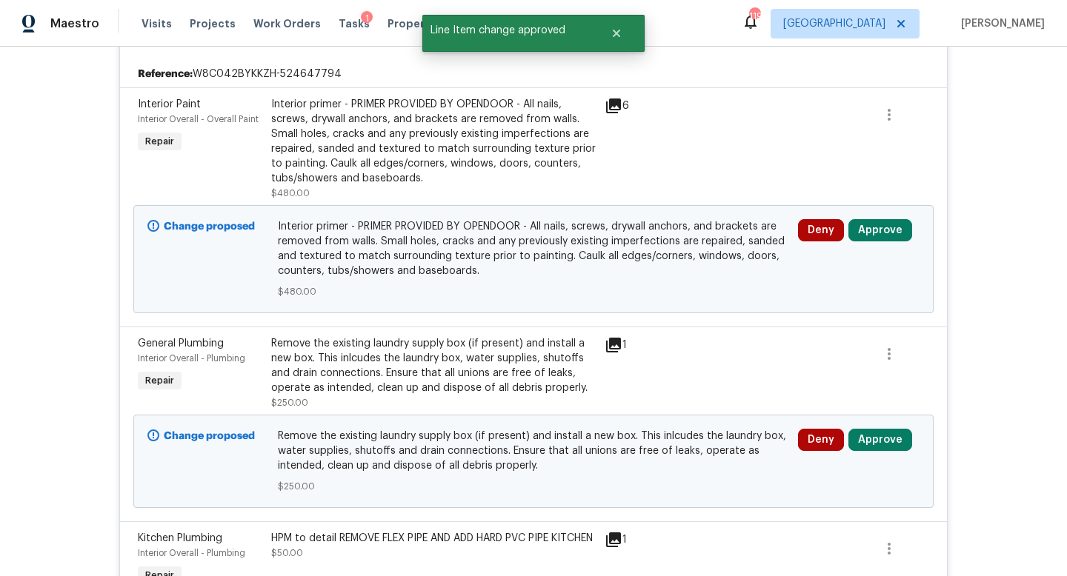
click at [890, 219] on div "Deny Approve" at bounding box center [858, 259] width 130 height 89
click at [876, 233] on button "Approve" at bounding box center [880, 230] width 64 height 22
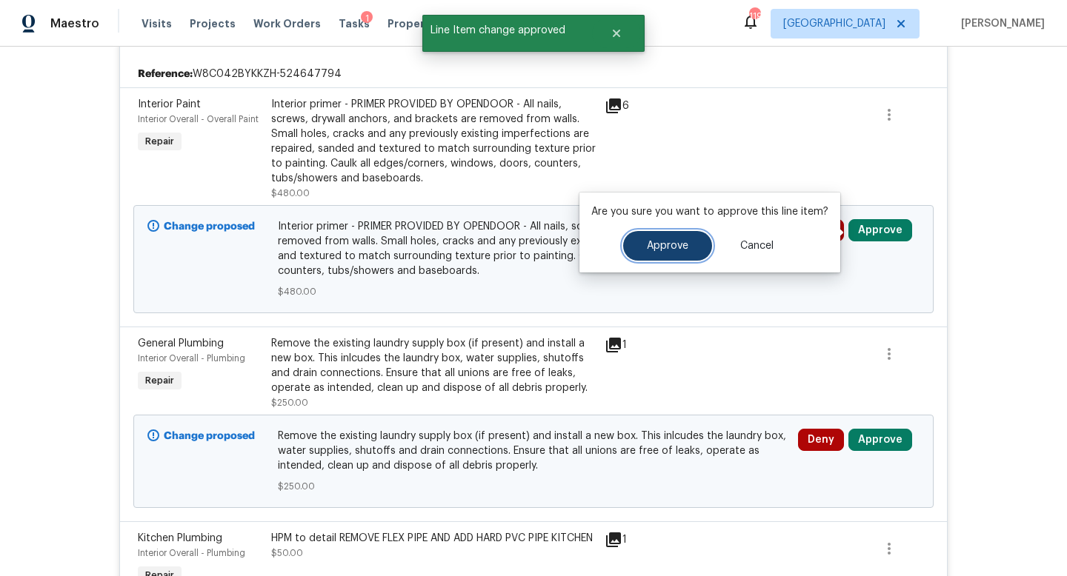
click at [685, 237] on button "Approve" at bounding box center [667, 246] width 89 height 30
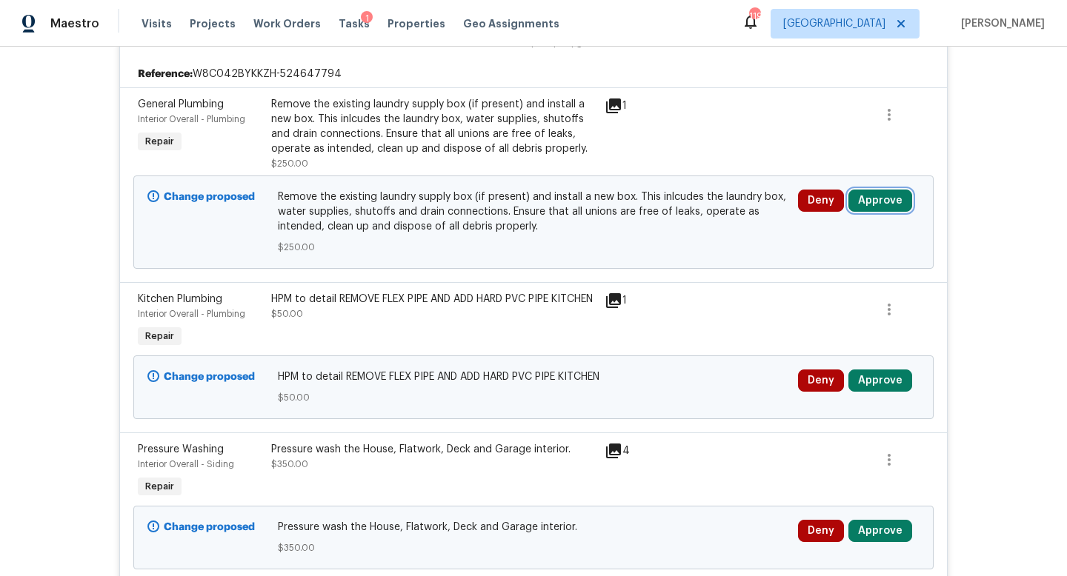
click at [878, 203] on button "Approve" at bounding box center [880, 201] width 64 height 22
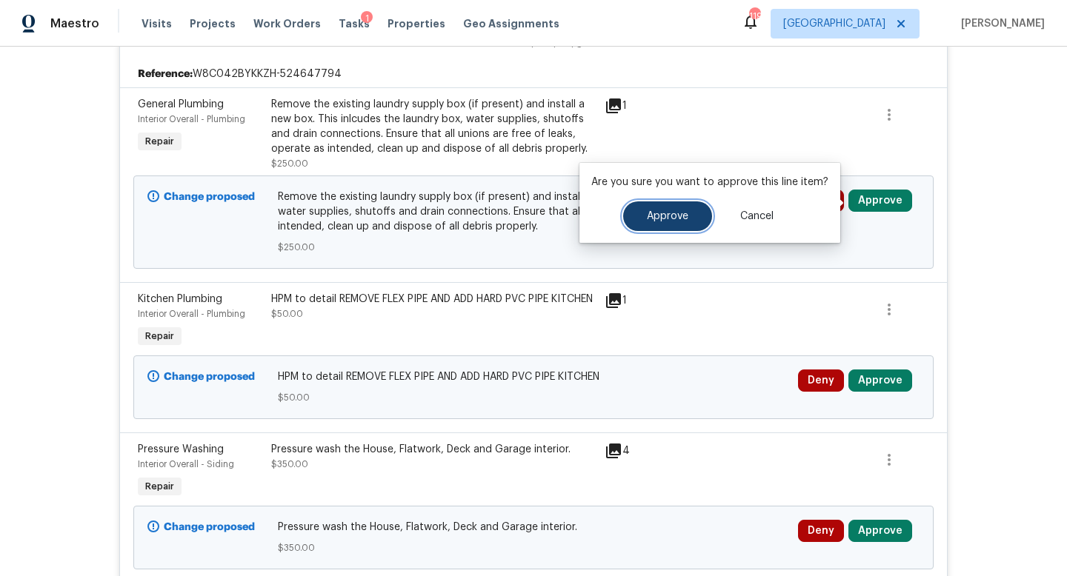
click at [670, 223] on button "Approve" at bounding box center [667, 216] width 89 height 30
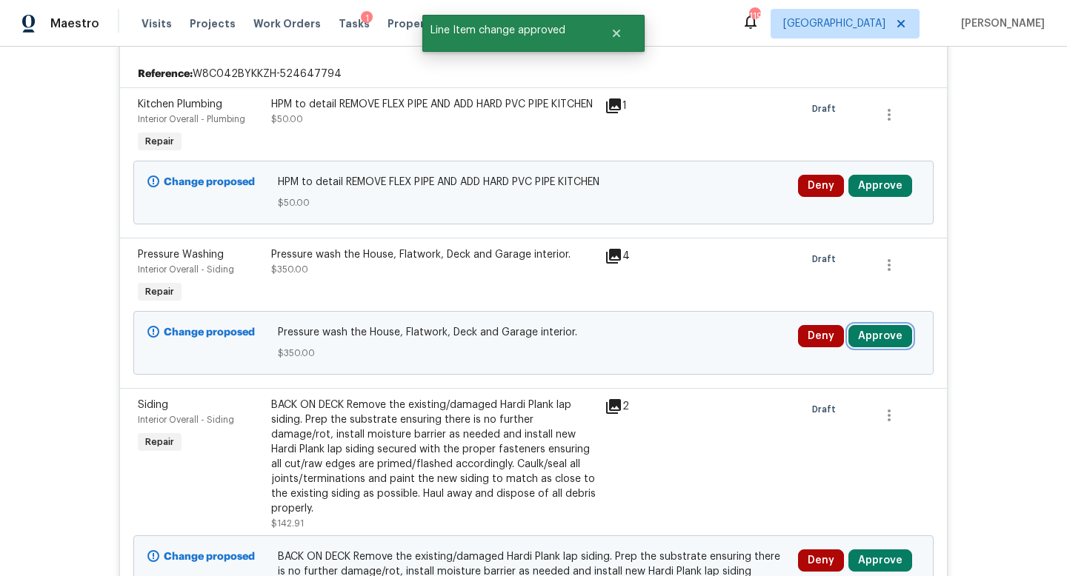
click at [870, 328] on button "Approve" at bounding box center [880, 336] width 64 height 22
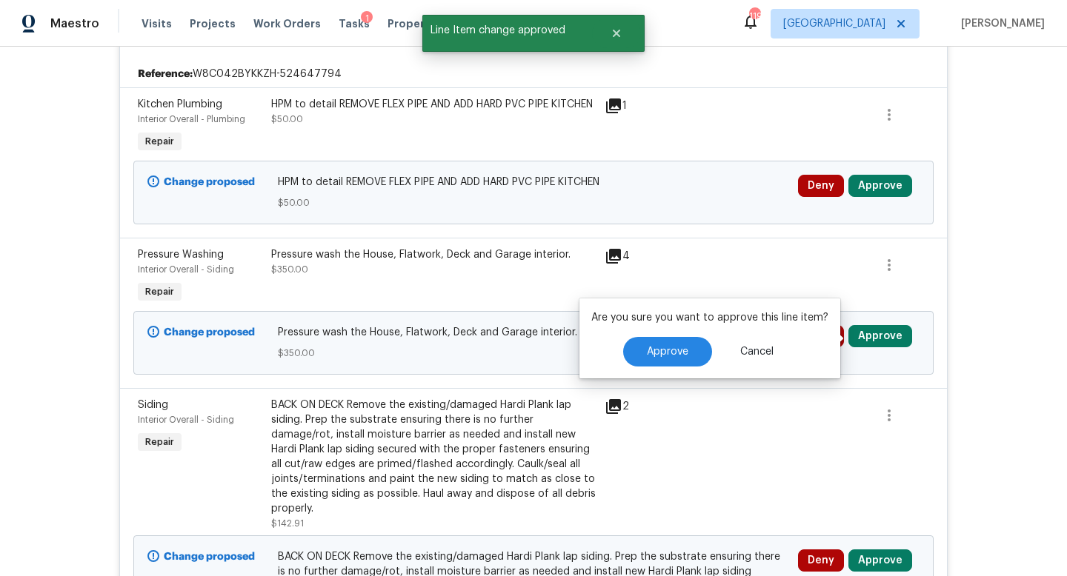
click at [685, 333] on div "Are you sure you want to approve this line item? Approve Cancel" at bounding box center [709, 339] width 261 height 80
click at [678, 357] on button "Approve" at bounding box center [667, 352] width 89 height 30
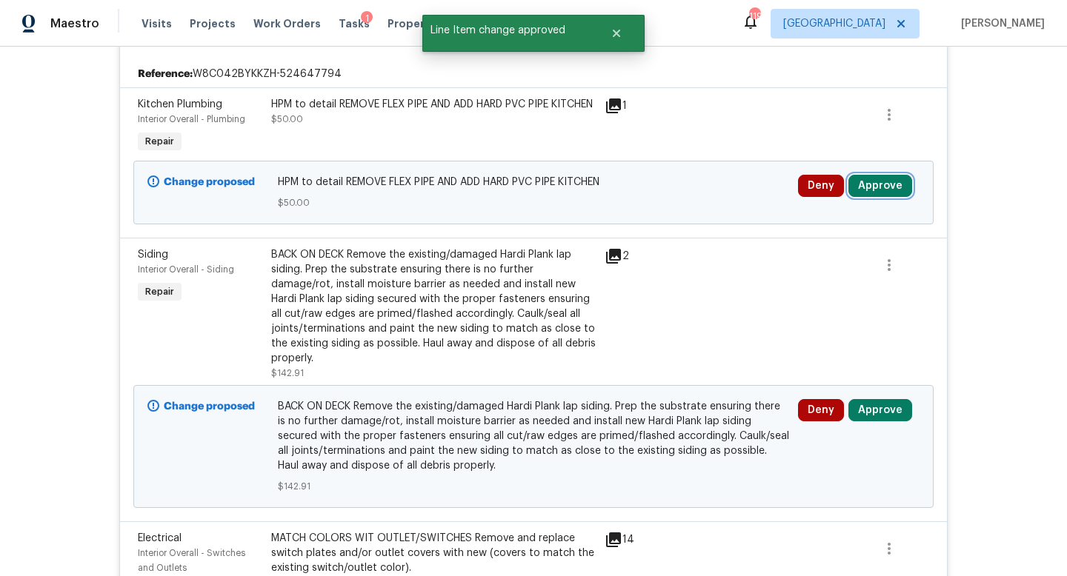
click at [876, 185] on button "Approve" at bounding box center [880, 186] width 64 height 22
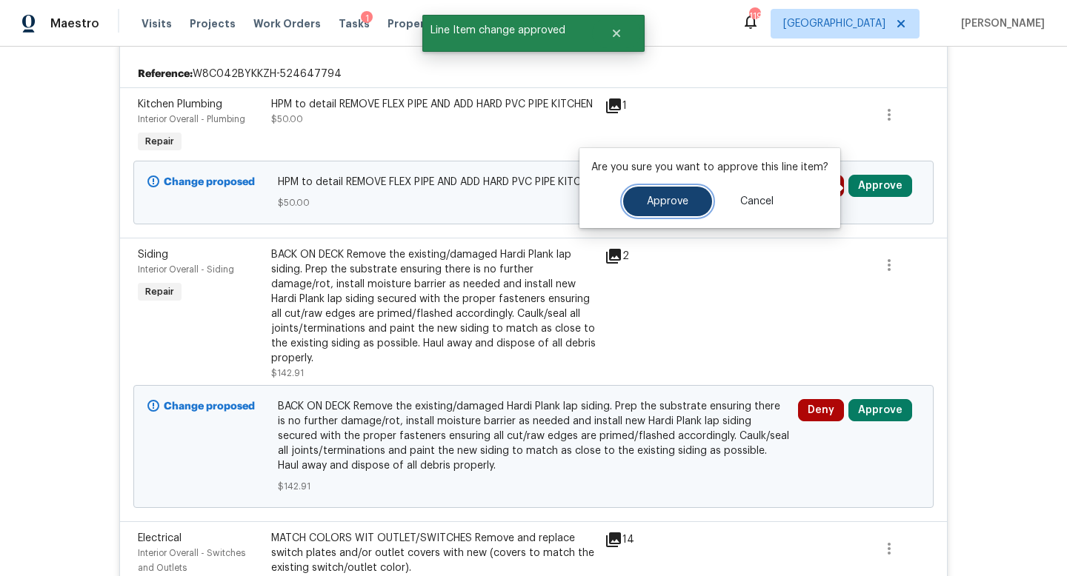
click at [690, 207] on button "Approve" at bounding box center [667, 202] width 89 height 30
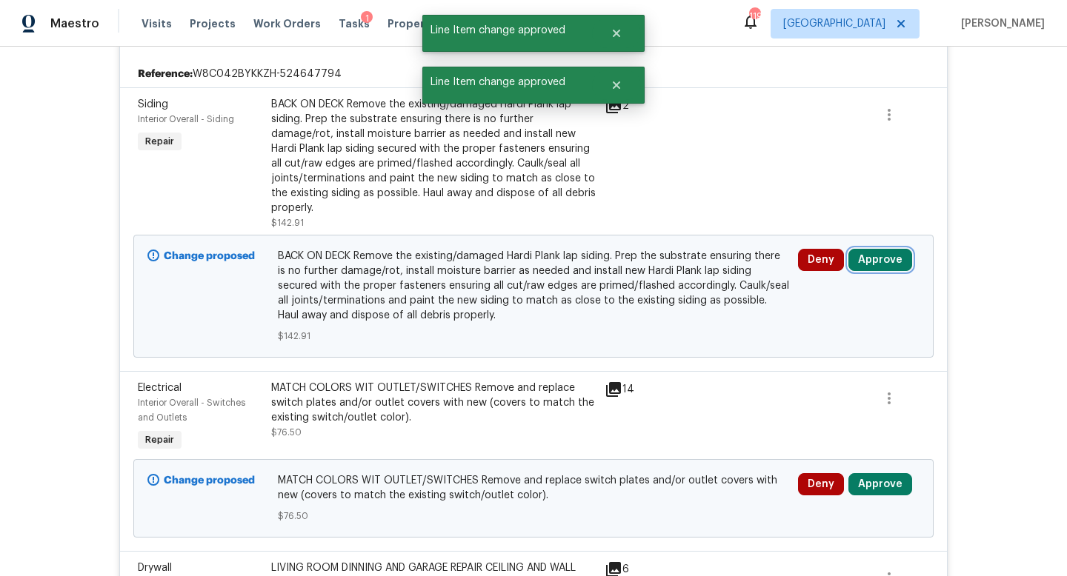
click at [872, 267] on button "Approve" at bounding box center [880, 260] width 64 height 22
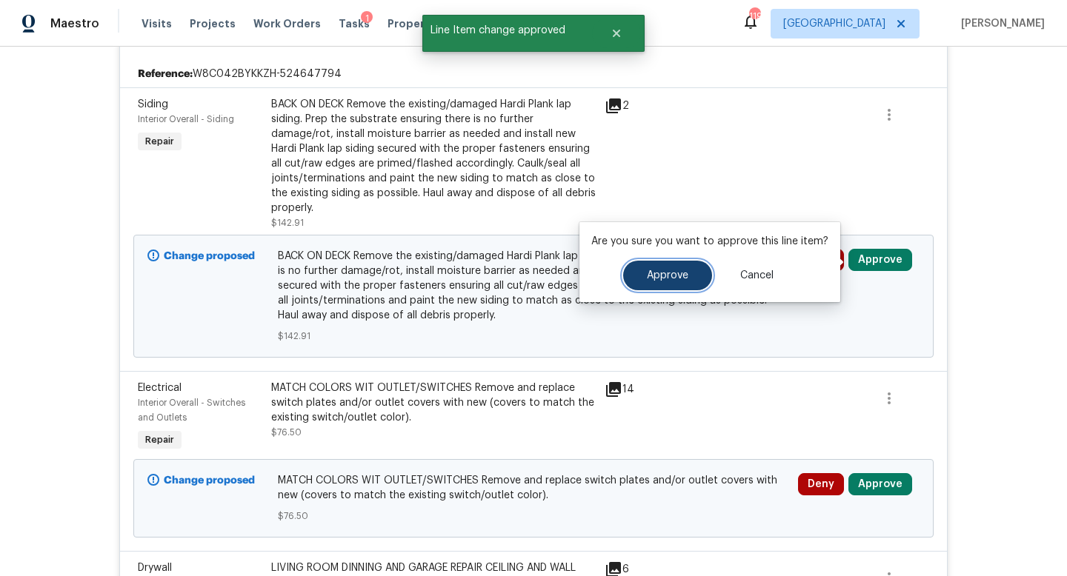
click at [687, 268] on button "Approve" at bounding box center [667, 276] width 89 height 30
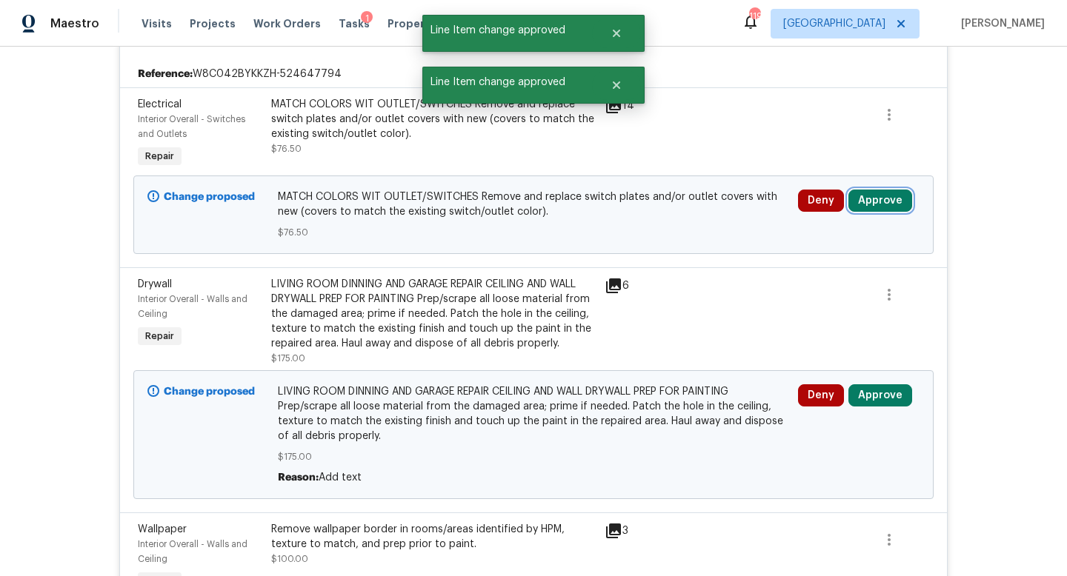
click at [867, 212] on button "Approve" at bounding box center [880, 201] width 64 height 22
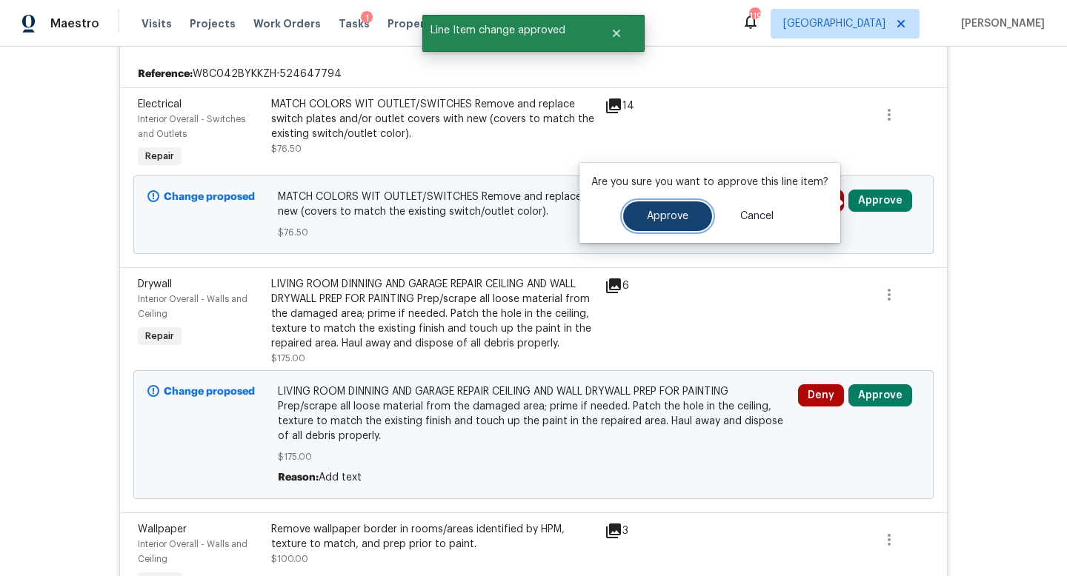
click at [670, 223] on button "Approve" at bounding box center [667, 216] width 89 height 30
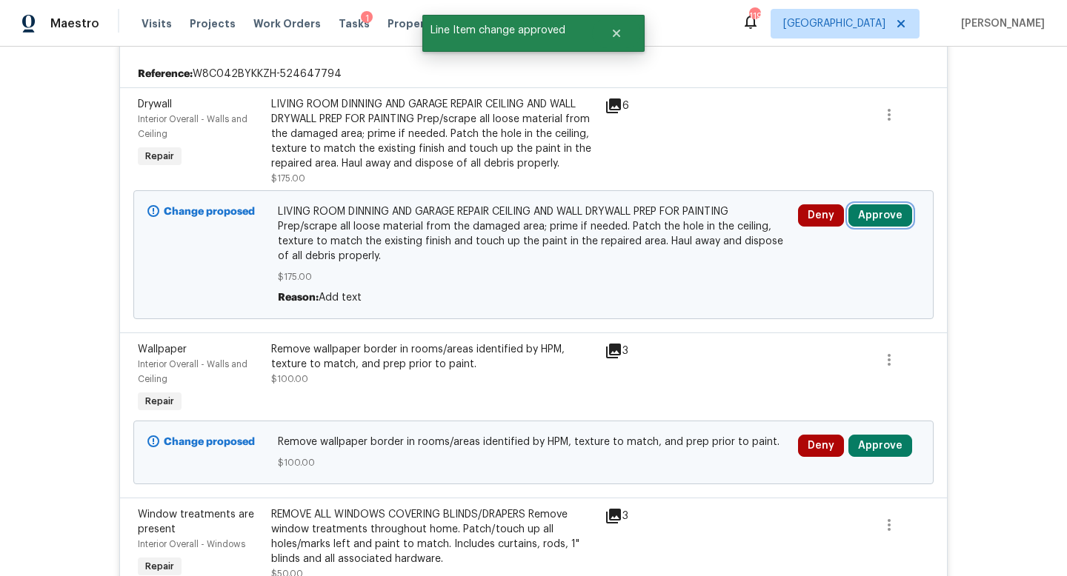
click at [859, 218] on button "Approve" at bounding box center [880, 215] width 64 height 22
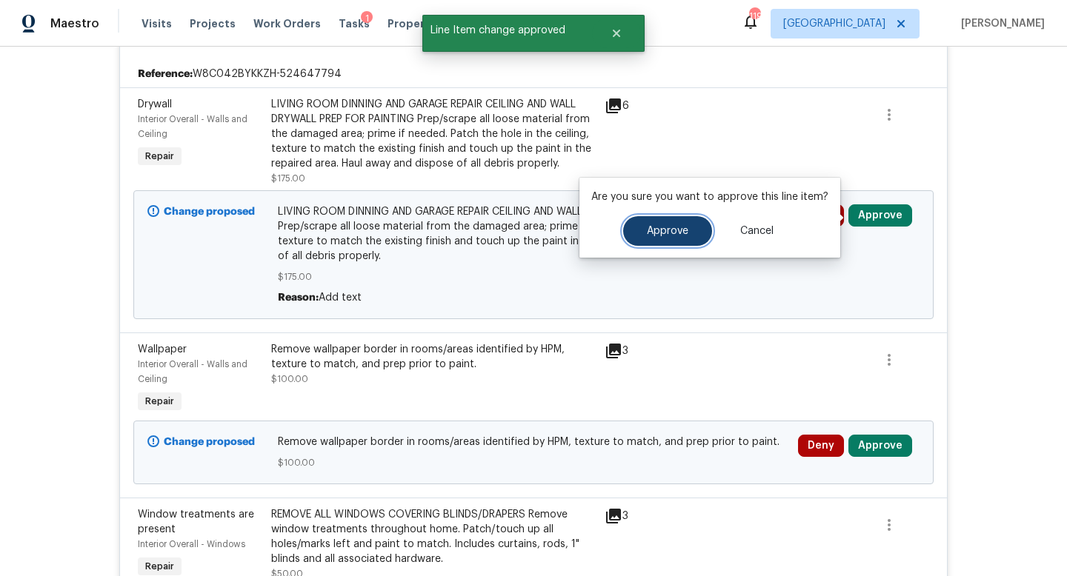
click at [681, 236] on span "Approve" at bounding box center [667, 231] width 41 height 11
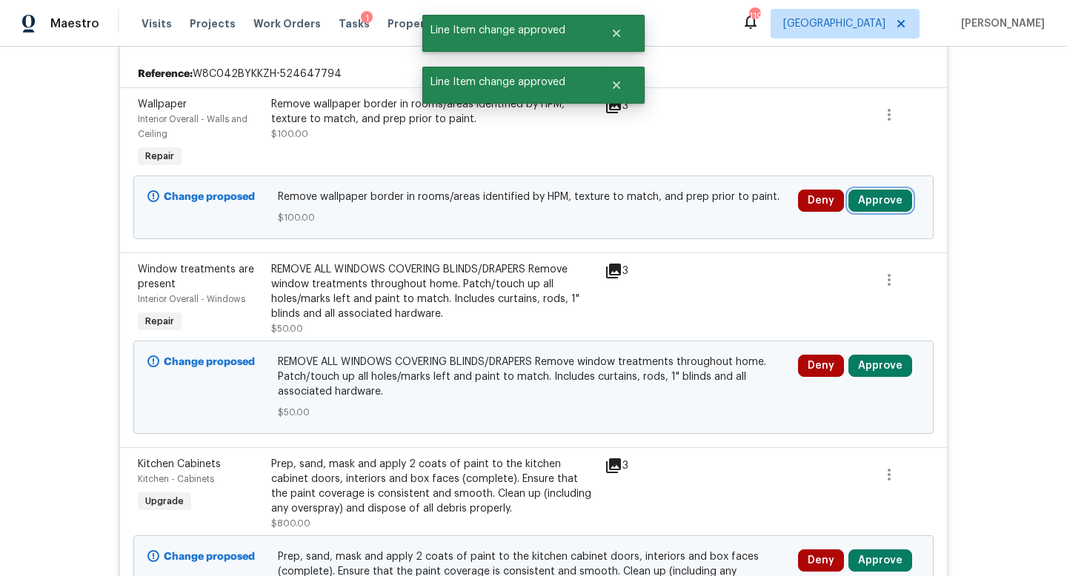
click at [873, 206] on button "Approve" at bounding box center [880, 201] width 64 height 22
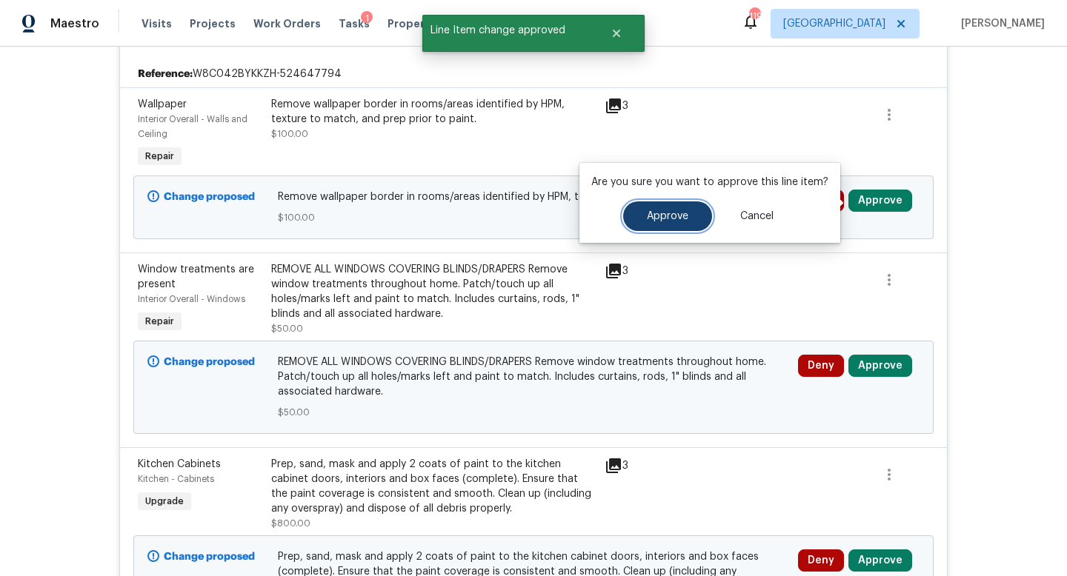
click at [693, 224] on button "Approve" at bounding box center [667, 216] width 89 height 30
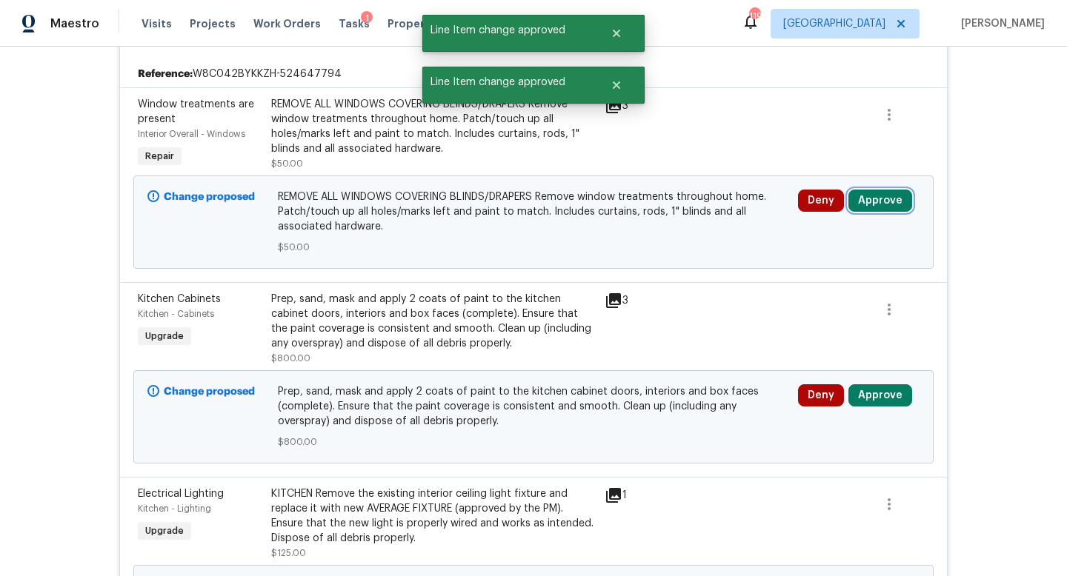
click at [870, 204] on button "Approve" at bounding box center [880, 201] width 64 height 22
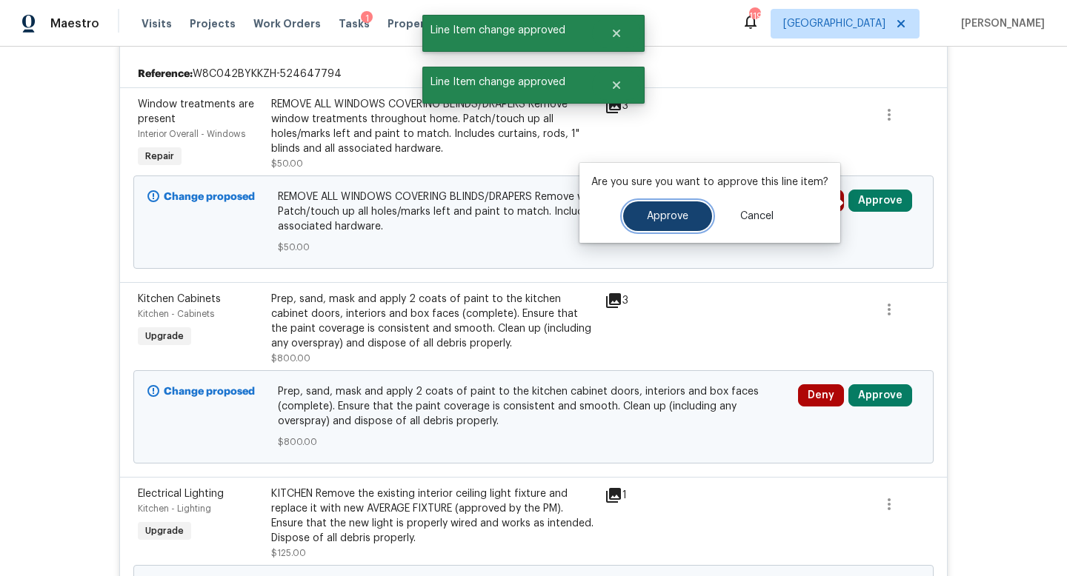
click at [667, 219] on span "Approve" at bounding box center [667, 216] width 41 height 11
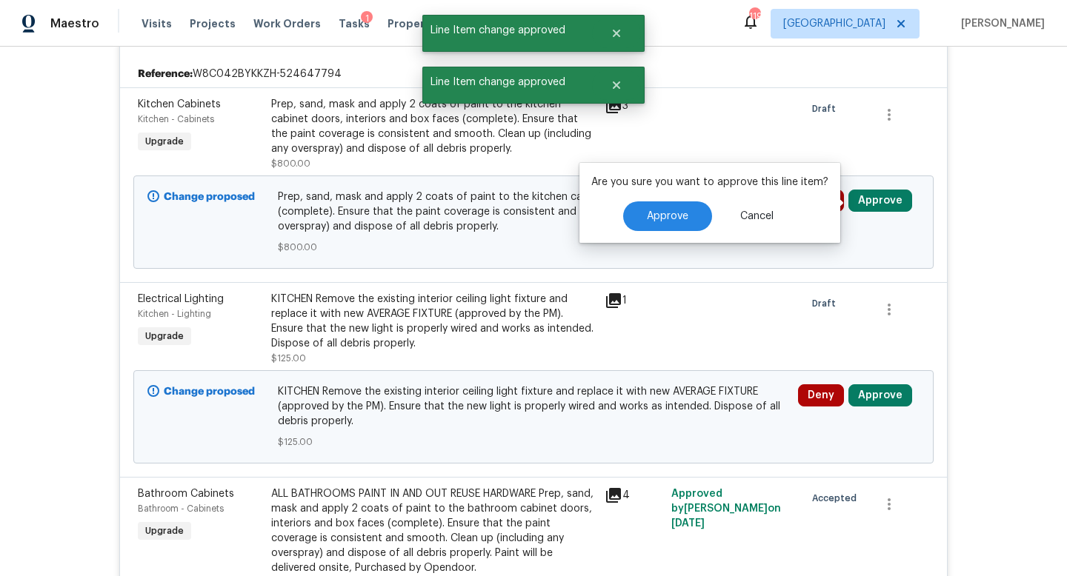
click at [961, 234] on div "Back to all projects [STREET_ADDRESS] 4 Beds | 2 1/2 Baths | Total: 2880 ft² | …" at bounding box center [533, 312] width 1067 height 530
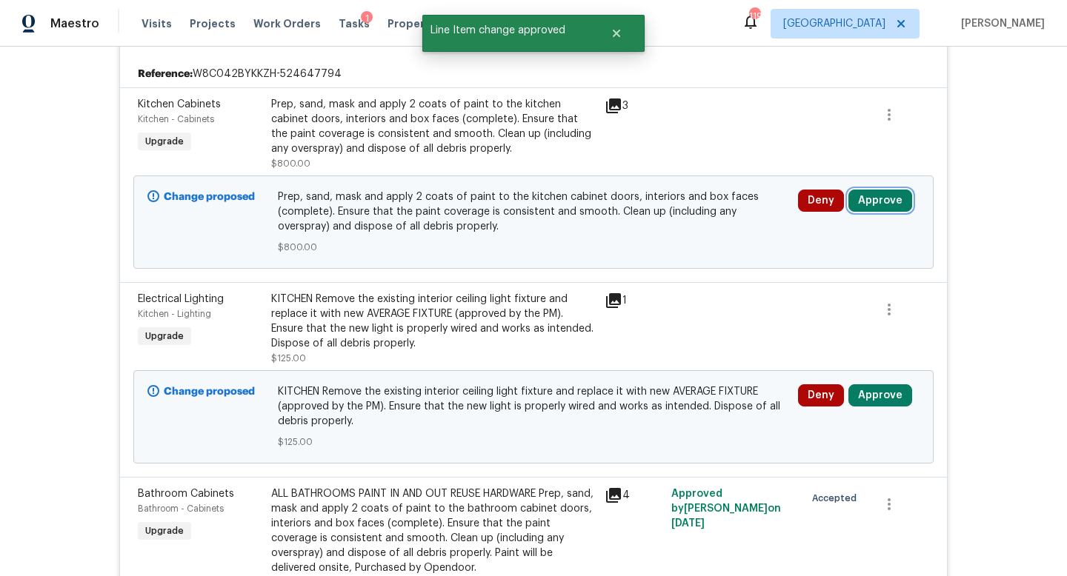
click at [865, 197] on button "Approve" at bounding box center [880, 201] width 64 height 22
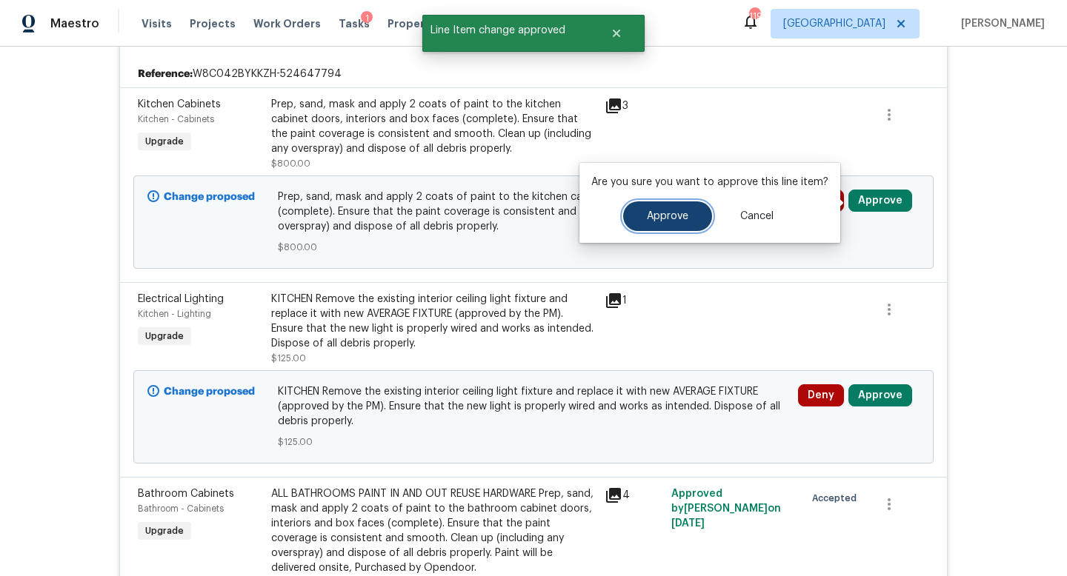
click at [690, 210] on button "Approve" at bounding box center [667, 216] width 89 height 30
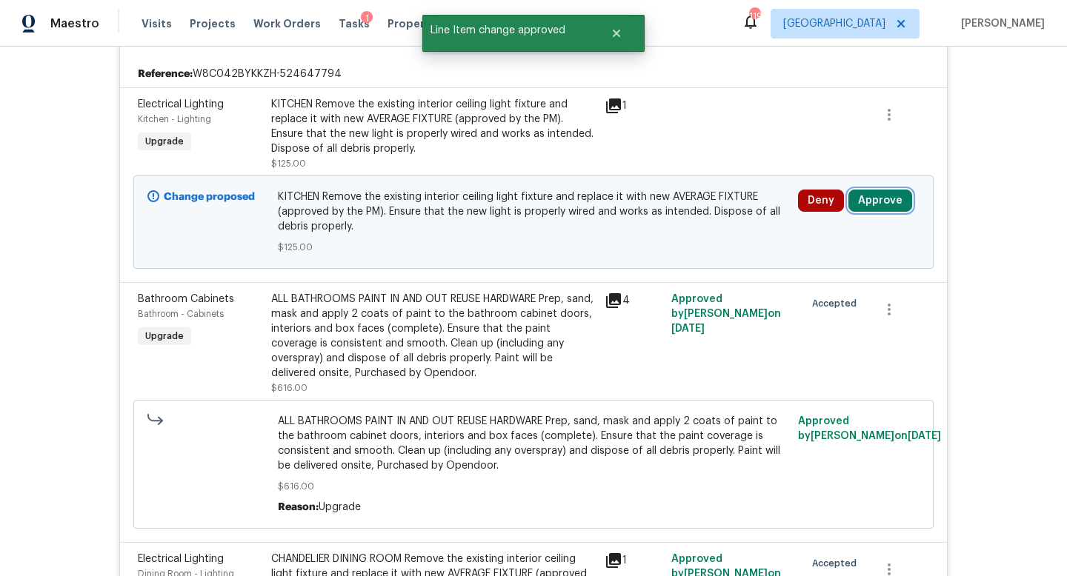
click at [874, 203] on button "Approve" at bounding box center [880, 201] width 64 height 22
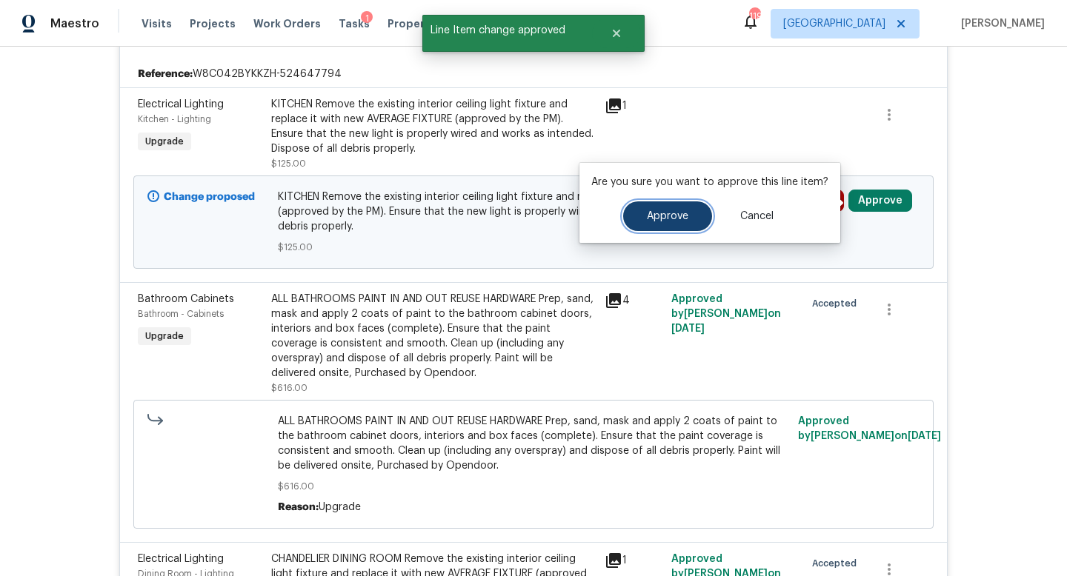
click at [679, 219] on span "Approve" at bounding box center [667, 216] width 41 height 11
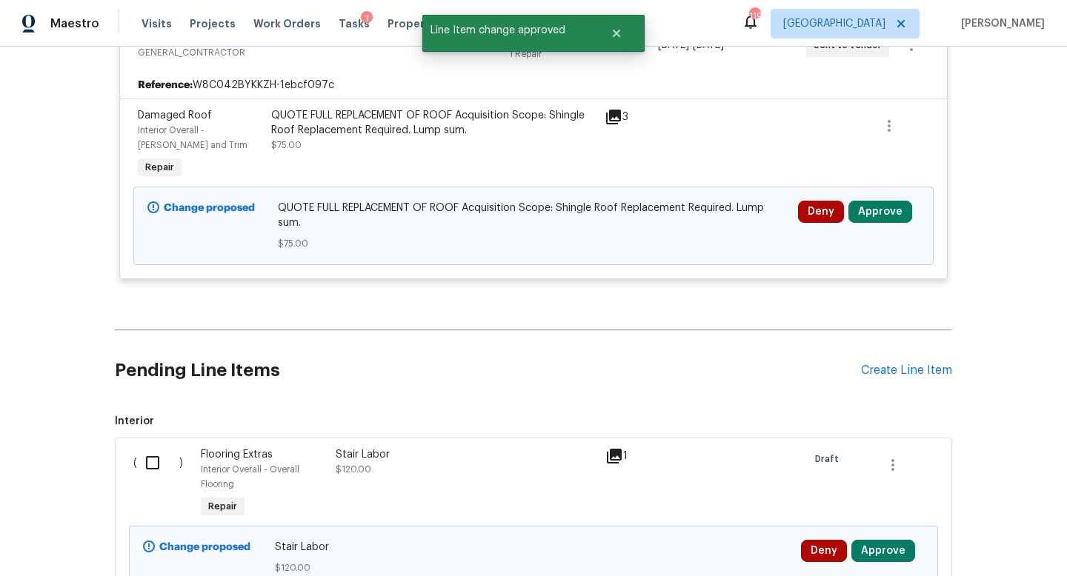
scroll to position [9445, 0]
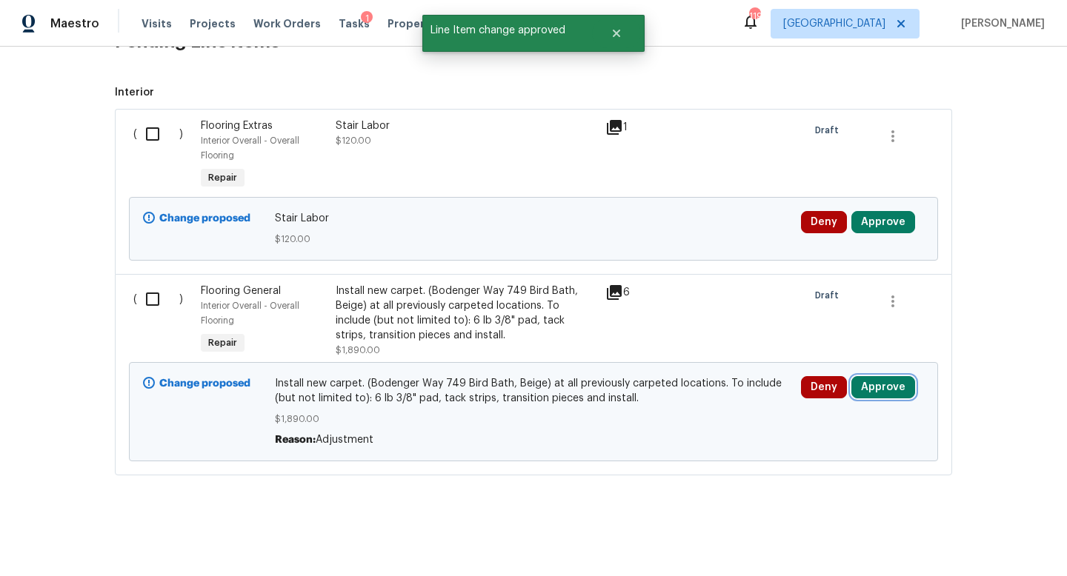
click at [872, 381] on button "Approve" at bounding box center [883, 387] width 64 height 22
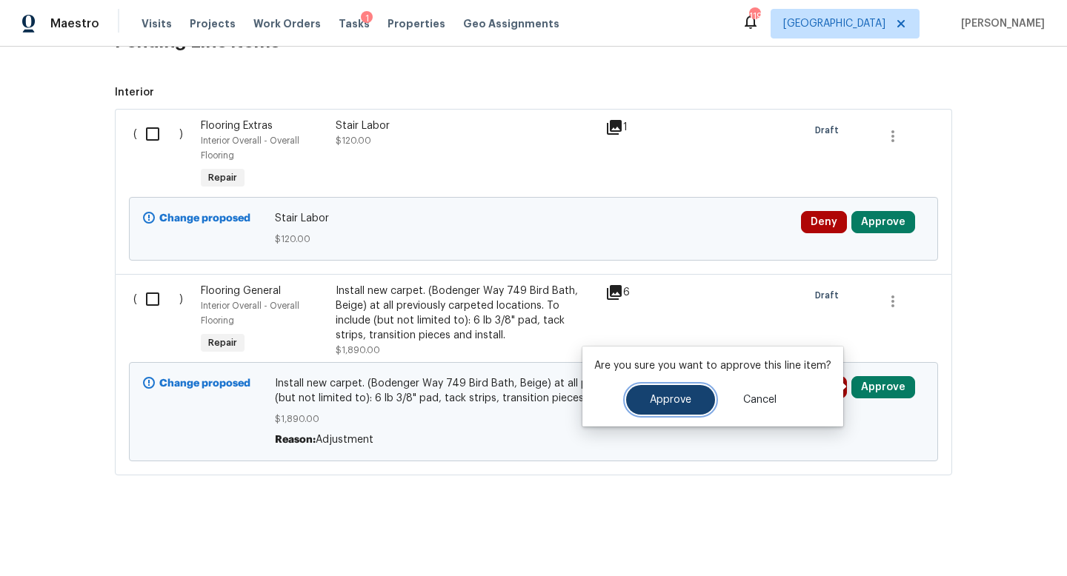
click at [661, 401] on span "Approve" at bounding box center [670, 400] width 41 height 11
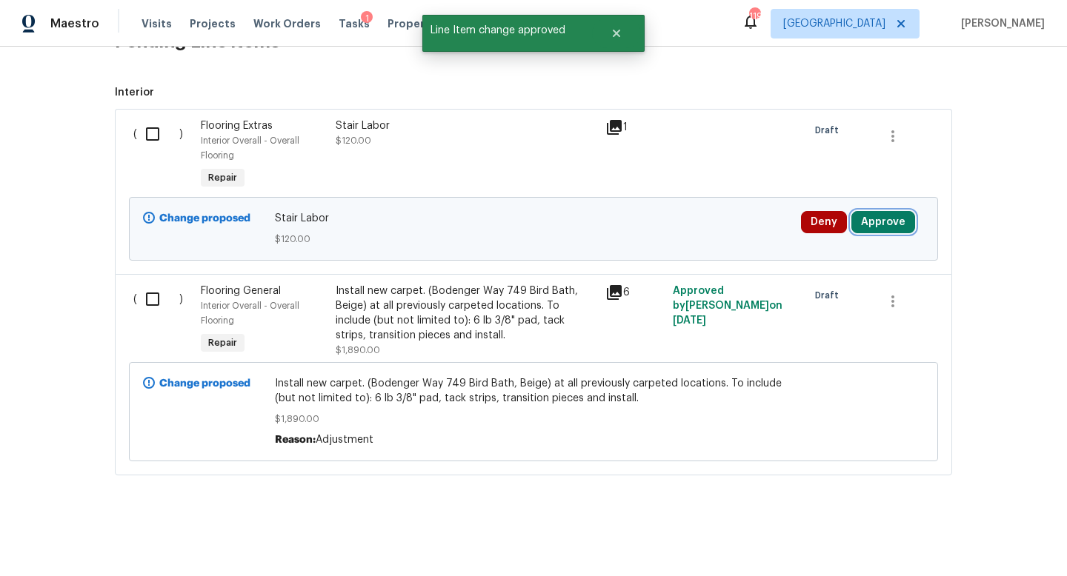
click at [873, 217] on button "Approve" at bounding box center [883, 222] width 64 height 22
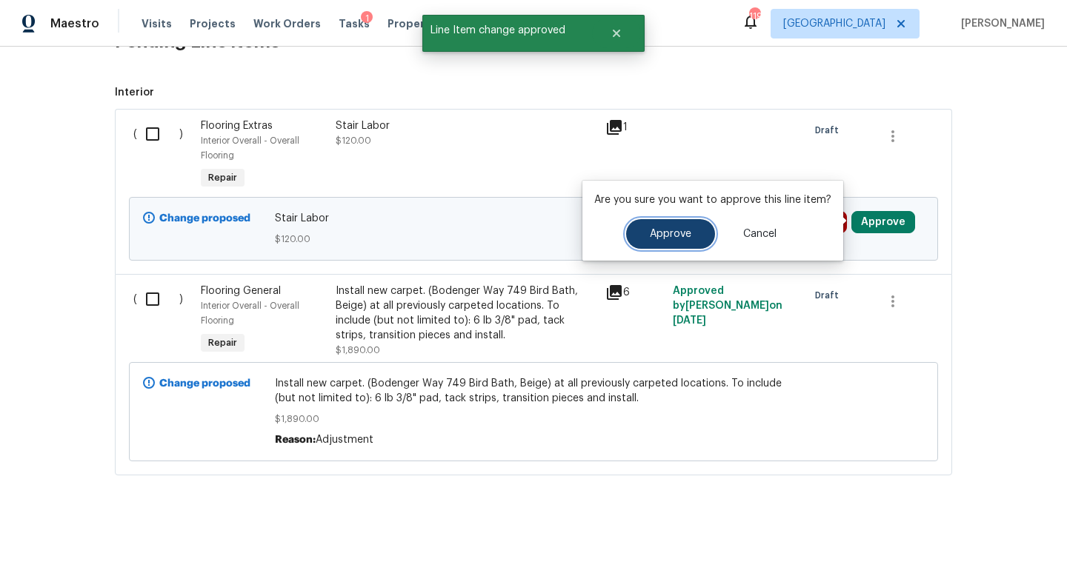
click at [657, 237] on span "Approve" at bounding box center [670, 234] width 41 height 11
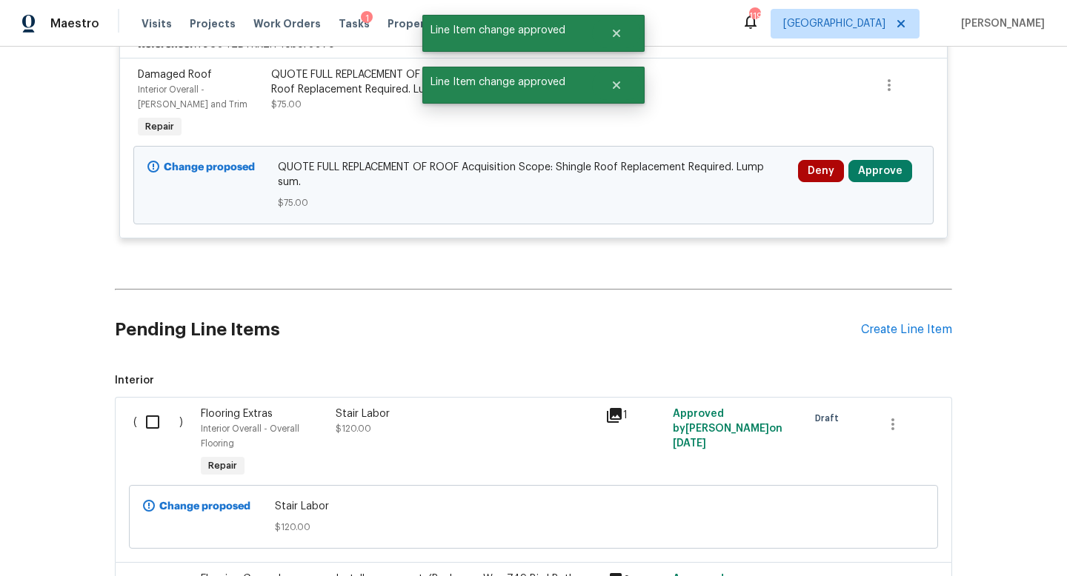
scroll to position [9074, 0]
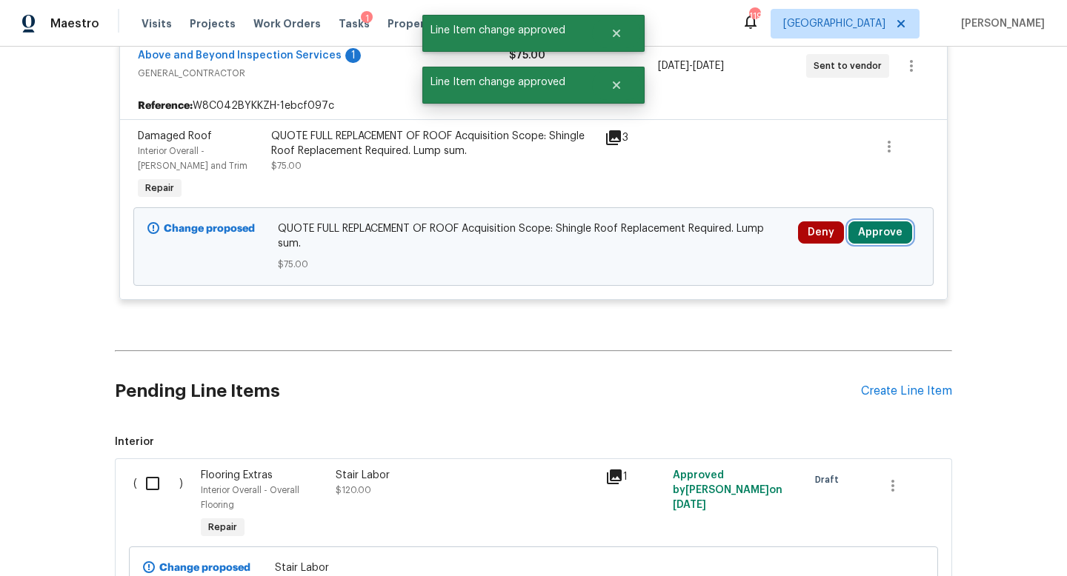
click at [878, 244] on button "Approve" at bounding box center [880, 232] width 64 height 22
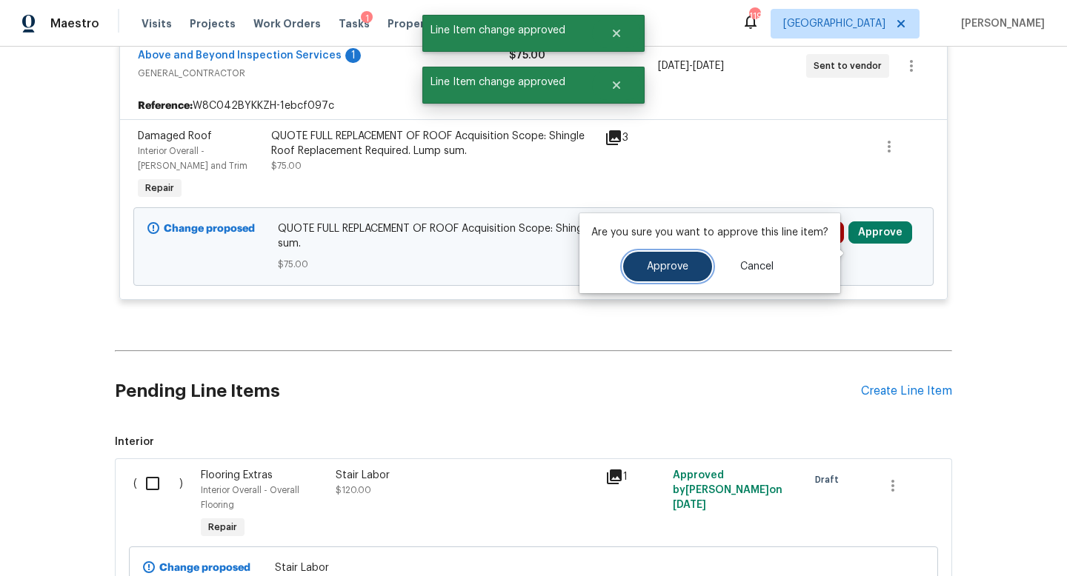
click at [665, 262] on span "Approve" at bounding box center [667, 266] width 41 height 11
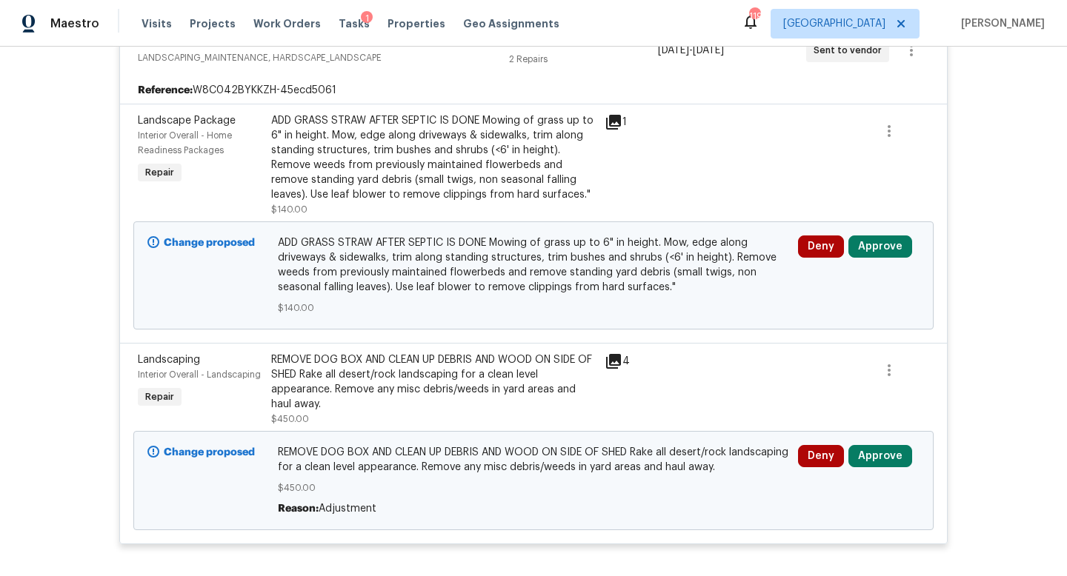
scroll to position [8842, 0]
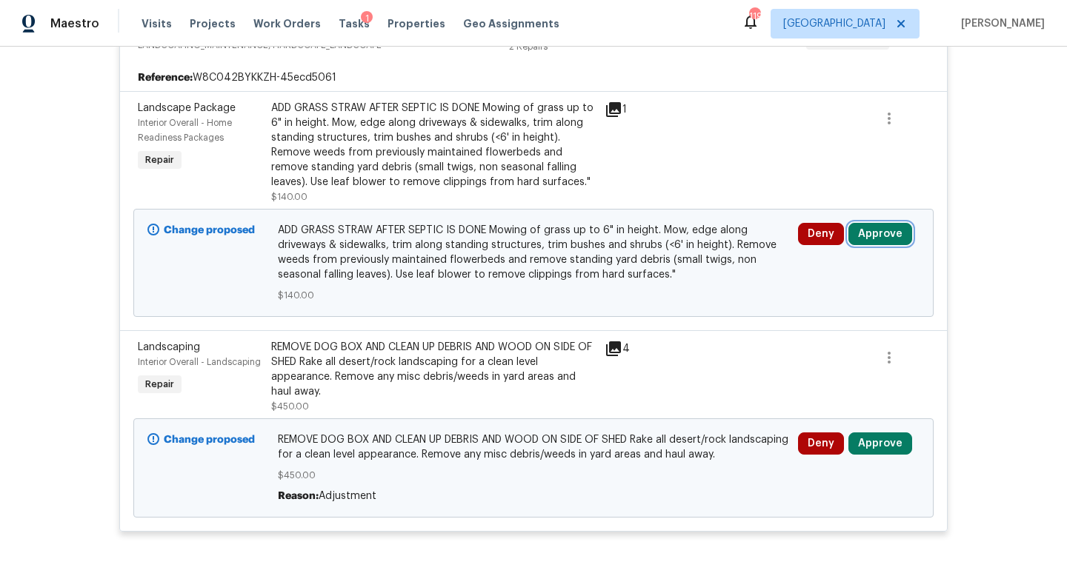
click at [866, 245] on button "Approve" at bounding box center [880, 234] width 64 height 22
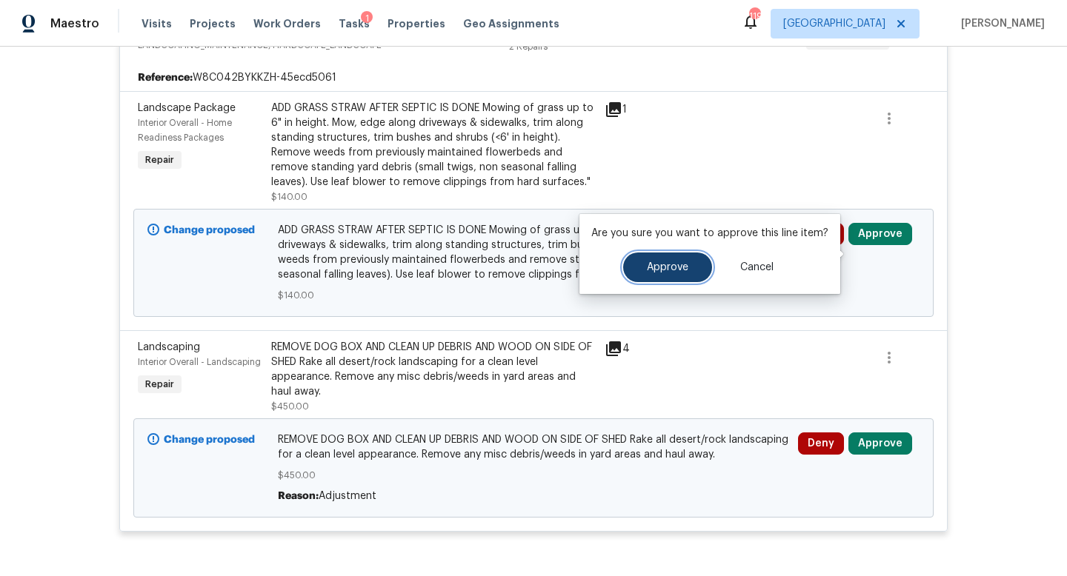
click at [685, 274] on button "Approve" at bounding box center [667, 268] width 89 height 30
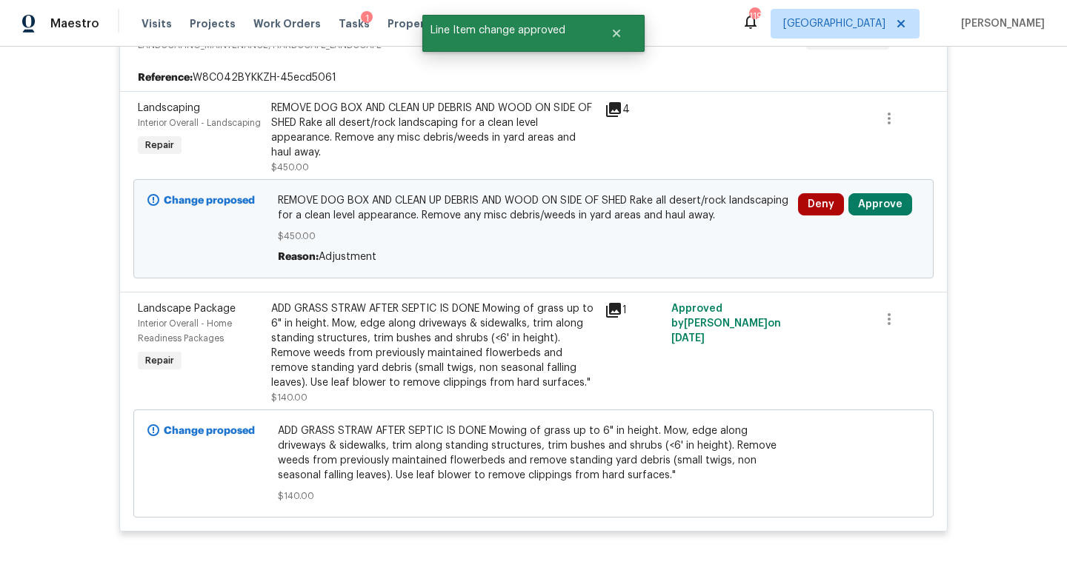
scroll to position [8802, 0]
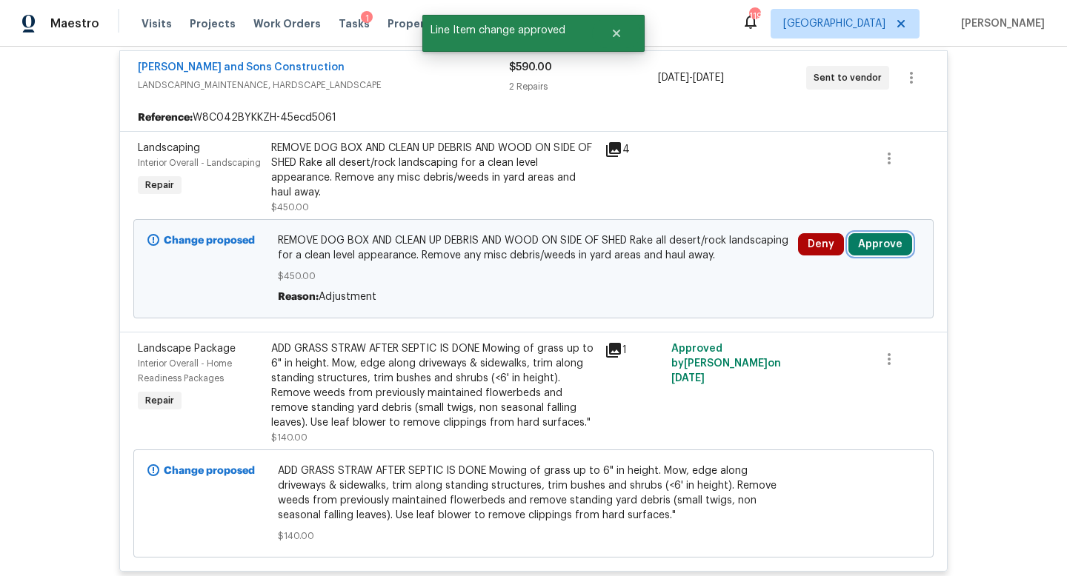
click at [852, 256] on button "Approve" at bounding box center [880, 244] width 64 height 22
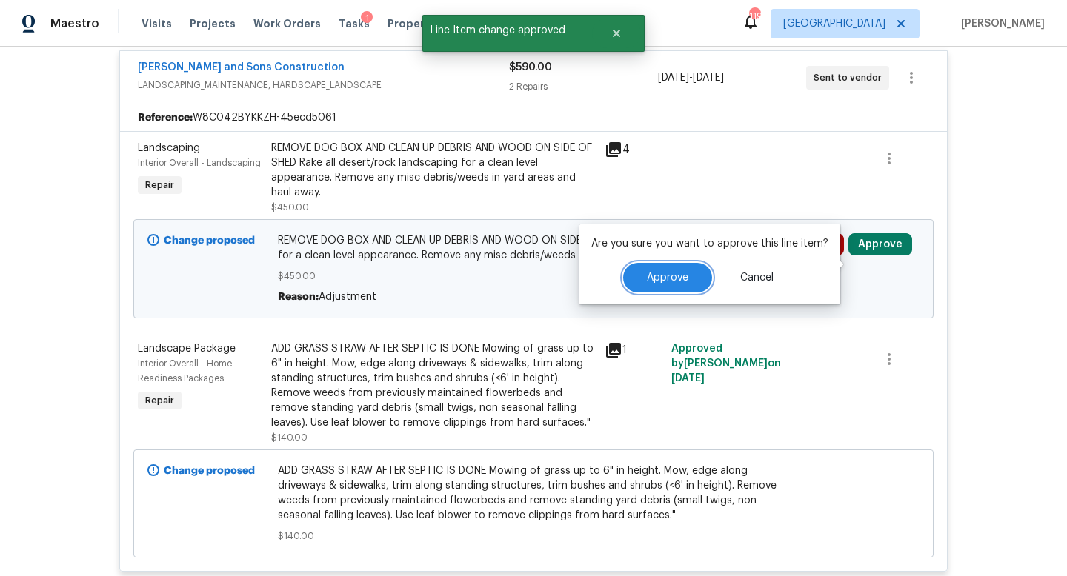
click at [660, 285] on button "Approve" at bounding box center [667, 278] width 89 height 30
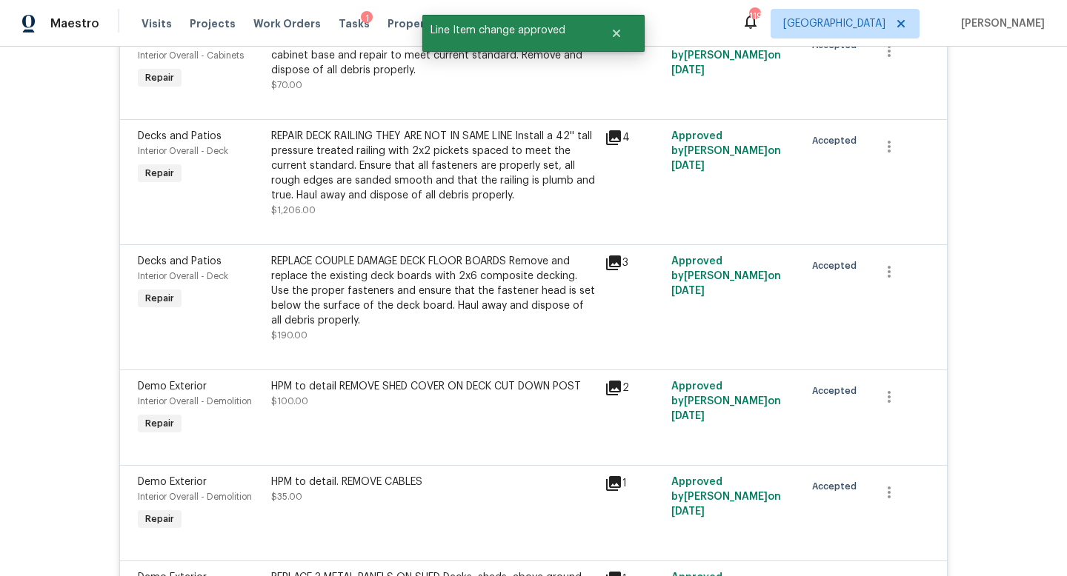
scroll to position [0, 0]
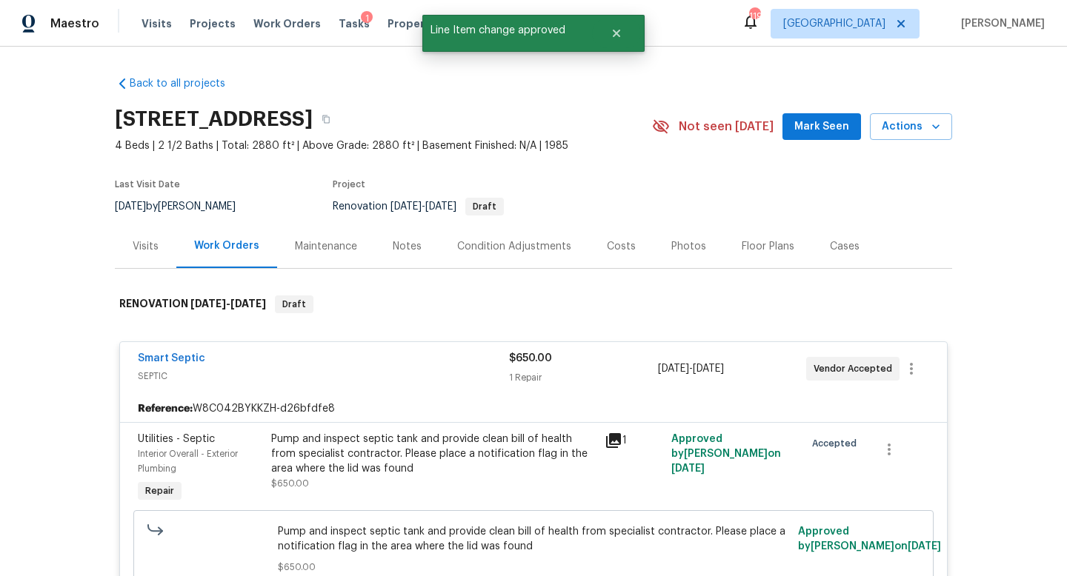
click at [140, 249] on div "Visits" at bounding box center [146, 246] width 26 height 15
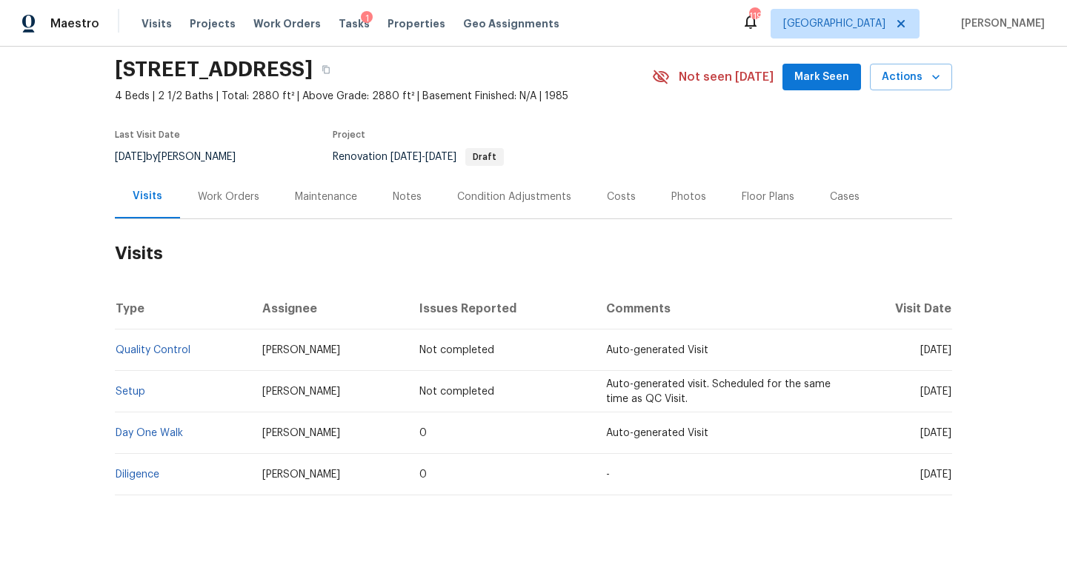
scroll to position [54, 0]
